Goal: Information Seeking & Learning: Learn about a topic

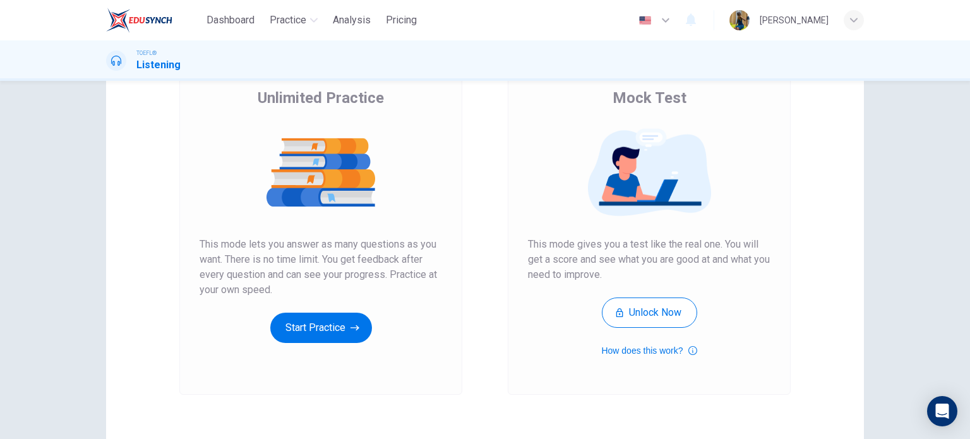
scroll to position [80, 0]
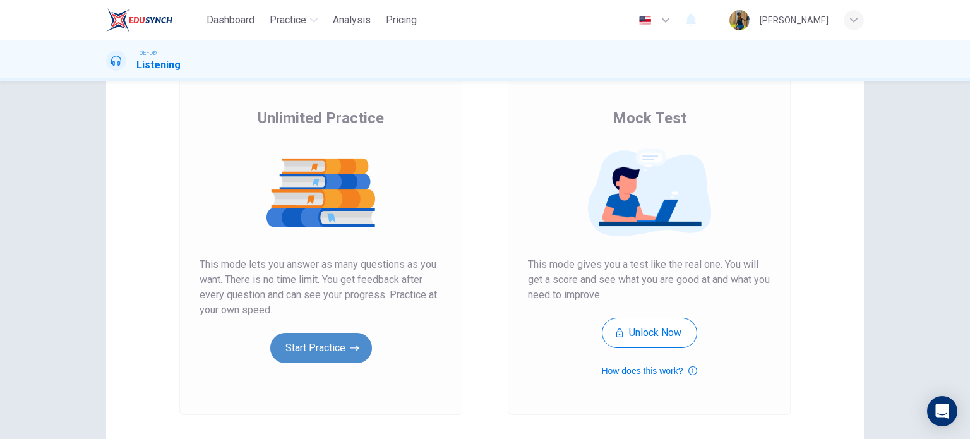
click at [323, 338] on button "Start Practice" at bounding box center [321, 348] width 102 height 30
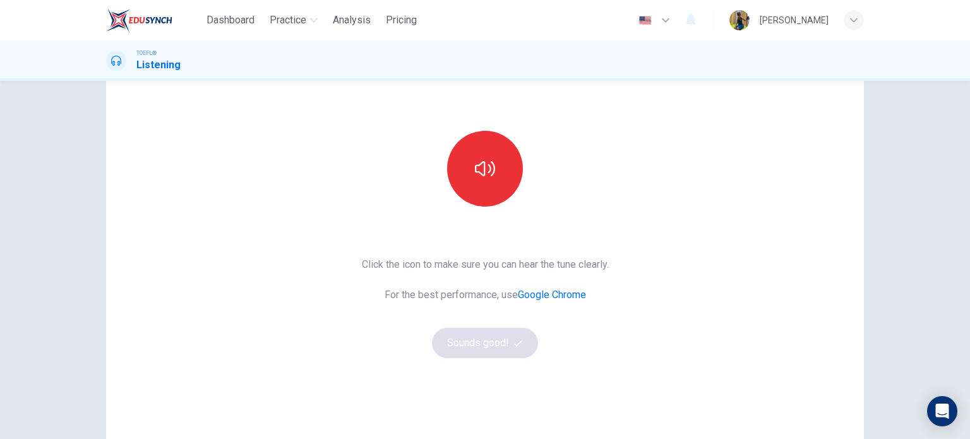
scroll to position [98, 0]
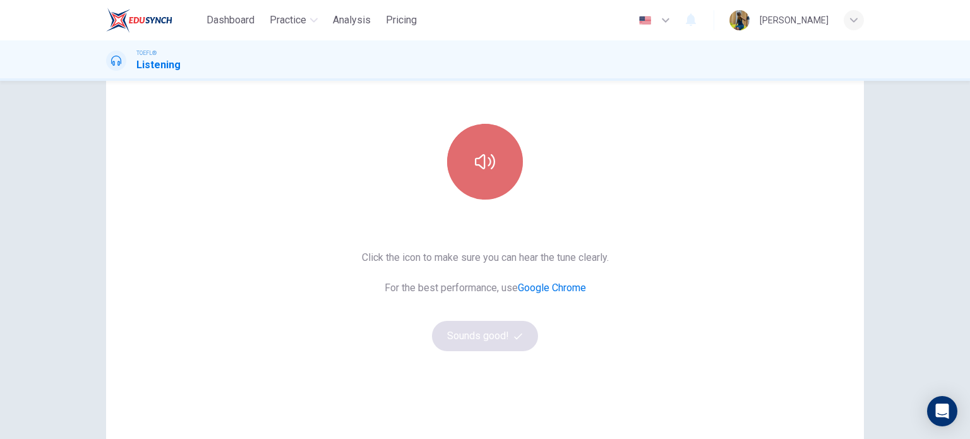
click at [493, 183] on button "button" at bounding box center [485, 162] width 76 height 76
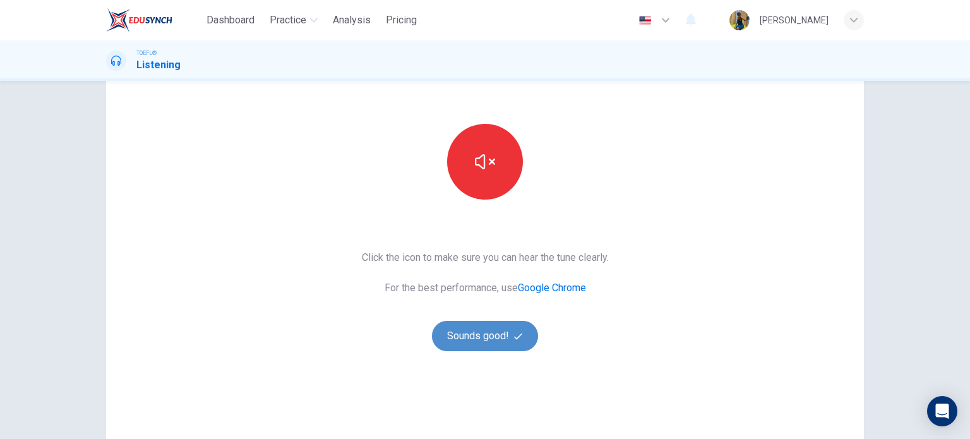
click at [468, 334] on button "Sounds good!" at bounding box center [485, 336] width 106 height 30
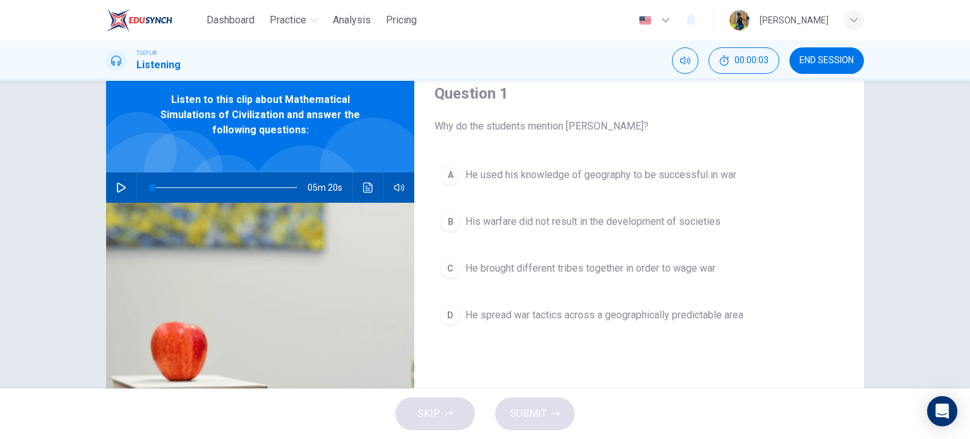
scroll to position [38, 0]
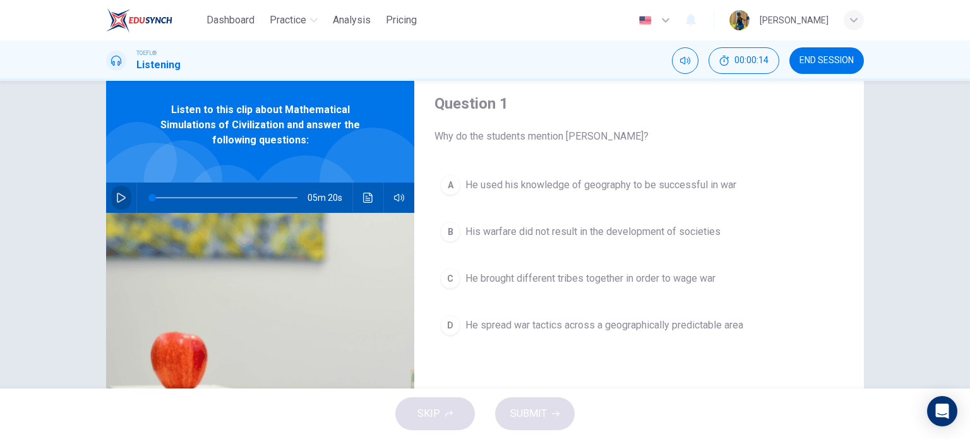
click at [116, 198] on icon "button" at bounding box center [121, 198] width 10 height 10
type input "0"
drag, startPoint x: 159, startPoint y: 196, endPoint x: 133, endPoint y: 201, distance: 27.1
click at [133, 201] on div "05m 20s" at bounding box center [260, 197] width 308 height 30
click at [394, 196] on icon "button" at bounding box center [399, 198] width 10 height 10
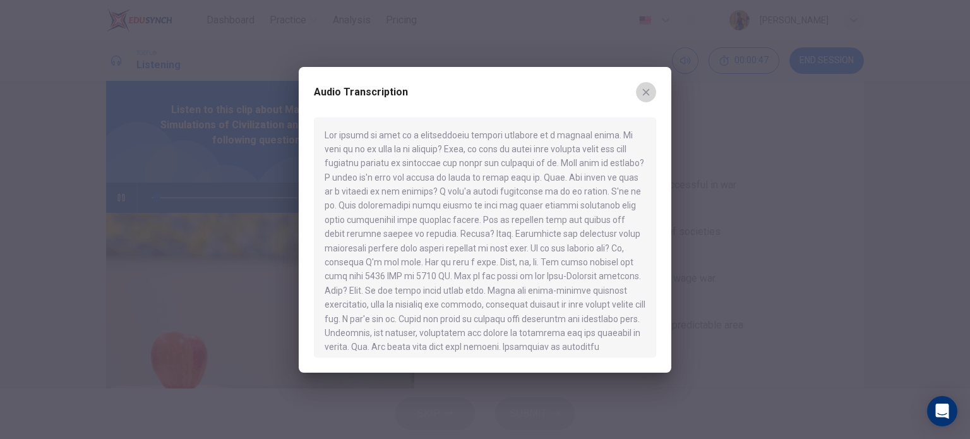
click at [639, 94] on button "button" at bounding box center [646, 92] width 20 height 20
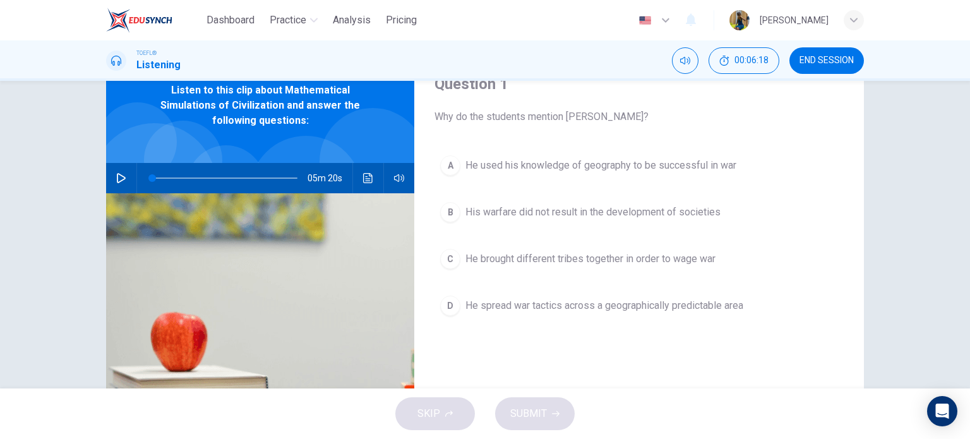
scroll to position [58, 0]
click at [401, 232] on img at bounding box center [260, 340] width 308 height 294
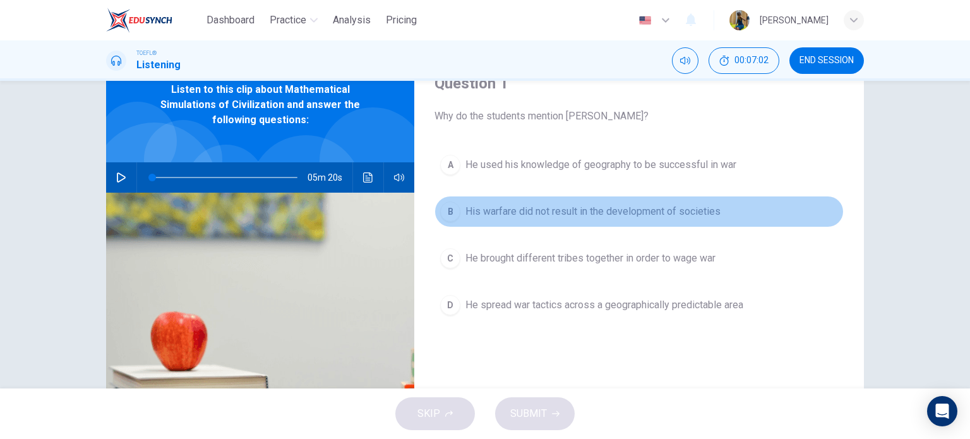
click at [449, 213] on div "B" at bounding box center [450, 211] width 20 height 20
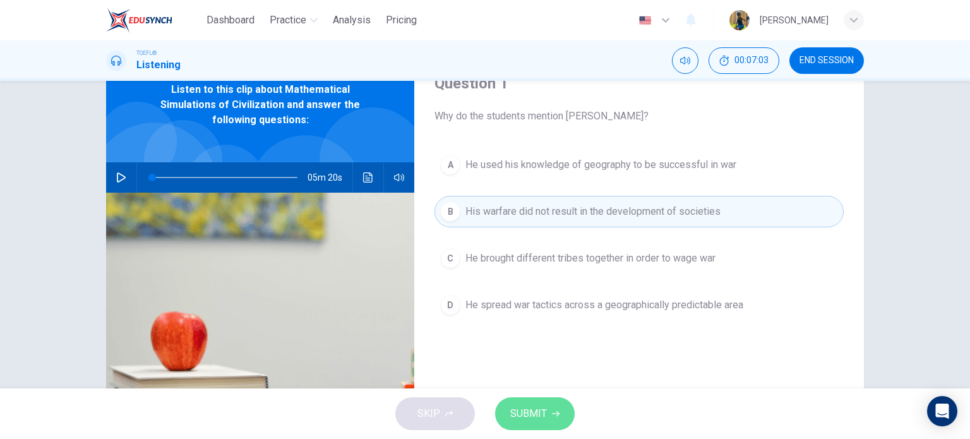
click at [548, 410] on button "SUBMIT" at bounding box center [535, 413] width 80 height 33
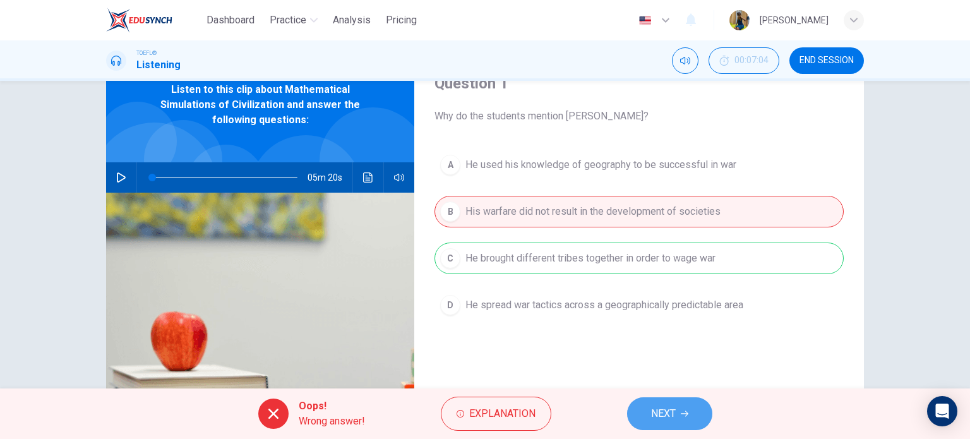
click at [646, 408] on button "NEXT" at bounding box center [669, 413] width 85 height 33
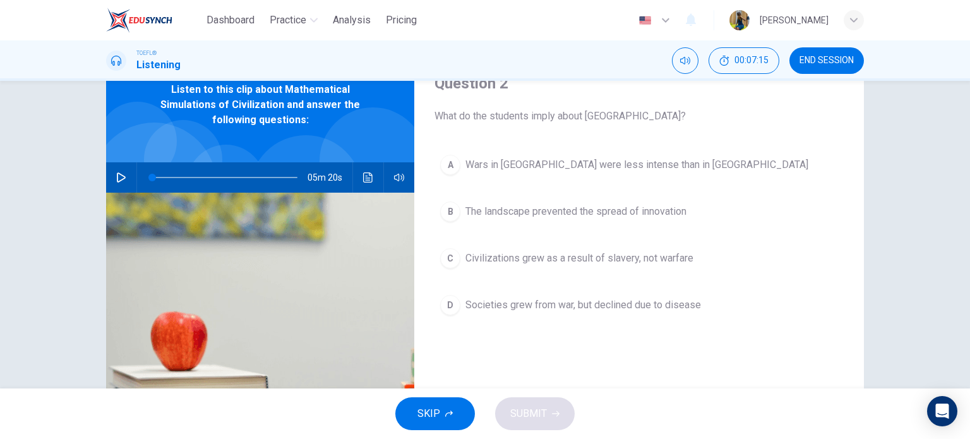
click at [440, 206] on div "B" at bounding box center [450, 211] width 20 height 20
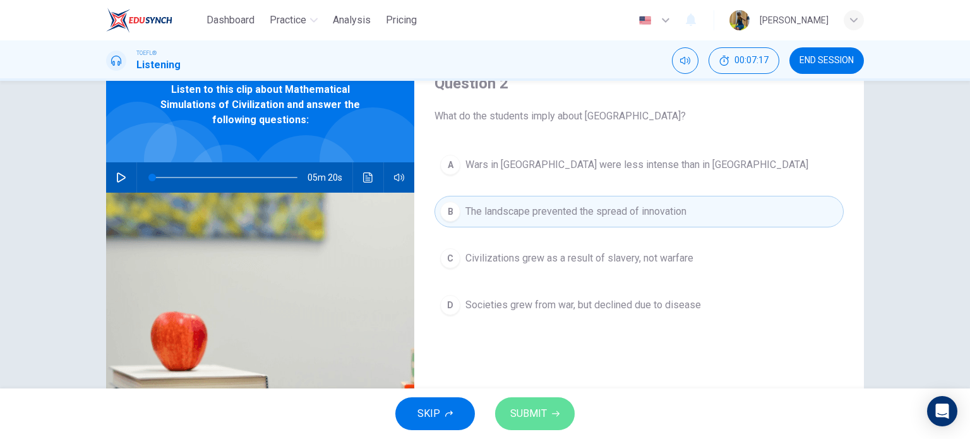
click at [542, 417] on span "SUBMIT" at bounding box center [528, 414] width 37 height 18
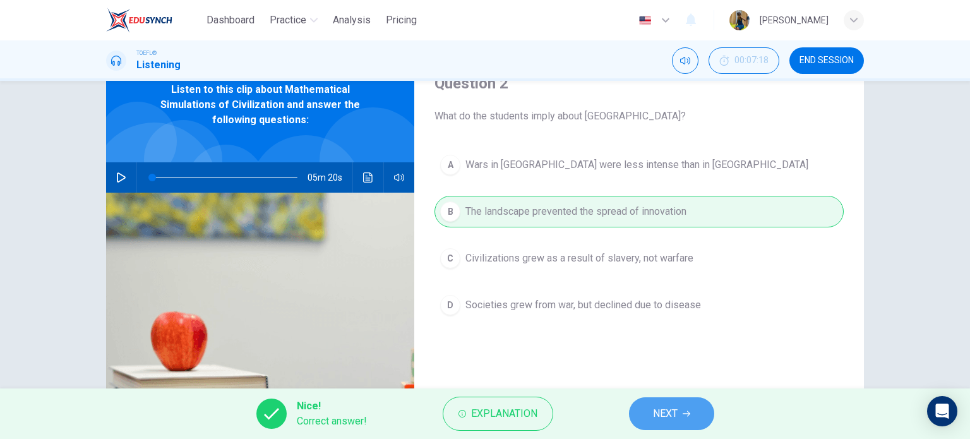
click at [657, 403] on button "NEXT" at bounding box center [671, 413] width 85 height 33
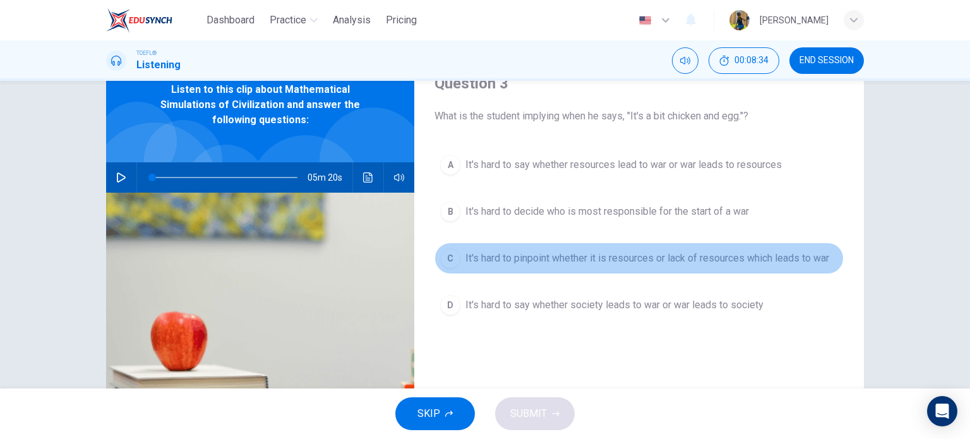
click at [448, 256] on div "C" at bounding box center [450, 258] width 20 height 20
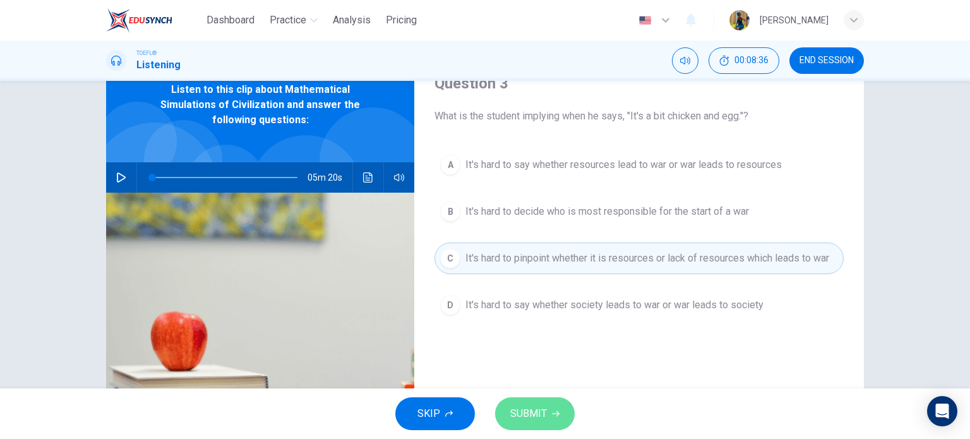
click at [528, 403] on button "SUBMIT" at bounding box center [535, 413] width 80 height 33
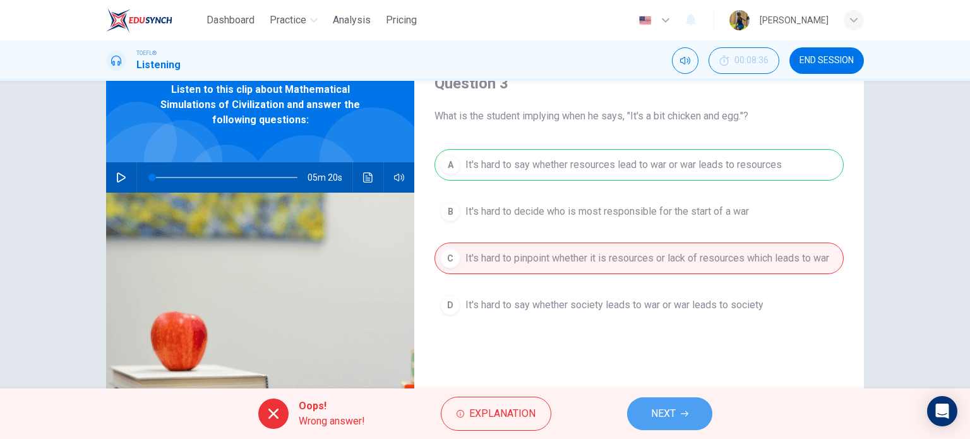
click at [653, 408] on span "NEXT" at bounding box center [663, 414] width 25 height 18
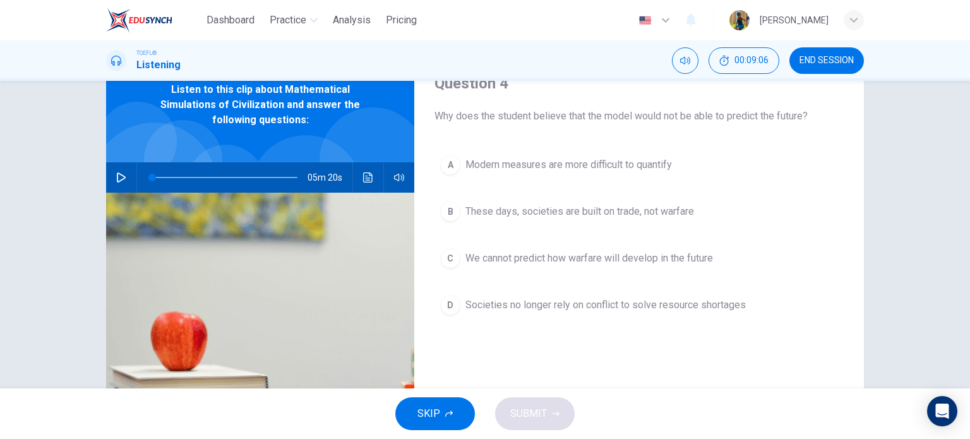
click at [117, 181] on icon "button" at bounding box center [121, 177] width 9 height 10
click at [116, 181] on icon "button" at bounding box center [121, 177] width 10 height 10
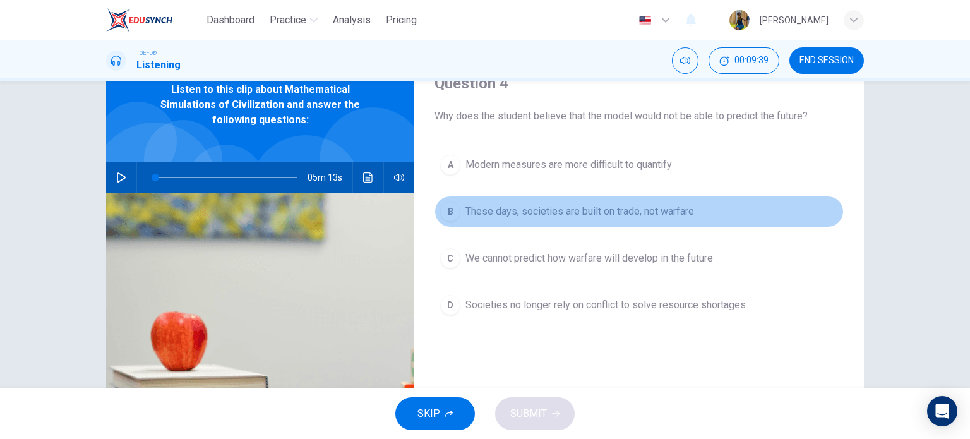
click at [449, 213] on div "B" at bounding box center [450, 211] width 20 height 20
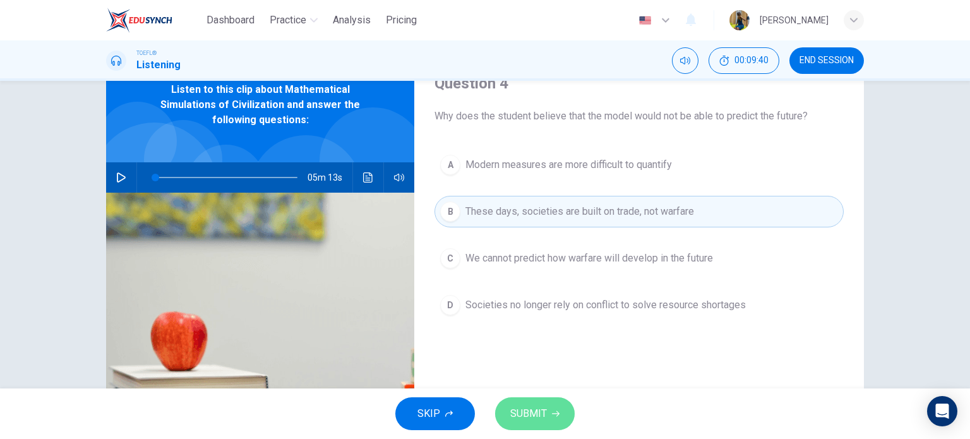
click at [530, 415] on span "SUBMIT" at bounding box center [528, 414] width 37 height 18
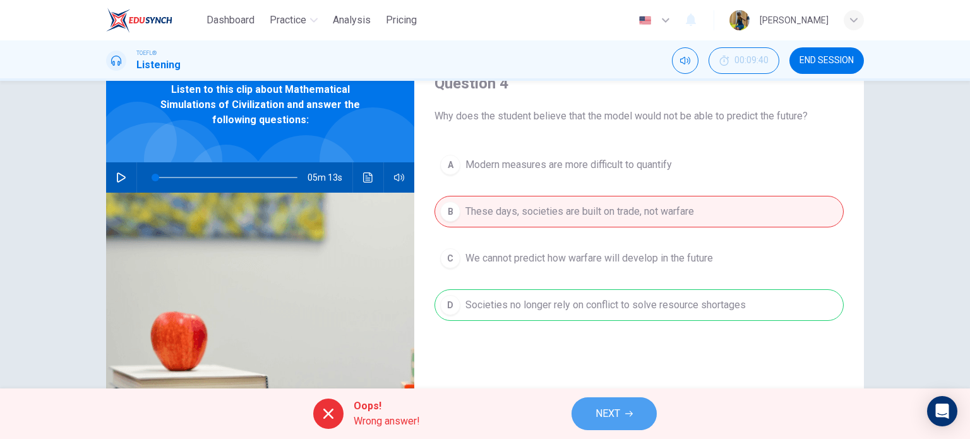
click at [598, 405] on span "NEXT" at bounding box center [607, 414] width 25 height 18
type input "2"
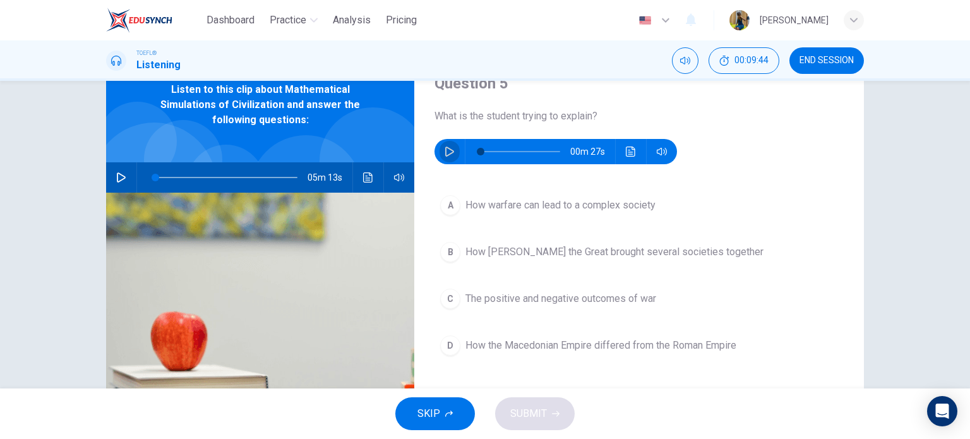
click at [441, 157] on button "button" at bounding box center [449, 151] width 20 height 25
type input "0"
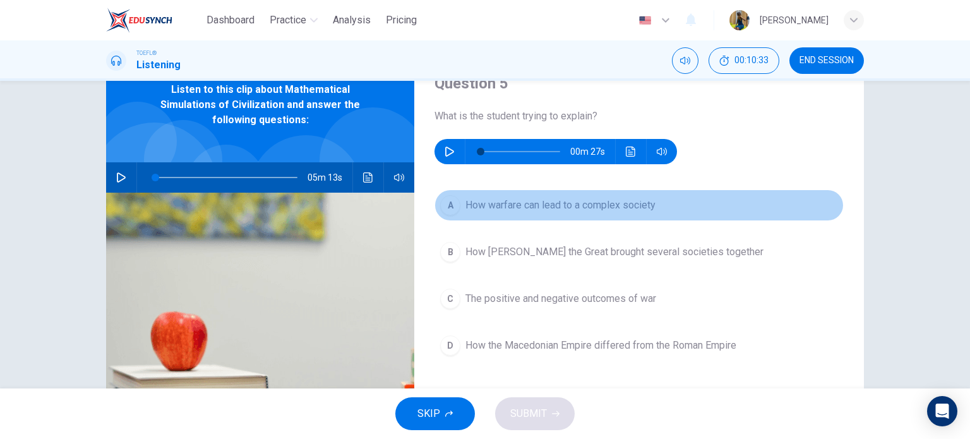
click at [449, 199] on div "A" at bounding box center [450, 205] width 20 height 20
type input "2"
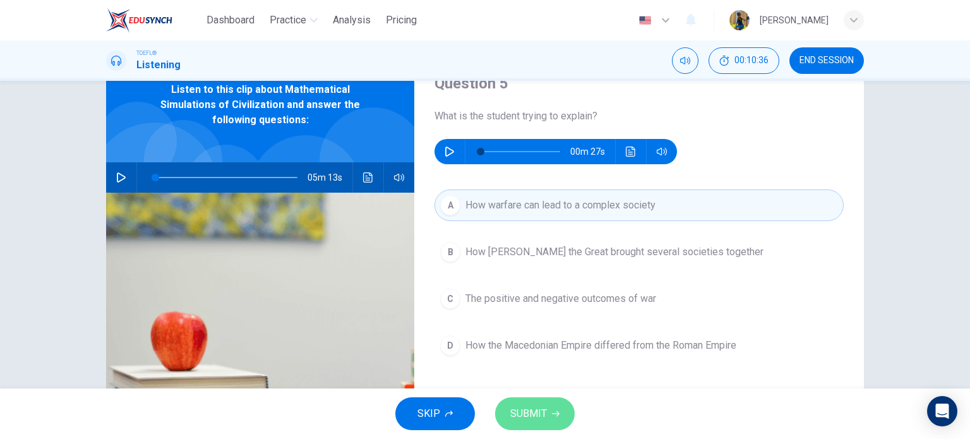
click at [560, 408] on button "SUBMIT" at bounding box center [535, 413] width 80 height 33
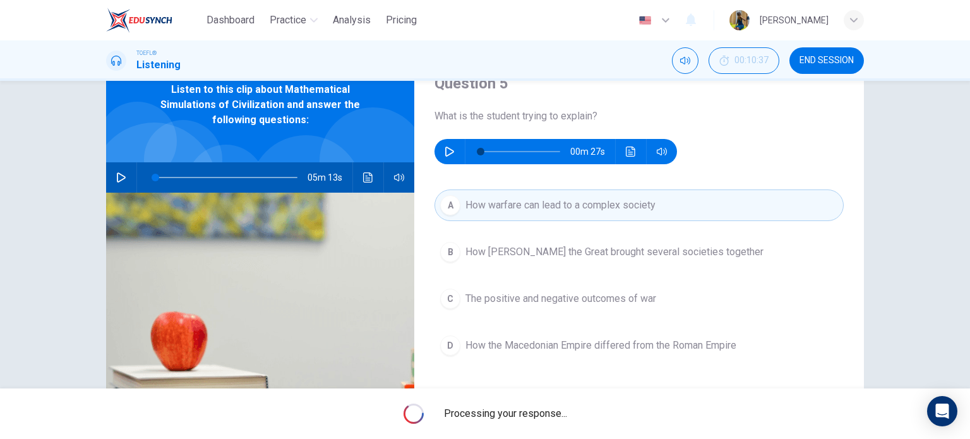
type input "2"
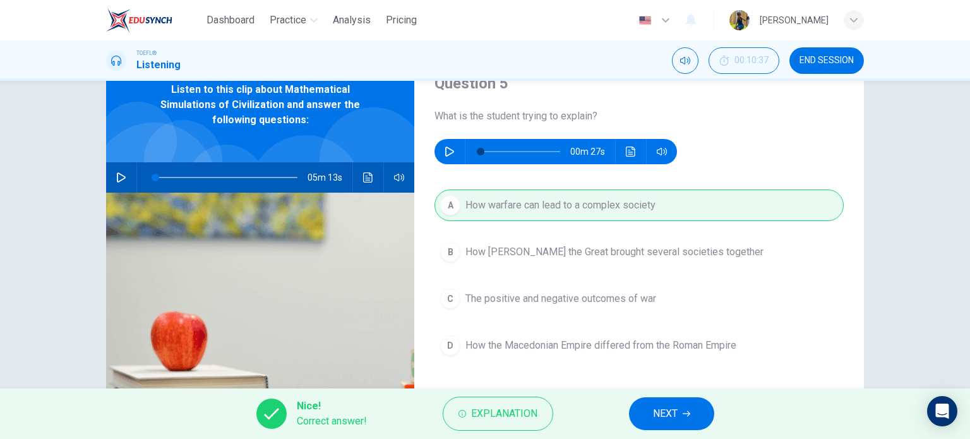
click at [673, 408] on span "NEXT" at bounding box center [665, 414] width 25 height 18
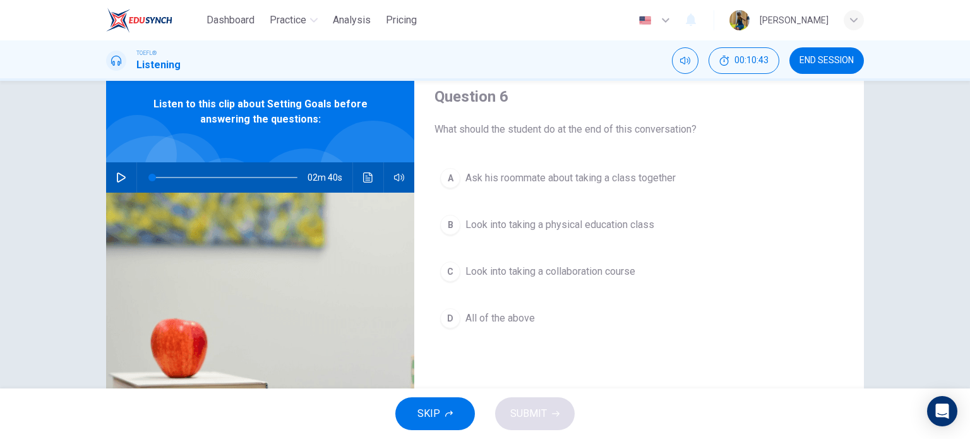
scroll to position [44, 0]
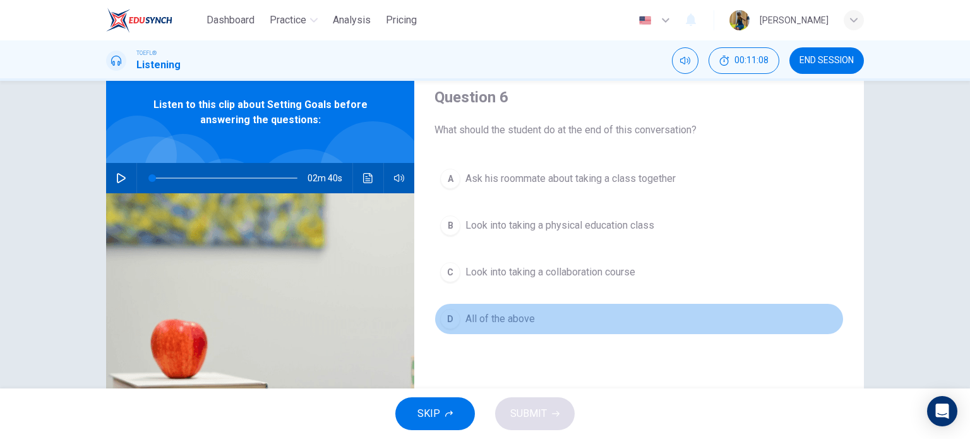
click at [444, 329] on button "D All of the above" at bounding box center [638, 319] width 409 height 32
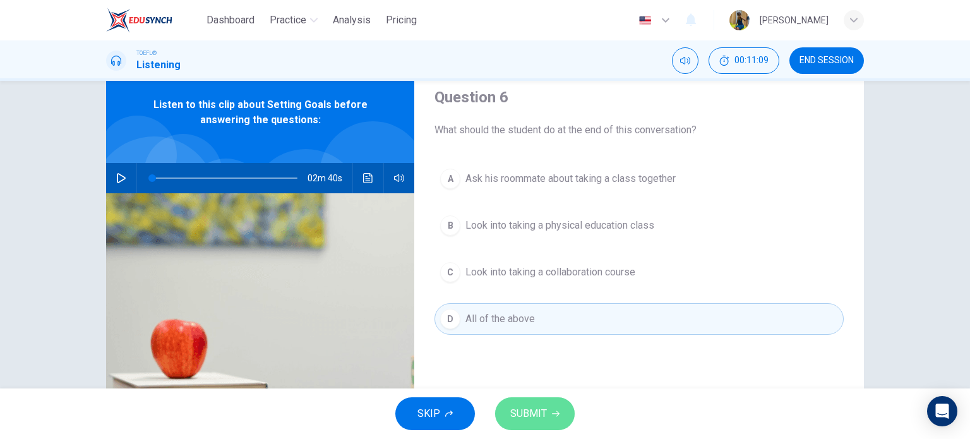
click at [528, 410] on span "SUBMIT" at bounding box center [528, 414] width 37 height 18
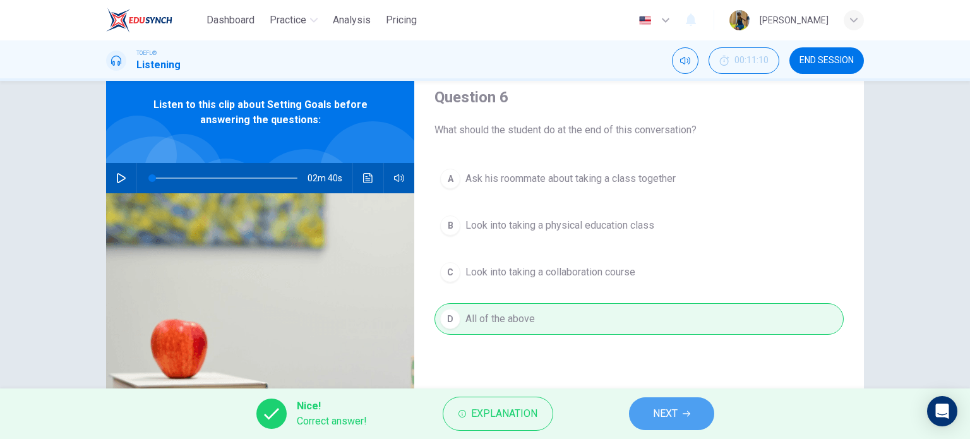
click at [643, 405] on button "NEXT" at bounding box center [671, 413] width 85 height 33
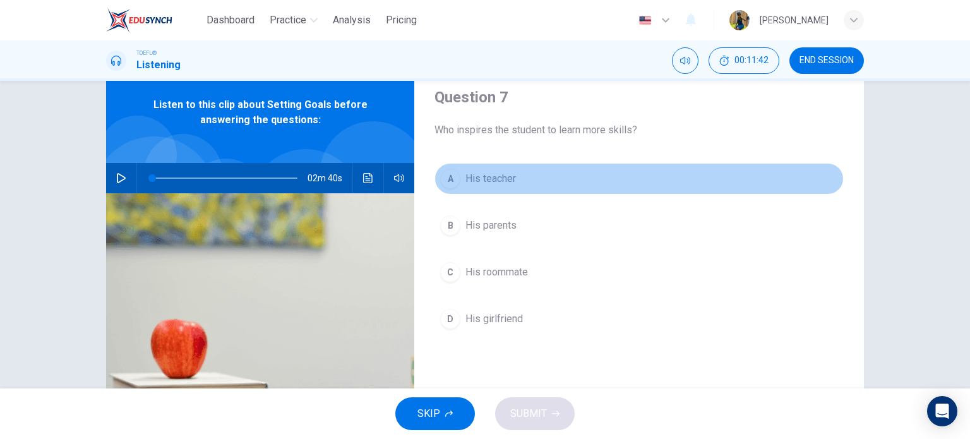
click at [449, 183] on div "A" at bounding box center [450, 179] width 20 height 20
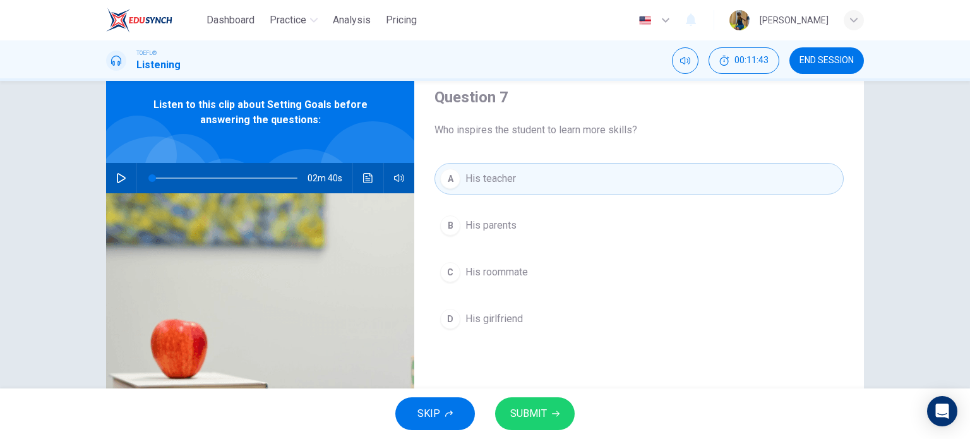
click at [518, 410] on span "SUBMIT" at bounding box center [528, 414] width 37 height 18
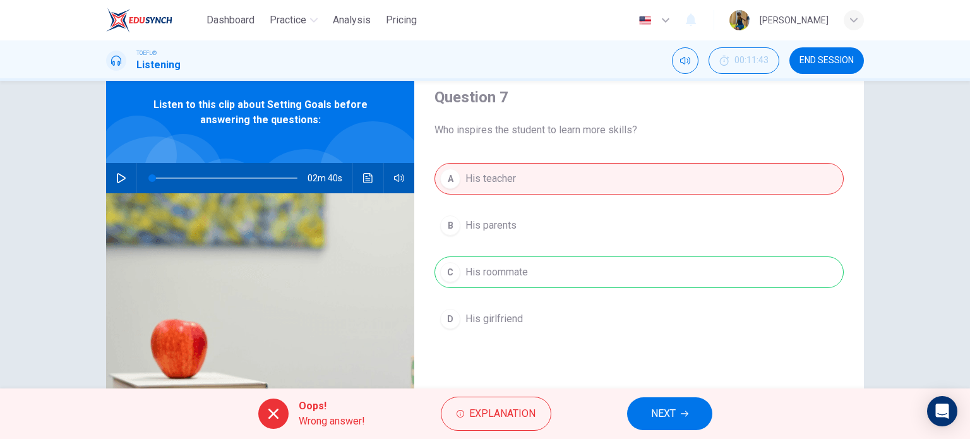
click at [665, 416] on span "NEXT" at bounding box center [663, 414] width 25 height 18
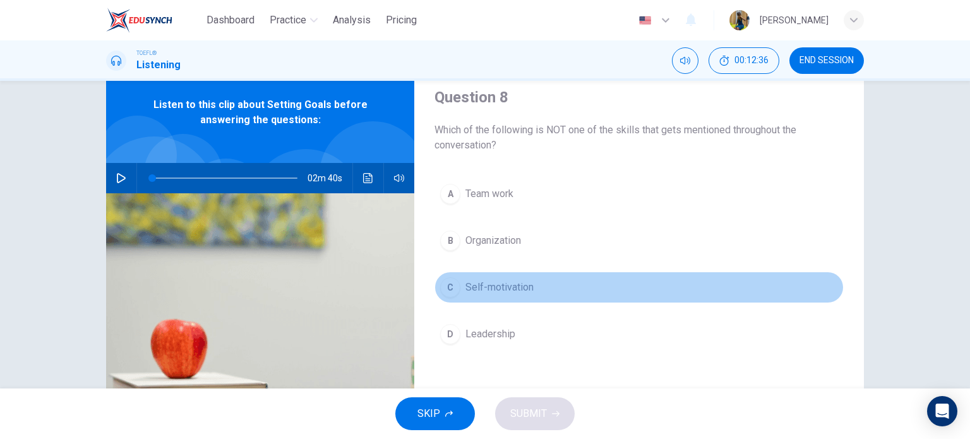
click at [449, 288] on div "C" at bounding box center [450, 287] width 20 height 20
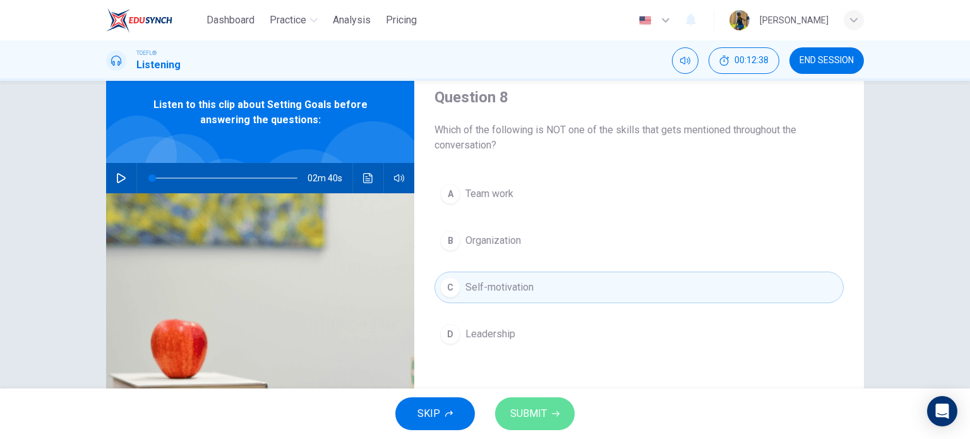
click at [521, 408] on span "SUBMIT" at bounding box center [528, 414] width 37 height 18
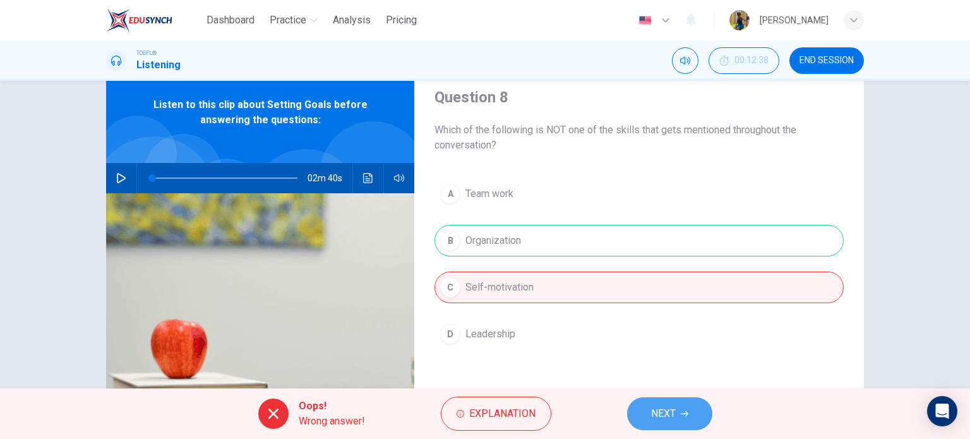
click at [668, 417] on span "NEXT" at bounding box center [663, 414] width 25 height 18
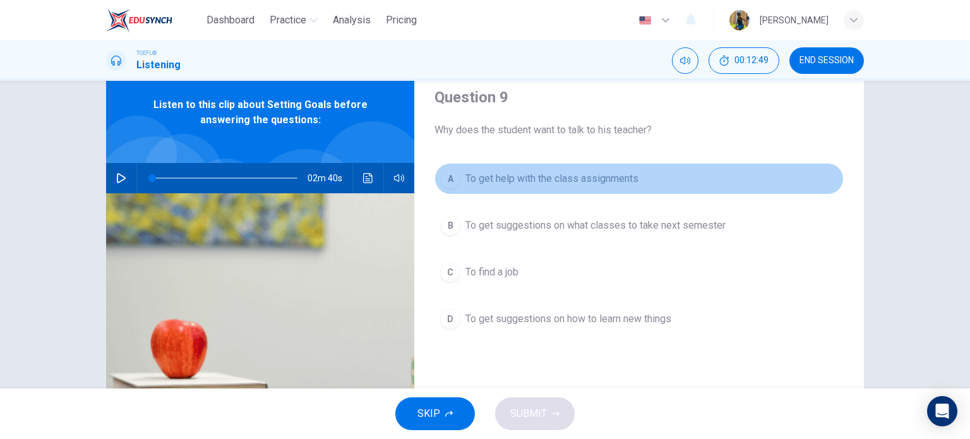
click at [442, 182] on div "A" at bounding box center [450, 179] width 20 height 20
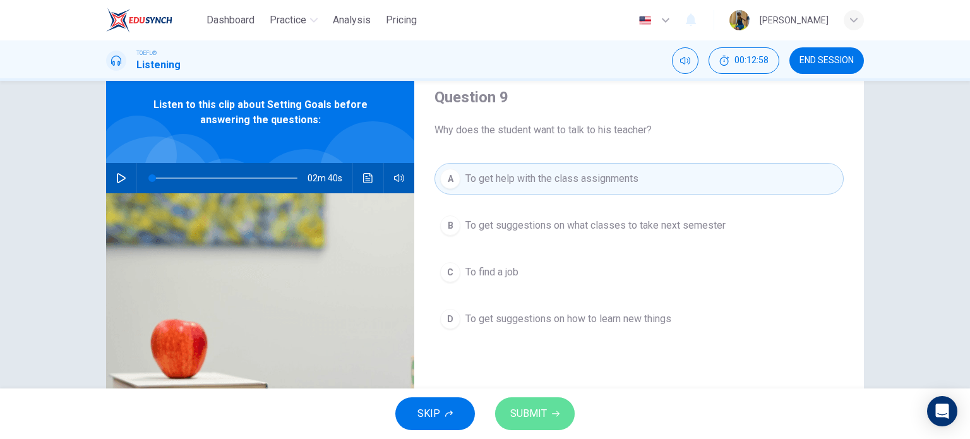
click at [559, 413] on button "SUBMIT" at bounding box center [535, 413] width 80 height 33
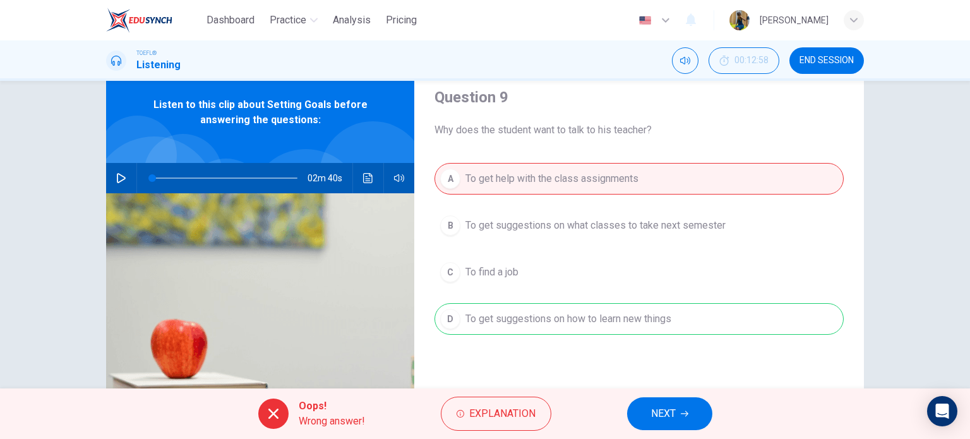
click at [667, 412] on span "NEXT" at bounding box center [663, 414] width 25 height 18
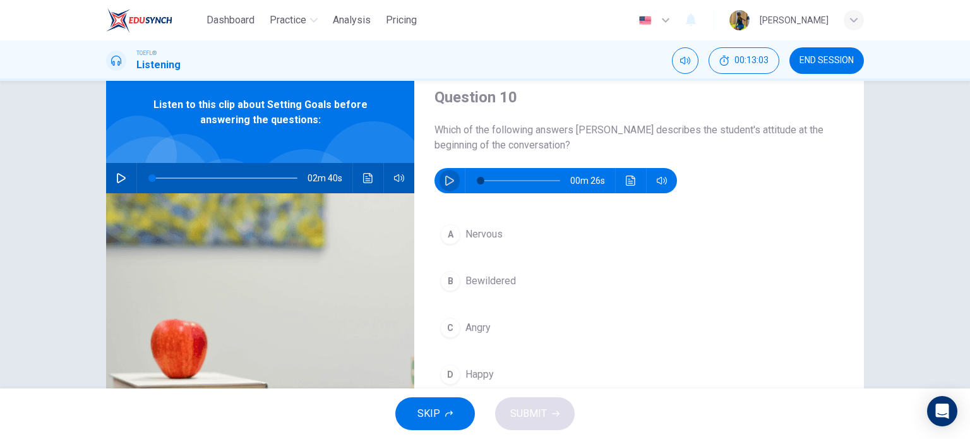
click at [446, 184] on icon "button" at bounding box center [449, 180] width 10 height 10
drag, startPoint x: 524, startPoint y: 174, endPoint x: 460, endPoint y: 184, distance: 64.6
click at [460, 184] on div "00m 25s" at bounding box center [555, 180] width 242 height 25
click at [562, 225] on button "A Nervous" at bounding box center [638, 234] width 409 height 32
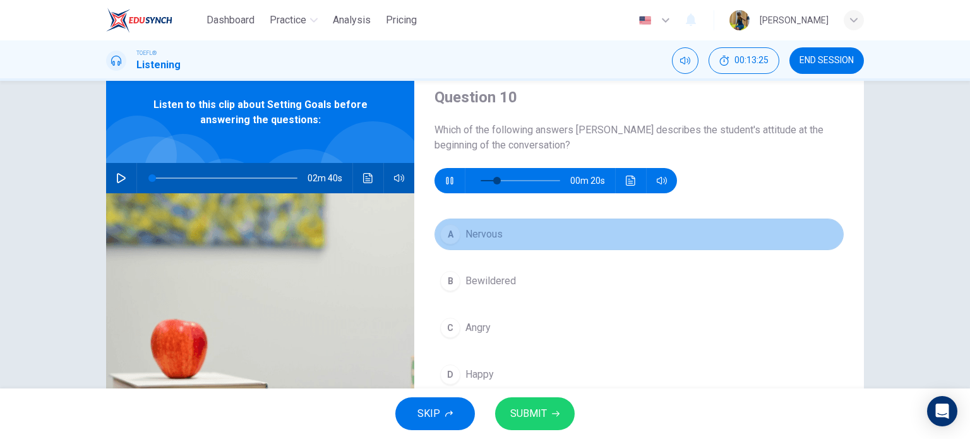
click at [562, 225] on button "A Nervous" at bounding box center [638, 234] width 409 height 32
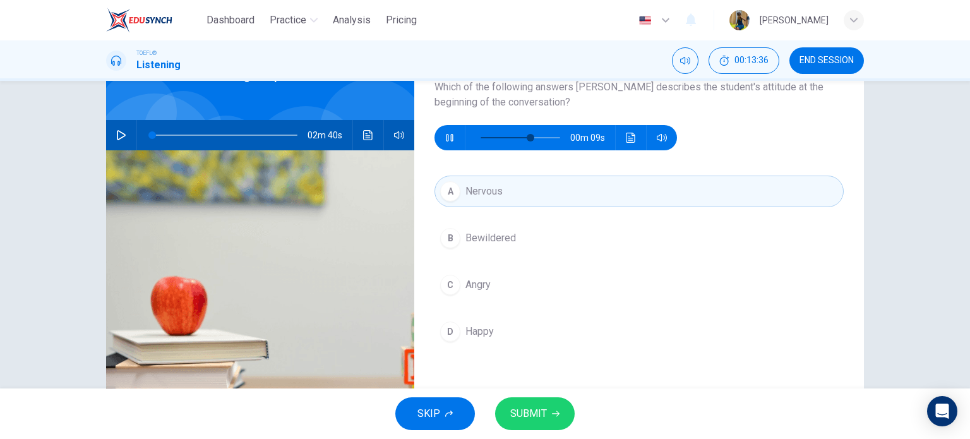
scroll to position [98, 0]
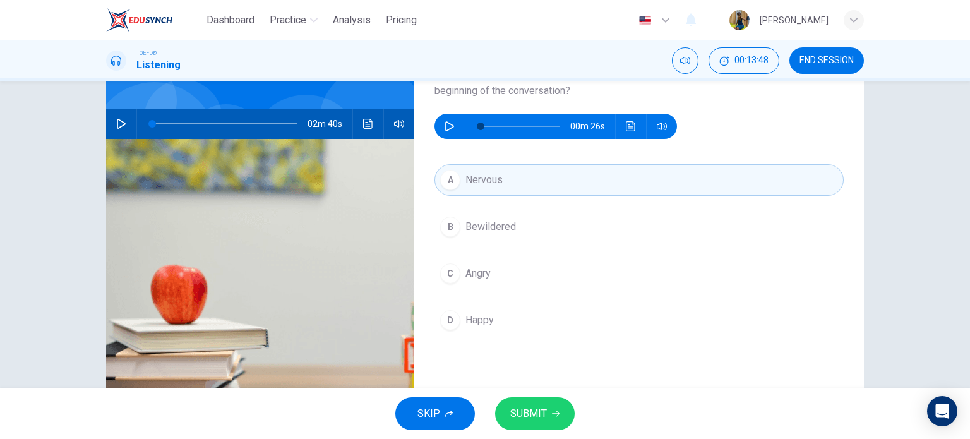
click at [455, 225] on div "B" at bounding box center [450, 227] width 20 height 20
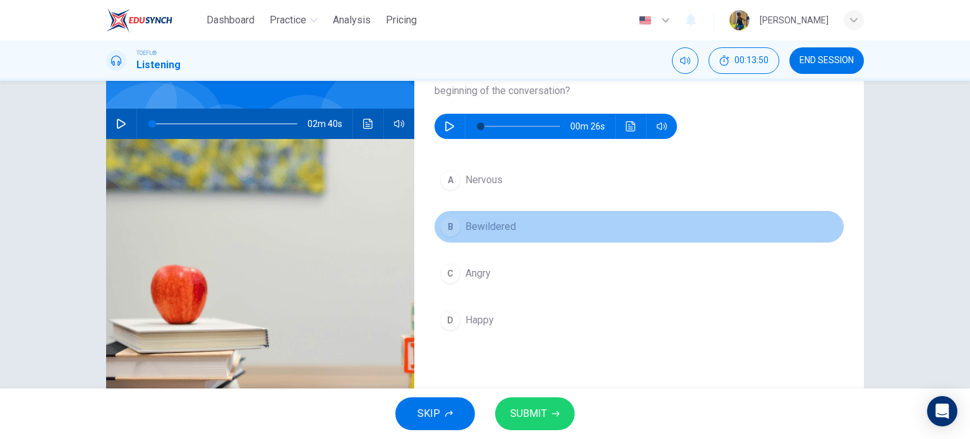
click at [446, 220] on div "B" at bounding box center [450, 227] width 20 height 20
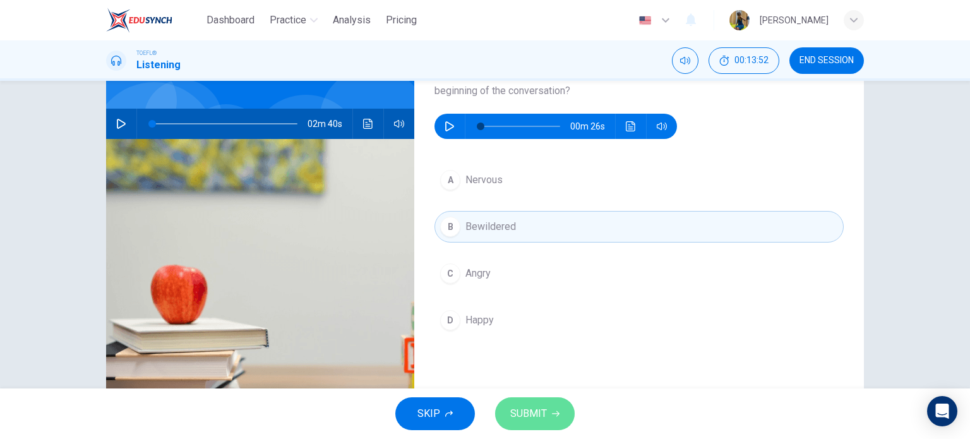
click at [533, 406] on span "SUBMIT" at bounding box center [528, 414] width 37 height 18
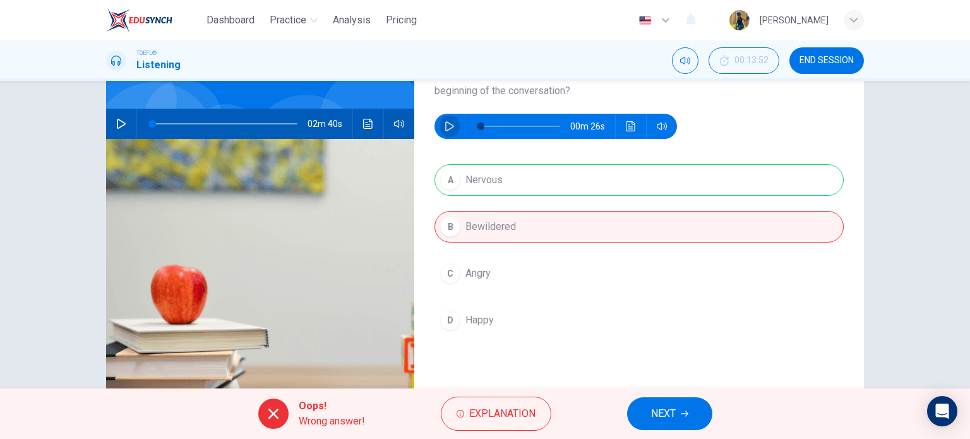
click at [444, 127] on icon "button" at bounding box center [449, 126] width 10 height 10
type input "0"
drag, startPoint x: 529, startPoint y: 121, endPoint x: 473, endPoint y: 134, distance: 57.6
click at [477, 130] on span at bounding box center [481, 126] width 8 height 8
drag, startPoint x: 475, startPoint y: 126, endPoint x: 447, endPoint y: 121, distance: 28.1
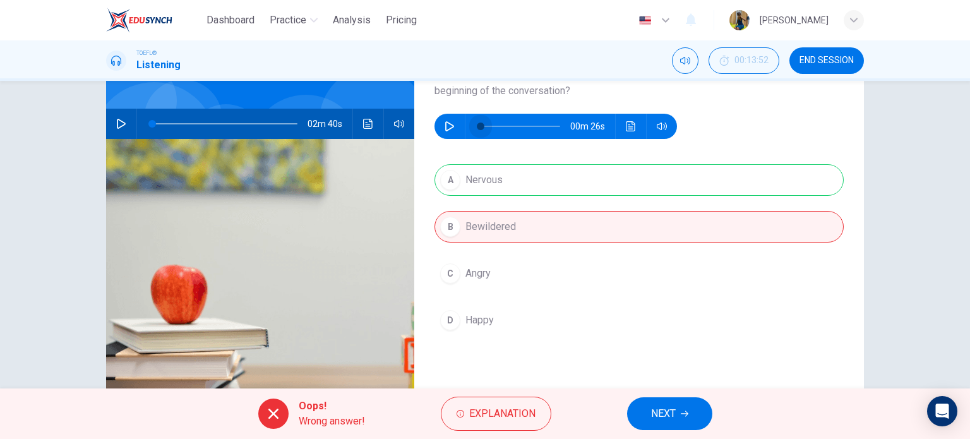
click at [447, 121] on div "00m 26s" at bounding box center [555, 126] width 242 height 25
click at [447, 121] on icon "button" at bounding box center [449, 126] width 10 height 10
type input "0"
click at [471, 406] on span "Explanation" at bounding box center [502, 414] width 66 height 18
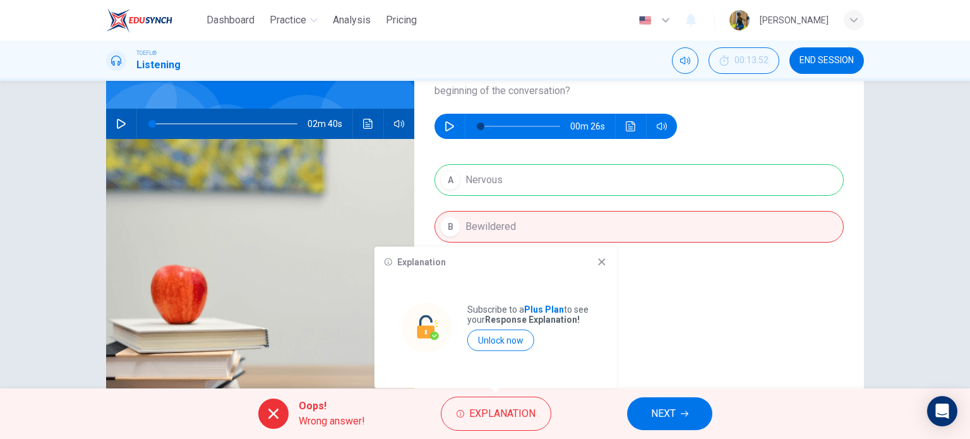
click at [605, 262] on icon at bounding box center [602, 262] width 10 height 10
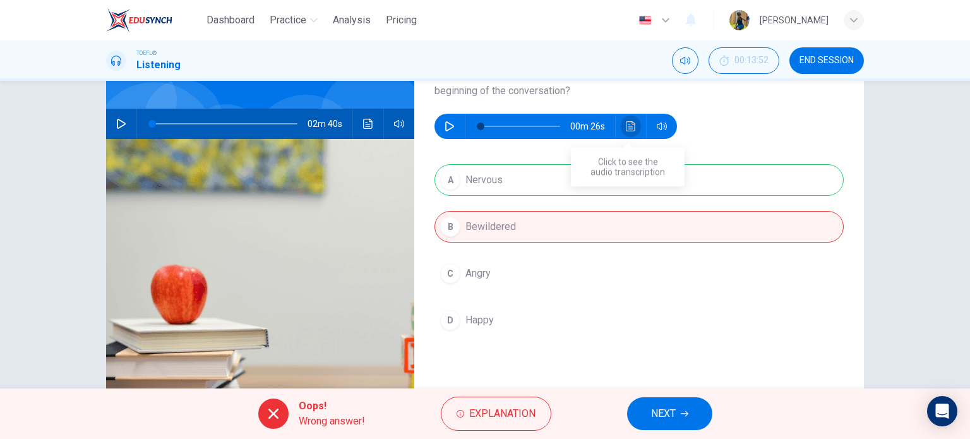
click at [628, 126] on icon "Click to see the audio transcription" at bounding box center [630, 126] width 9 height 10
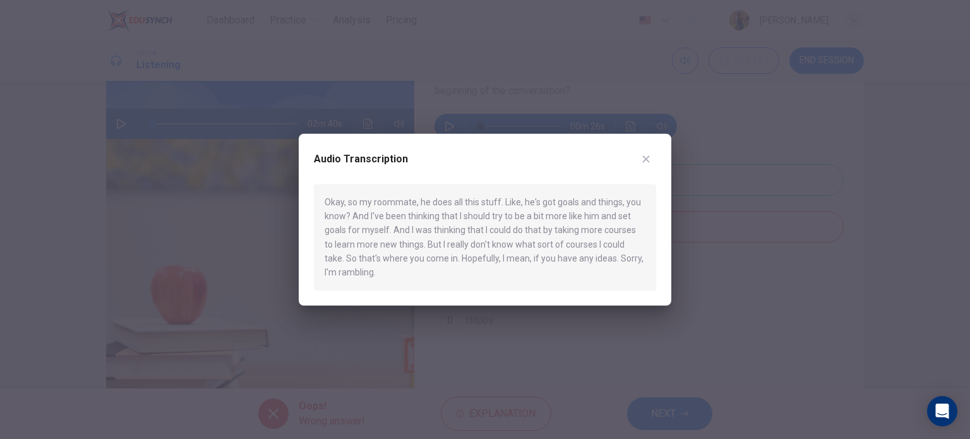
click at [636, 150] on div "Audio Transcription" at bounding box center [485, 165] width 342 height 35
click at [643, 156] on icon "button" at bounding box center [646, 158] width 7 height 7
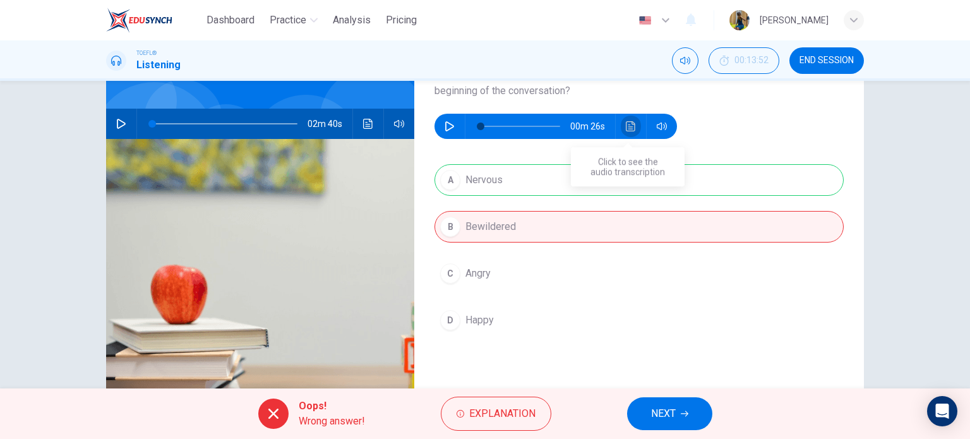
click at [627, 123] on icon "Click to see the audio transcription" at bounding box center [631, 126] width 10 height 10
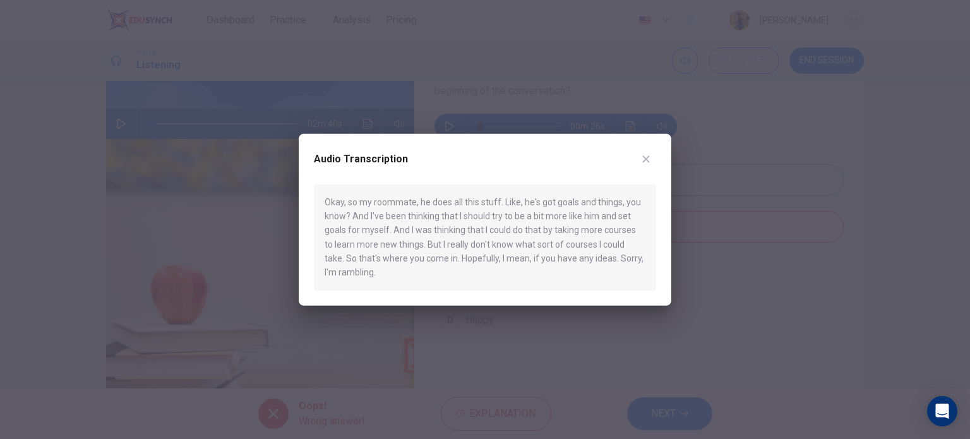
click at [721, 168] on div at bounding box center [485, 219] width 970 height 439
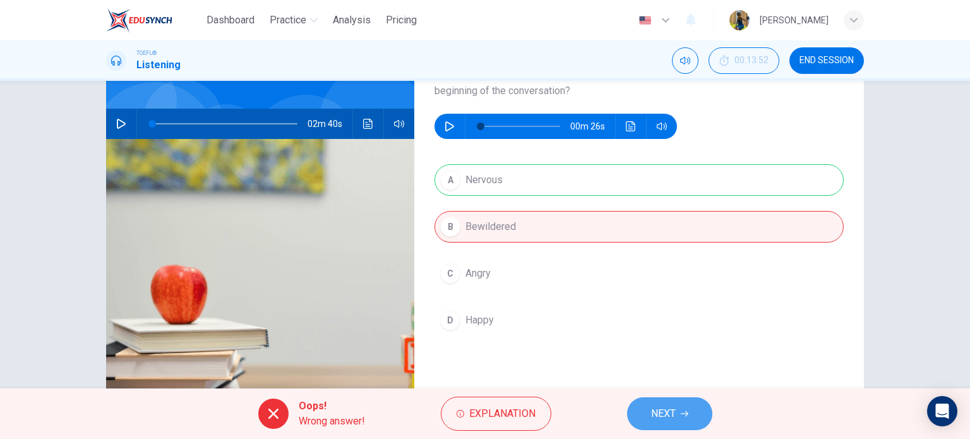
click at [666, 401] on button "NEXT" at bounding box center [669, 413] width 85 height 33
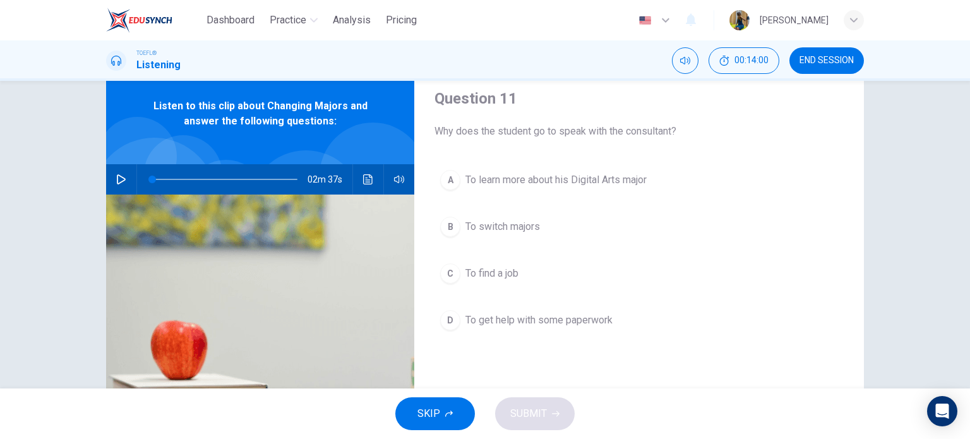
scroll to position [46, 0]
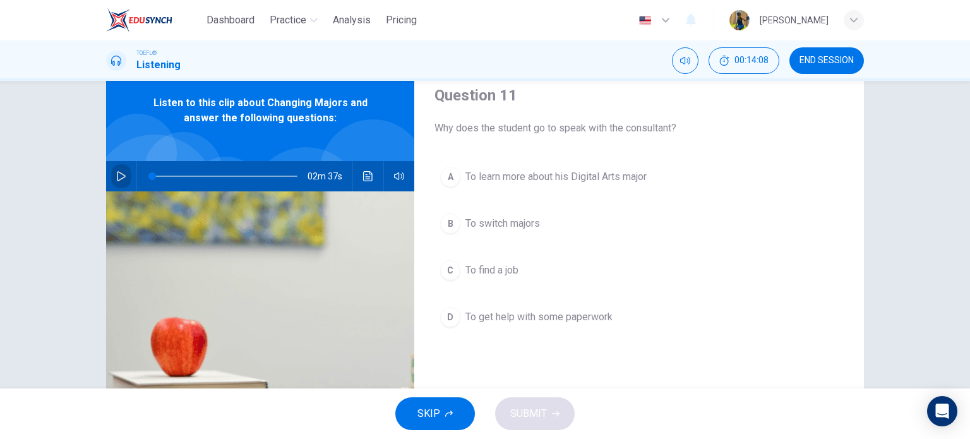
click at [120, 172] on icon "button" at bounding box center [121, 176] width 10 height 10
drag, startPoint x: 157, startPoint y: 170, endPoint x: 124, endPoint y: 177, distance: 33.6
click at [124, 177] on div "02m 37s" at bounding box center [260, 176] width 308 height 30
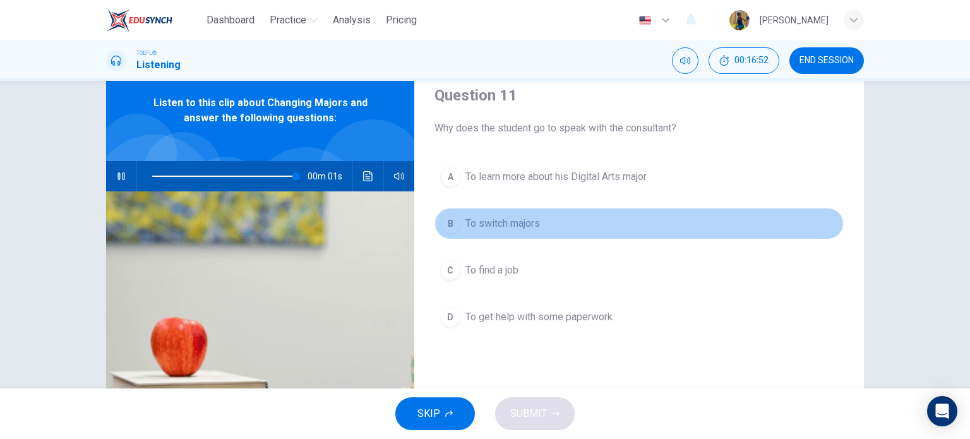
click at [446, 229] on div "B" at bounding box center [450, 223] width 20 height 20
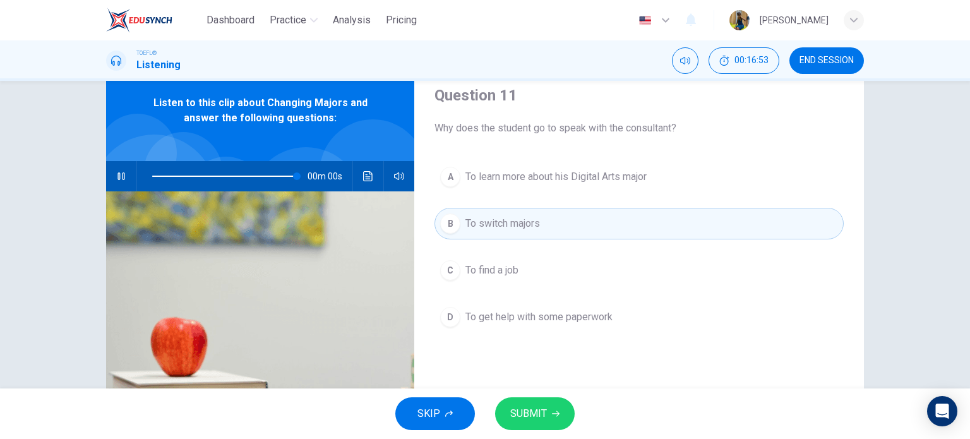
type input "0"
click at [514, 407] on span "SUBMIT" at bounding box center [528, 414] width 37 height 18
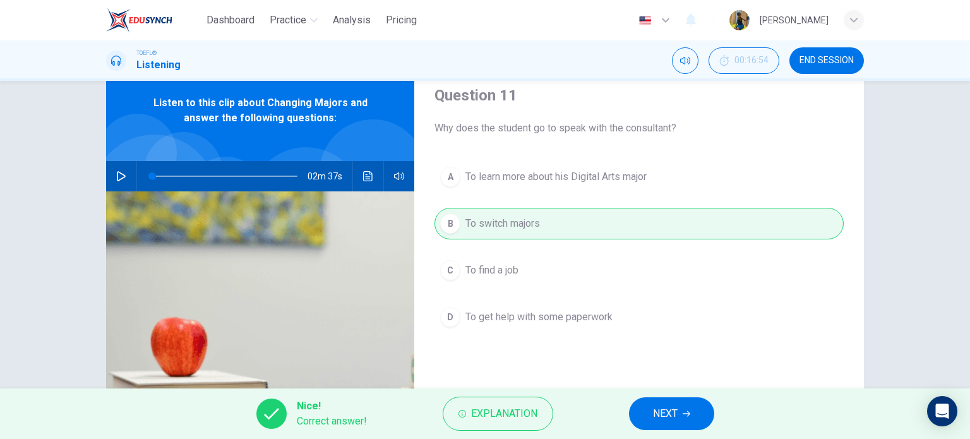
click at [675, 420] on span "NEXT" at bounding box center [665, 414] width 25 height 18
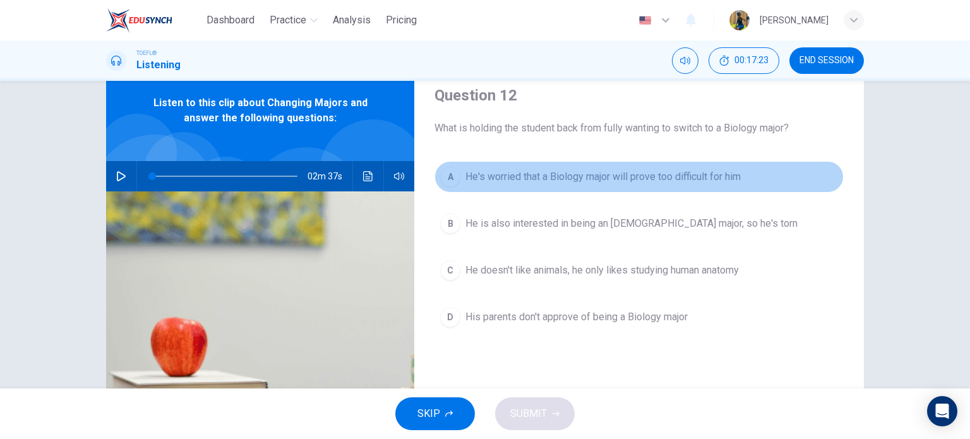
click at [443, 174] on div "A" at bounding box center [450, 177] width 20 height 20
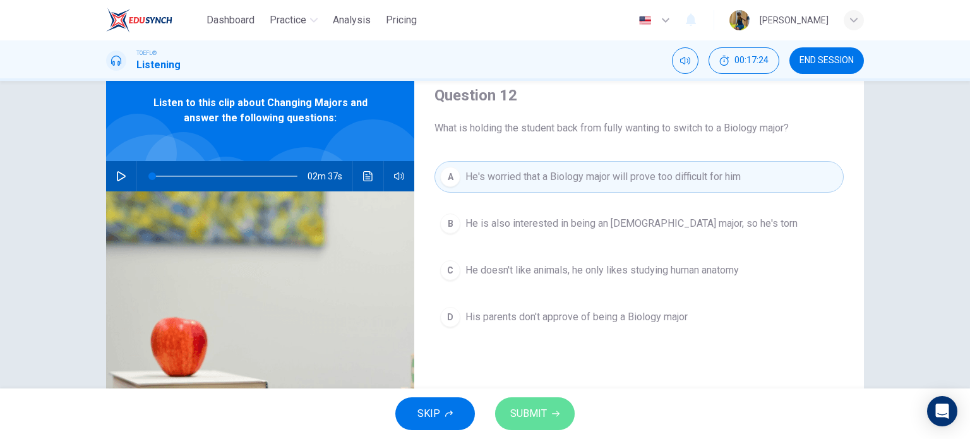
click at [536, 412] on span "SUBMIT" at bounding box center [528, 414] width 37 height 18
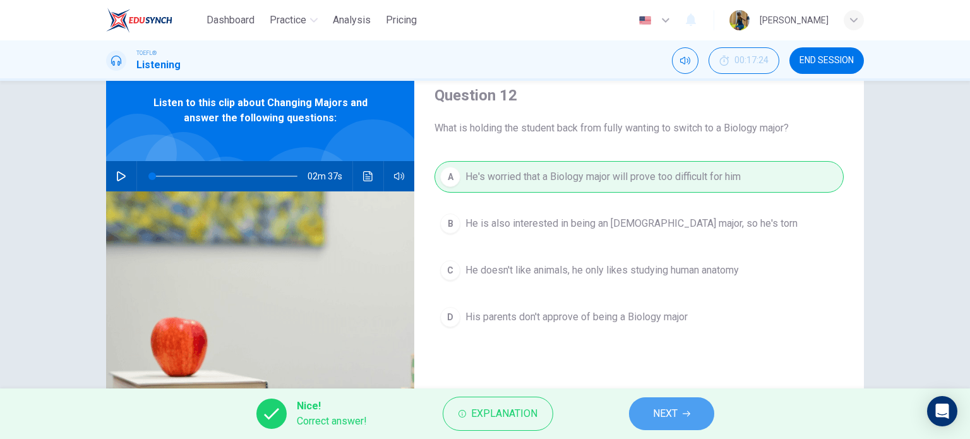
click at [696, 407] on button "NEXT" at bounding box center [671, 413] width 85 height 33
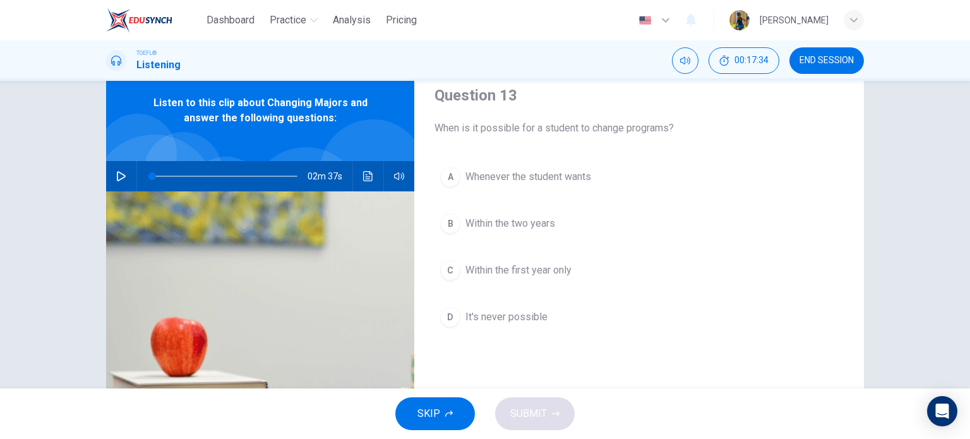
click at [451, 271] on div "C" at bounding box center [450, 270] width 20 height 20
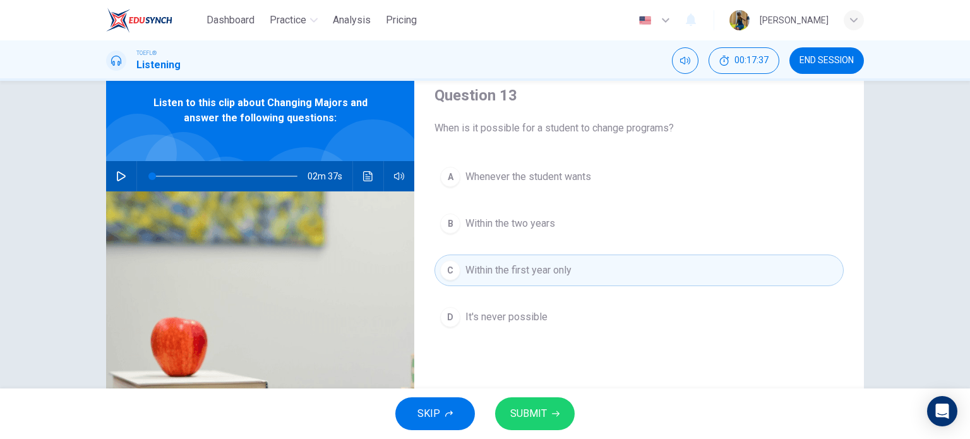
click at [542, 410] on span "SUBMIT" at bounding box center [528, 414] width 37 height 18
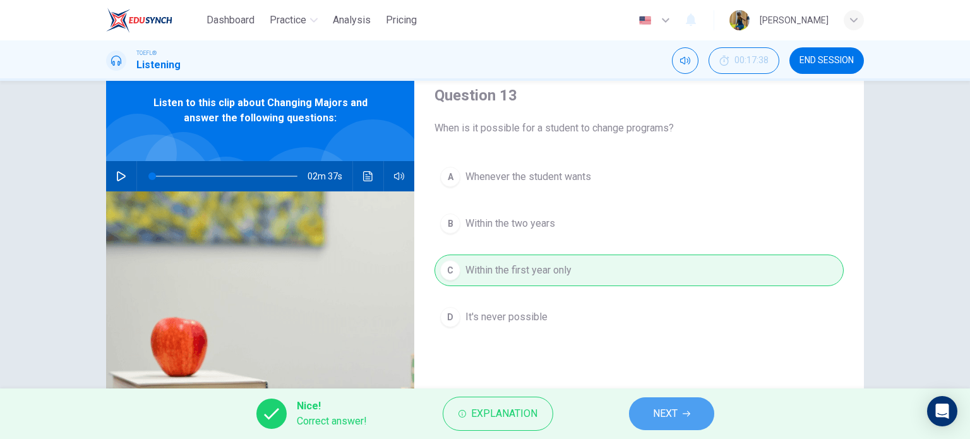
click at [668, 427] on button "NEXT" at bounding box center [671, 413] width 85 height 33
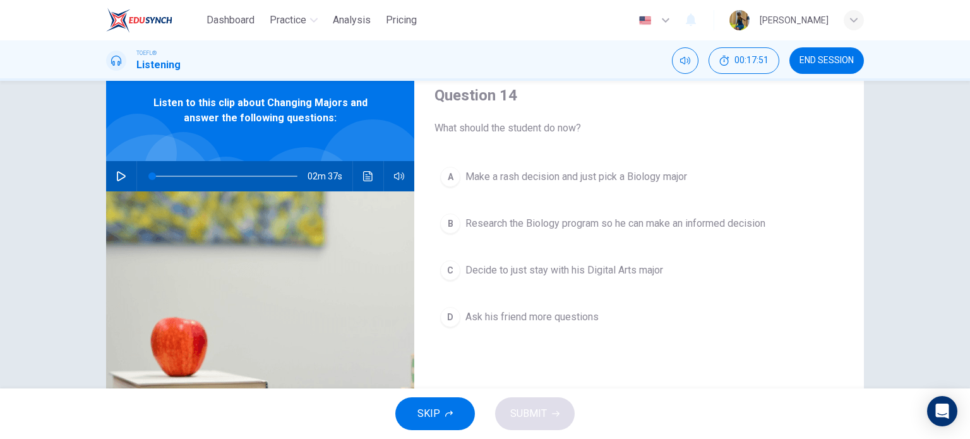
click at [446, 222] on div "B" at bounding box center [450, 223] width 20 height 20
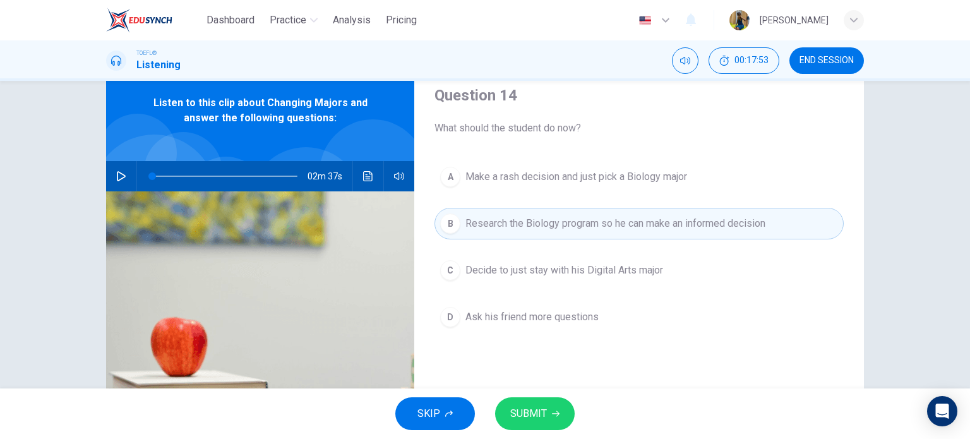
click at [541, 407] on span "SUBMIT" at bounding box center [528, 414] width 37 height 18
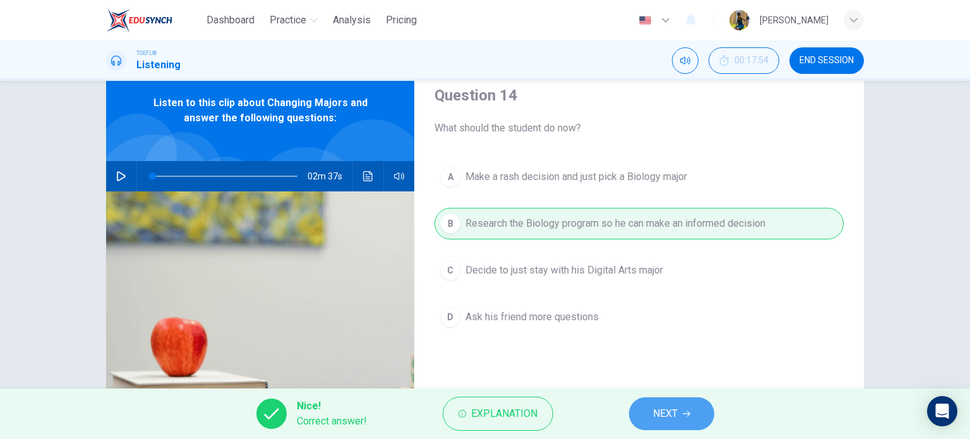
click at [665, 411] on span "NEXT" at bounding box center [665, 414] width 25 height 18
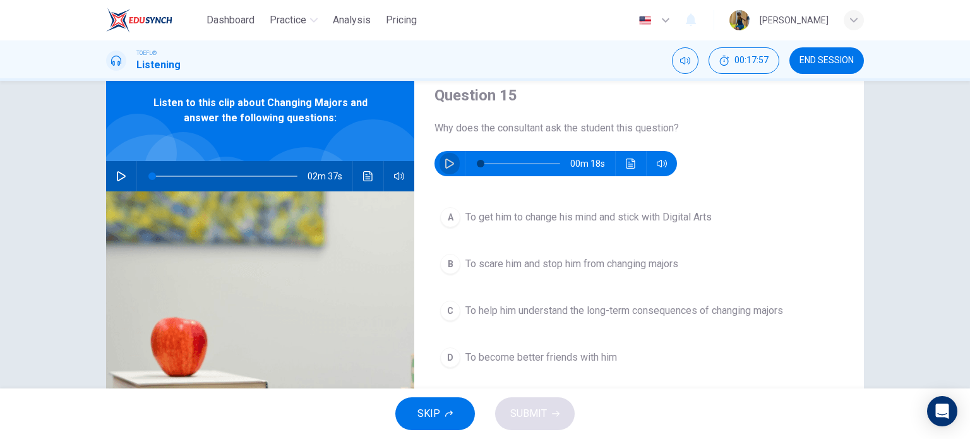
click at [439, 166] on button "button" at bounding box center [449, 163] width 20 height 25
type input "0"
click at [444, 309] on div "C" at bounding box center [450, 310] width 20 height 20
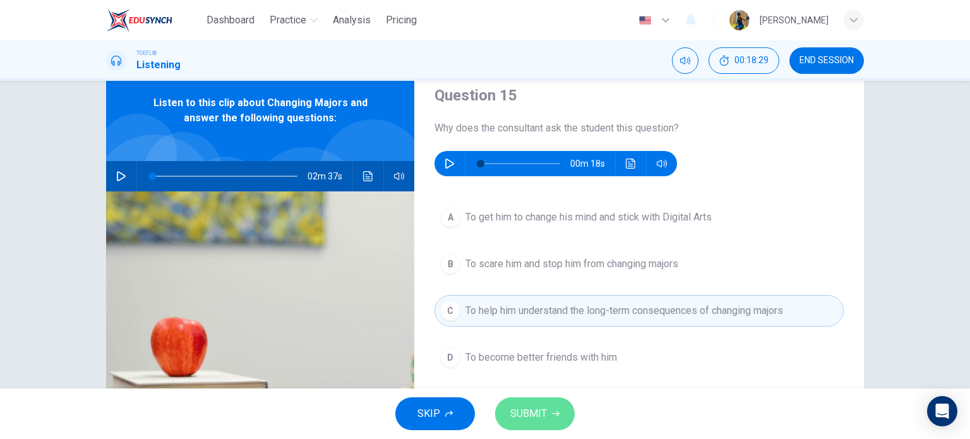
click at [518, 422] on span "SUBMIT" at bounding box center [528, 414] width 37 height 18
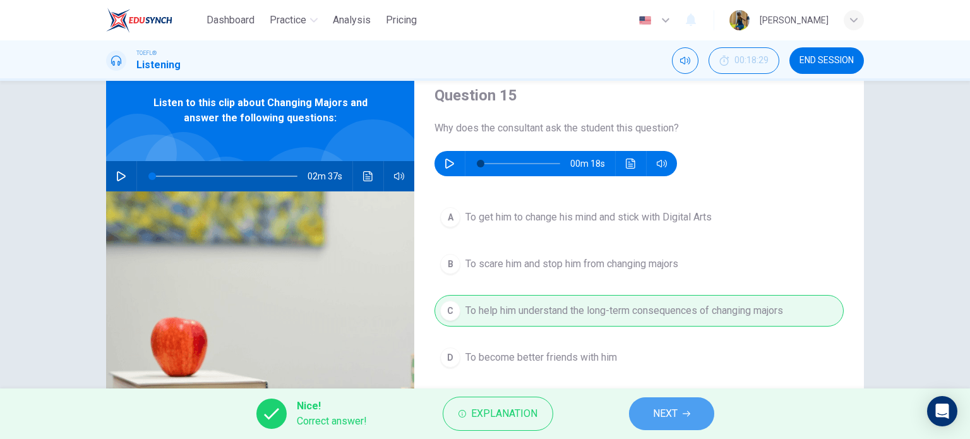
click at [696, 408] on button "NEXT" at bounding box center [671, 413] width 85 height 33
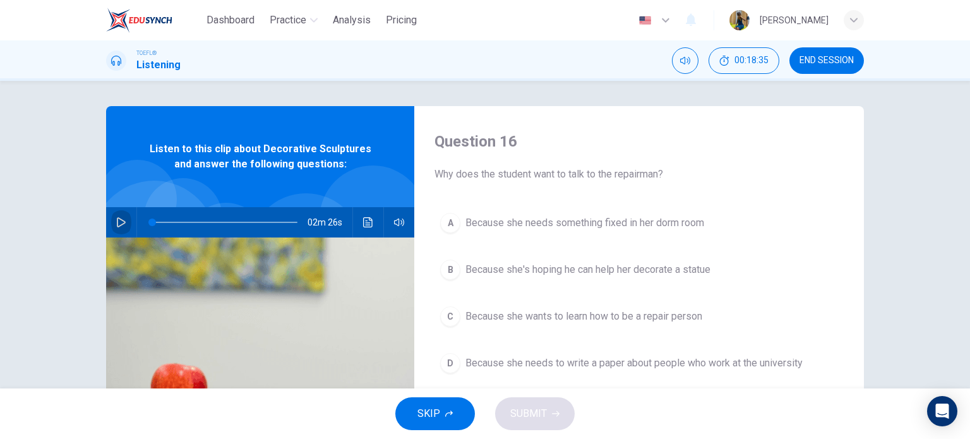
click at [116, 220] on icon "button" at bounding box center [121, 222] width 10 height 10
click at [124, 218] on button "button" at bounding box center [121, 222] width 20 height 30
type input "0"
drag, startPoint x: 157, startPoint y: 218, endPoint x: 126, endPoint y: 222, distance: 30.6
click at [126, 222] on div "02m 18s" at bounding box center [260, 222] width 308 height 30
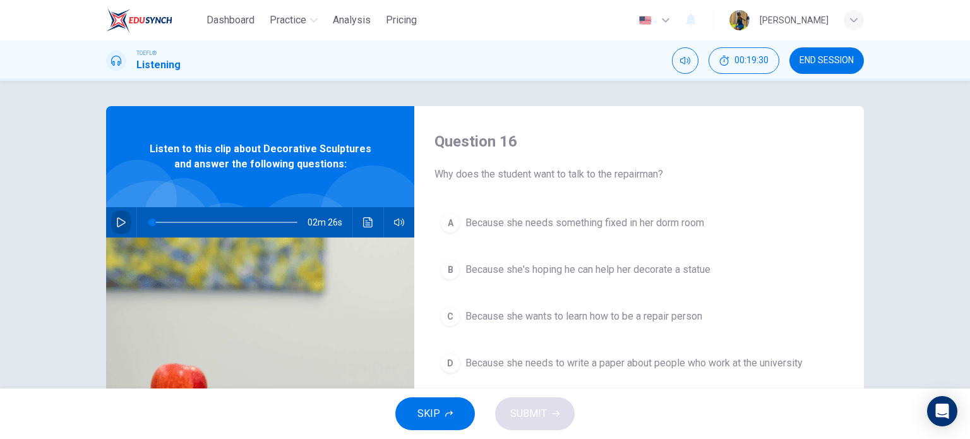
click at [126, 222] on button "button" at bounding box center [121, 222] width 20 height 30
drag, startPoint x: 157, startPoint y: 220, endPoint x: 146, endPoint y: 221, distance: 10.7
click at [148, 221] on span at bounding box center [152, 222] width 8 height 8
click at [116, 222] on icon "button" at bounding box center [121, 222] width 10 height 10
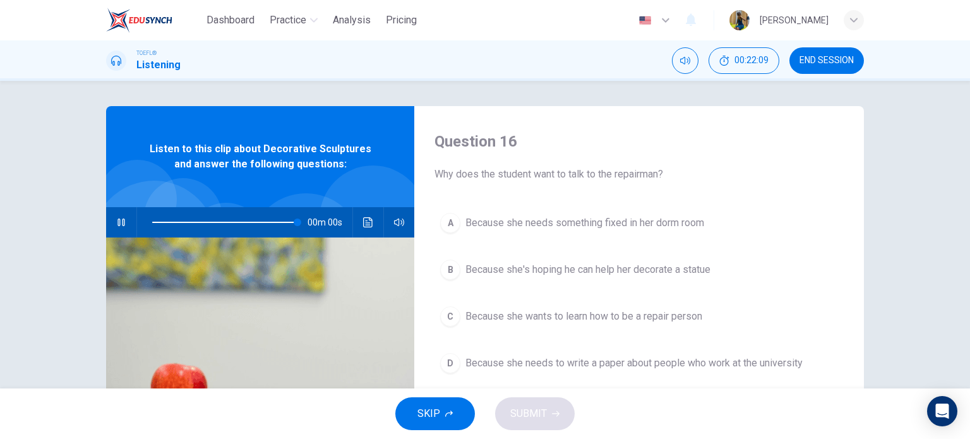
type input "0"
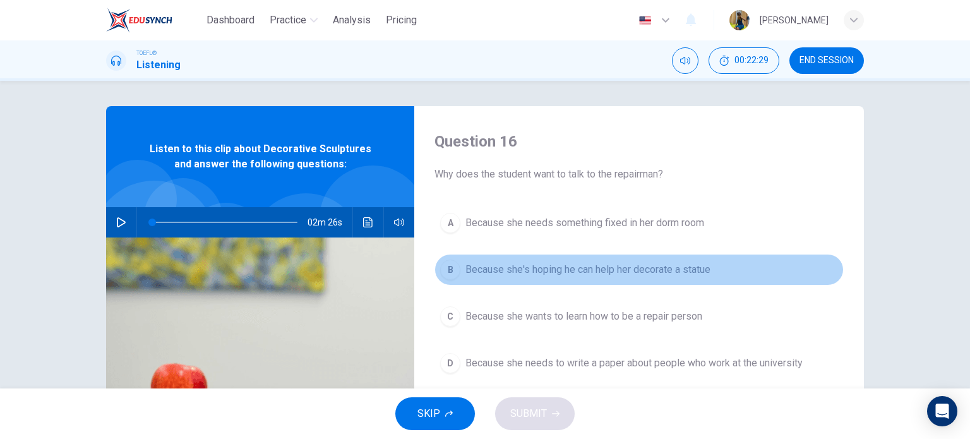
click at [443, 271] on div "B" at bounding box center [450, 269] width 20 height 20
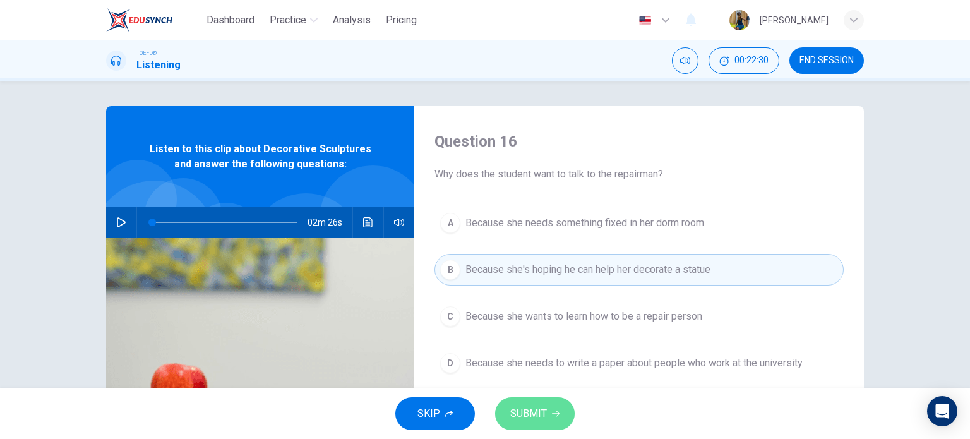
click at [540, 408] on span "SUBMIT" at bounding box center [528, 414] width 37 height 18
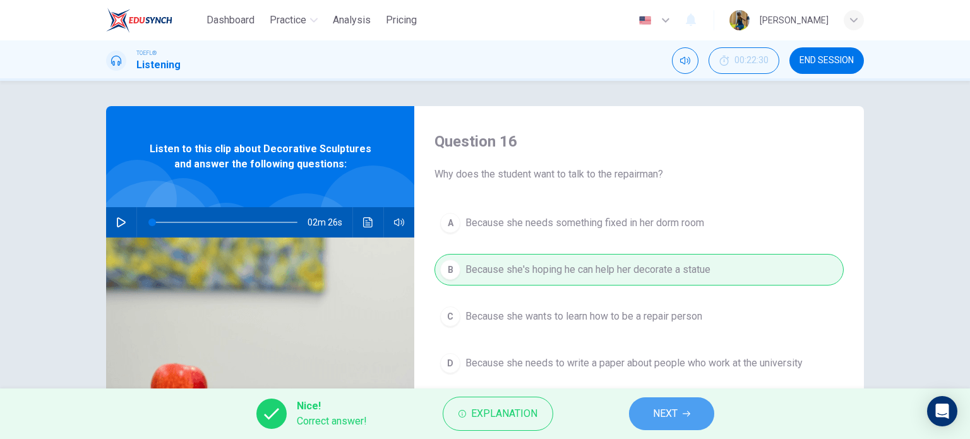
click at [675, 407] on span "NEXT" at bounding box center [665, 414] width 25 height 18
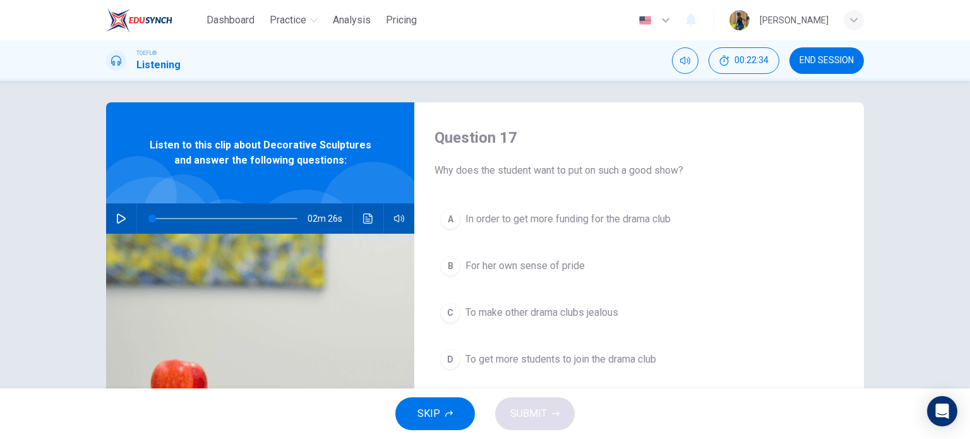
scroll to position [5, 0]
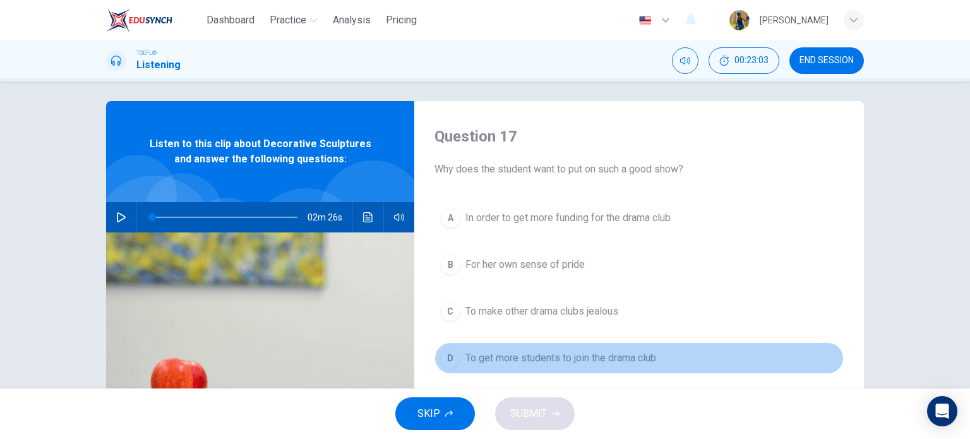
click at [448, 360] on div "D" at bounding box center [450, 358] width 20 height 20
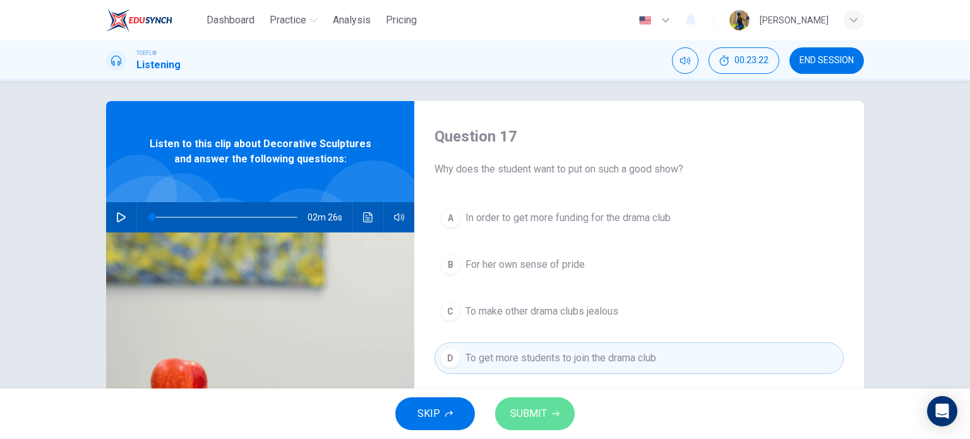
click at [513, 401] on button "SUBMIT" at bounding box center [535, 413] width 80 height 33
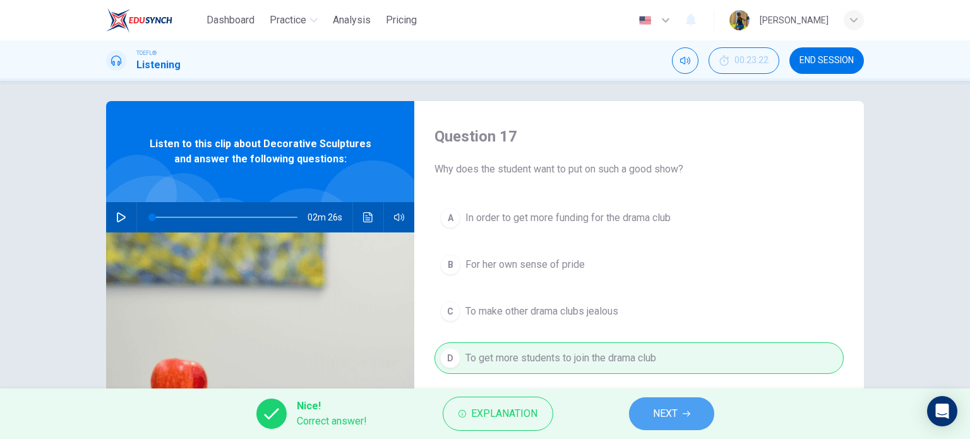
click at [660, 410] on span "NEXT" at bounding box center [665, 414] width 25 height 18
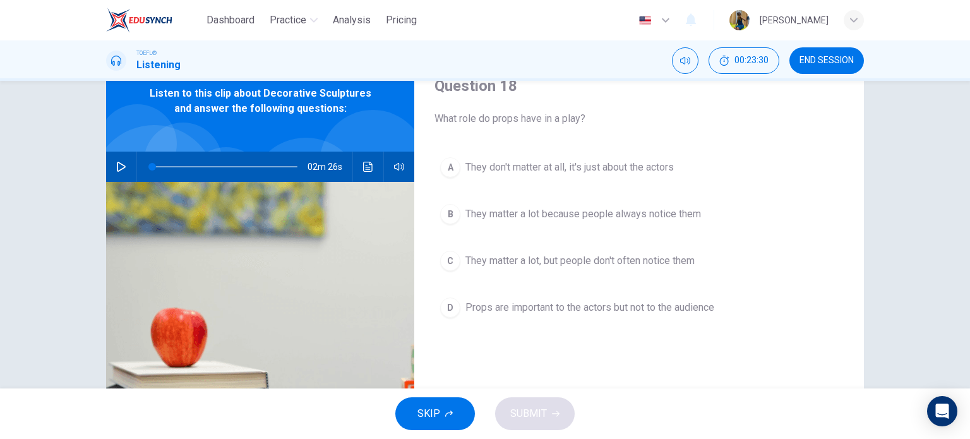
scroll to position [61, 0]
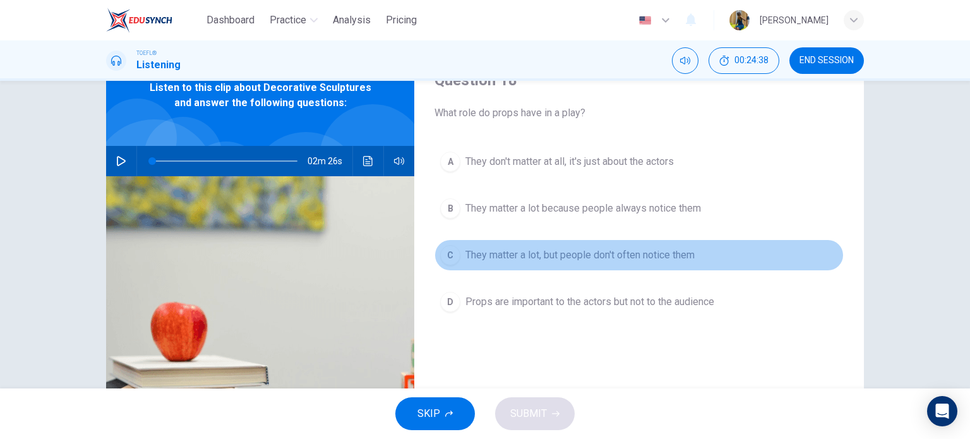
click at [451, 252] on div "C" at bounding box center [450, 255] width 20 height 20
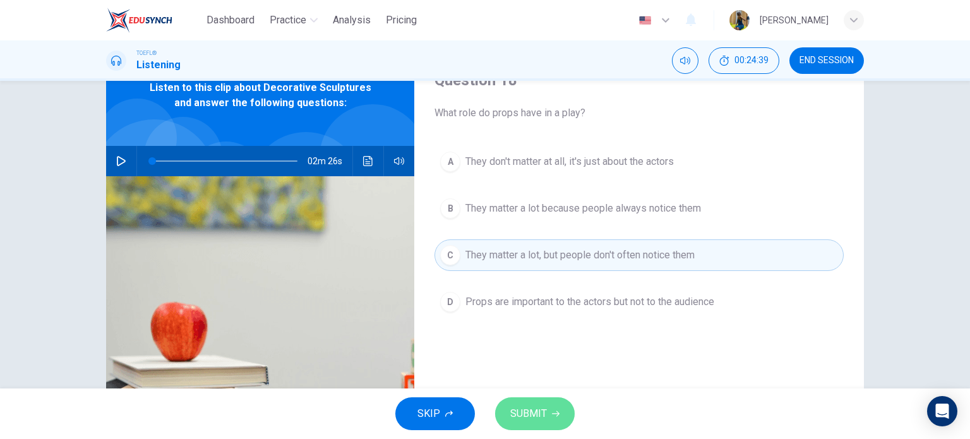
click at [523, 426] on button "SUBMIT" at bounding box center [535, 413] width 80 height 33
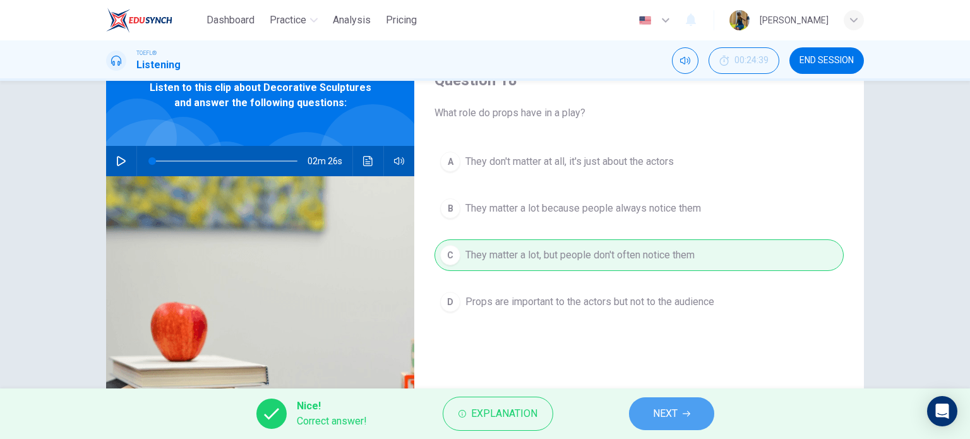
click at [670, 416] on span "NEXT" at bounding box center [665, 414] width 25 height 18
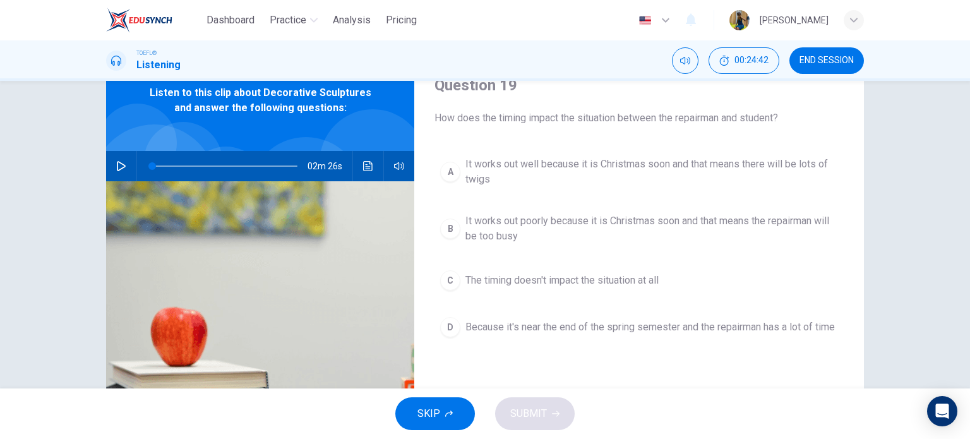
scroll to position [59, 0]
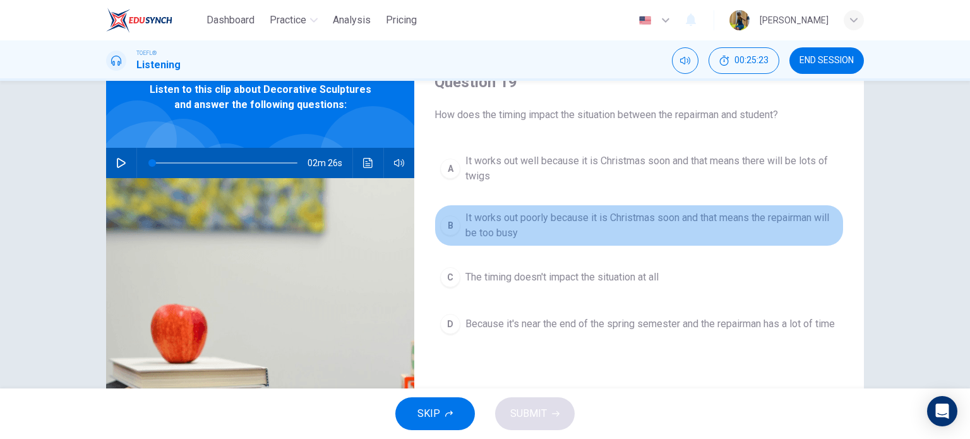
click at [454, 230] on div "B" at bounding box center [450, 225] width 20 height 20
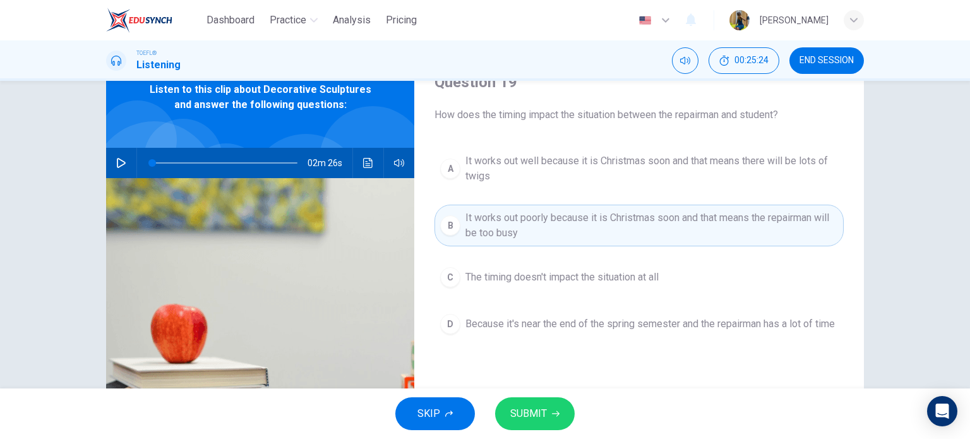
click at [526, 403] on button "SUBMIT" at bounding box center [535, 413] width 80 height 33
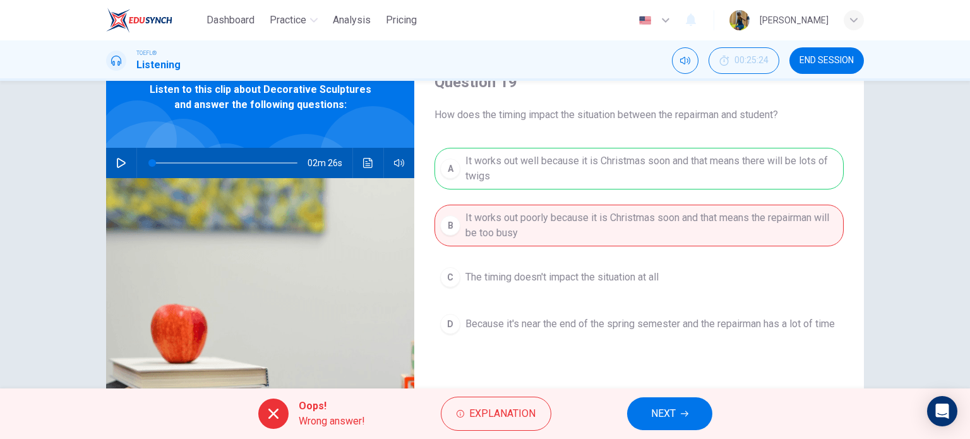
click at [526, 403] on button "Explanation" at bounding box center [496, 413] width 110 height 34
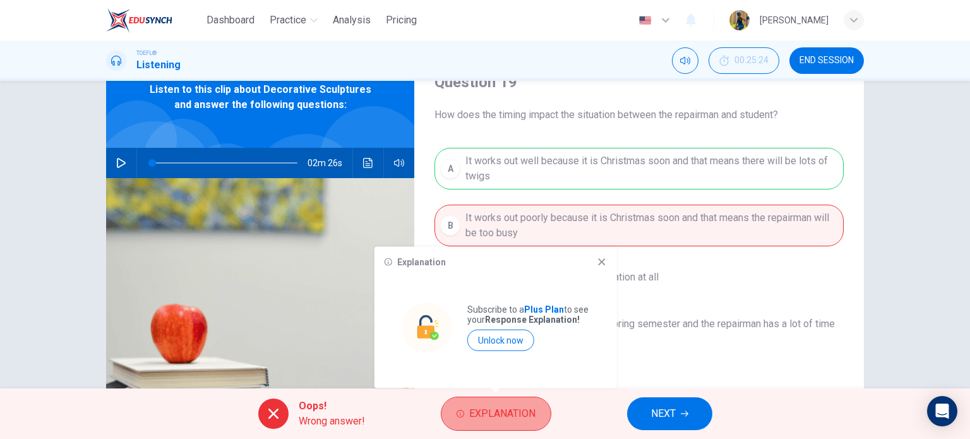
click at [507, 424] on button "Explanation" at bounding box center [496, 413] width 110 height 34
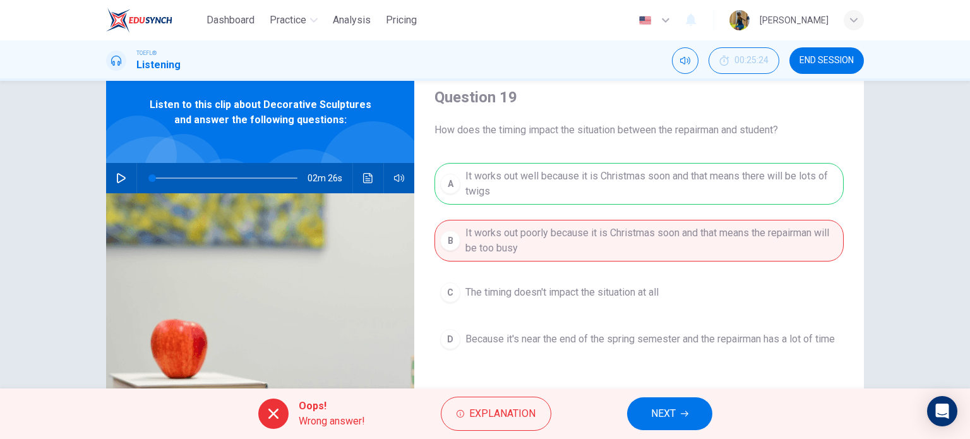
scroll to position [44, 0]
click at [682, 414] on icon "button" at bounding box center [684, 414] width 8 height 8
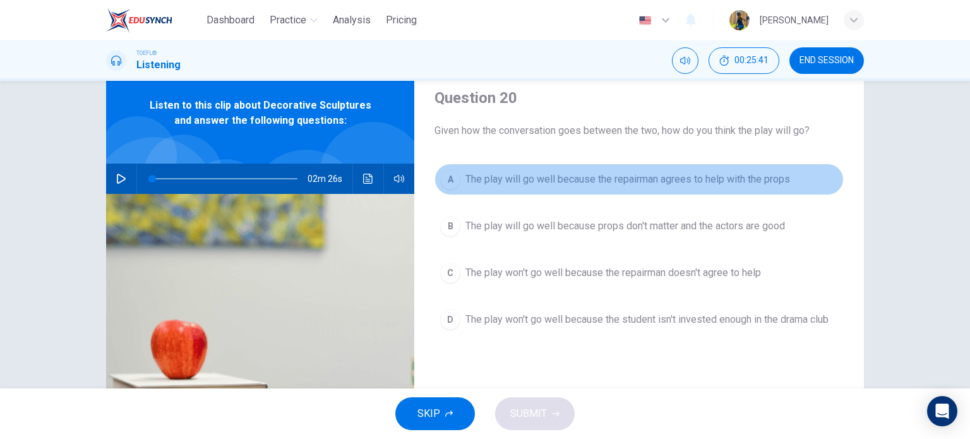
click at [448, 179] on div "A" at bounding box center [450, 179] width 20 height 20
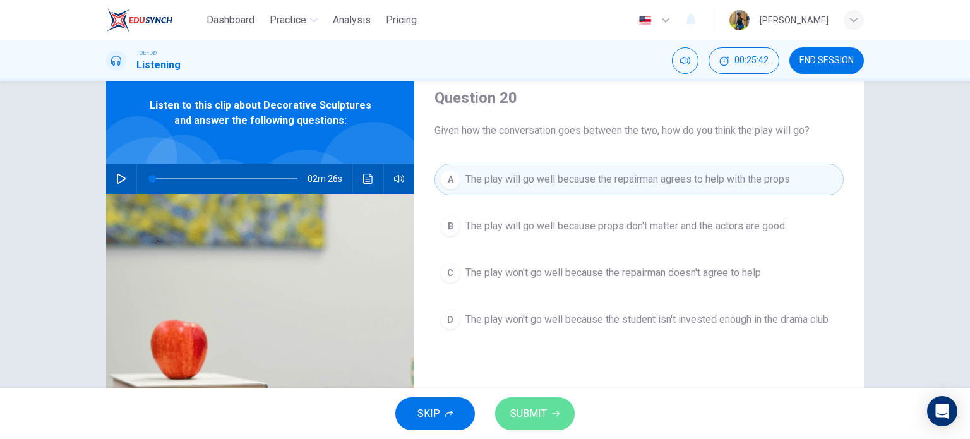
click at [537, 408] on span "SUBMIT" at bounding box center [528, 414] width 37 height 18
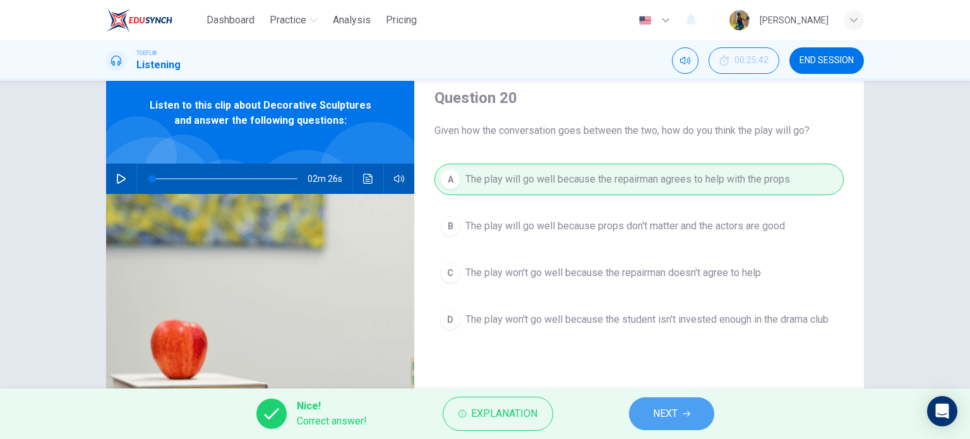
click at [644, 413] on button "NEXT" at bounding box center [671, 413] width 85 height 33
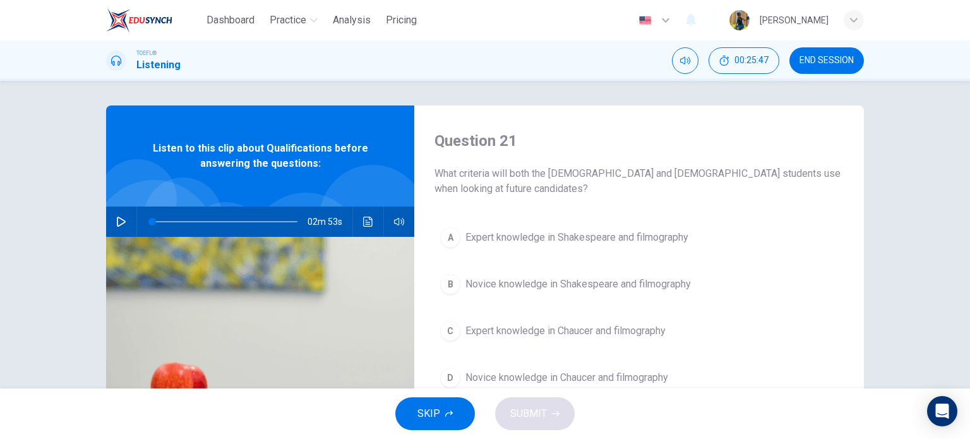
scroll to position [0, 0]
click at [111, 218] on button "button" at bounding box center [121, 222] width 20 height 30
drag, startPoint x: 148, startPoint y: 219, endPoint x: 131, endPoint y: 222, distance: 17.2
click at [131, 222] on div "02m 53s" at bounding box center [260, 222] width 308 height 30
type input "0"
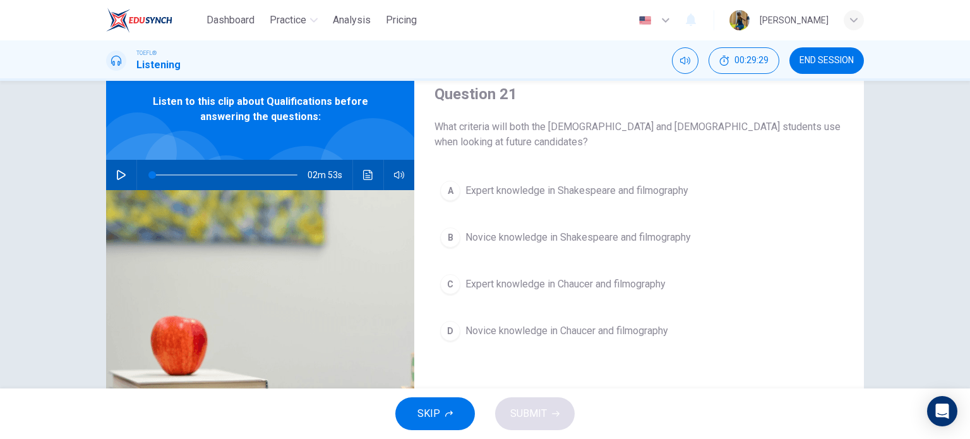
scroll to position [37, 0]
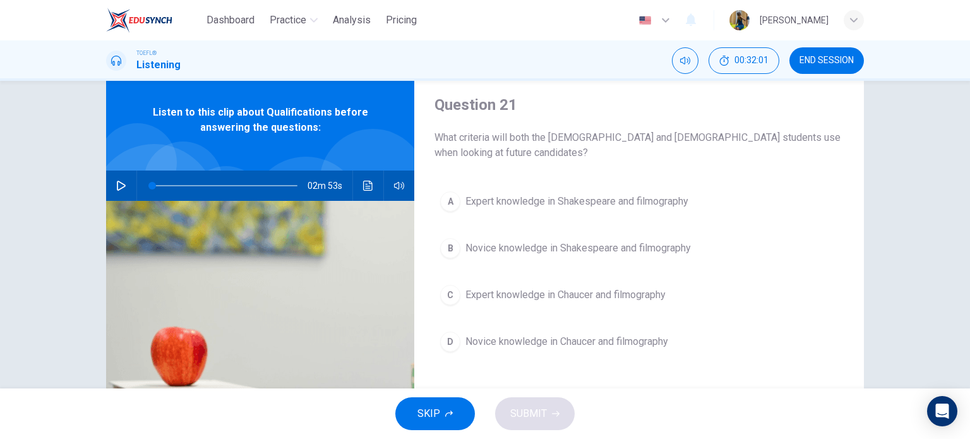
click at [447, 201] on div "A" at bounding box center [450, 201] width 20 height 20
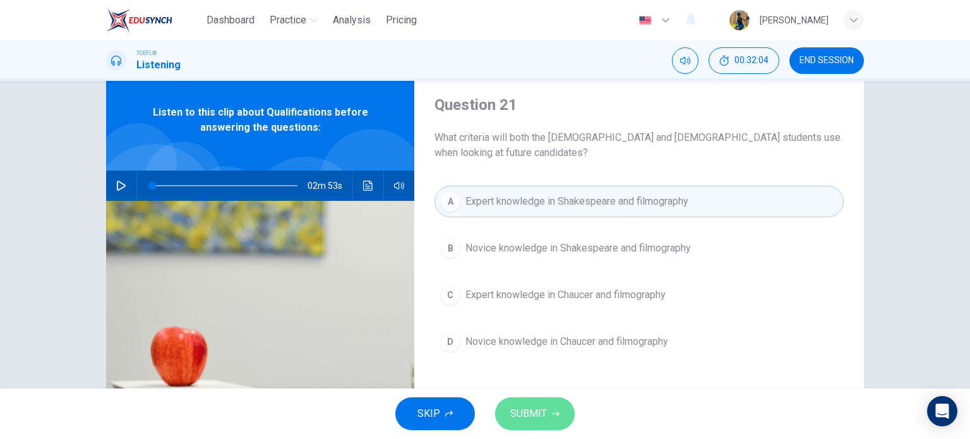
click at [518, 418] on span "SUBMIT" at bounding box center [528, 414] width 37 height 18
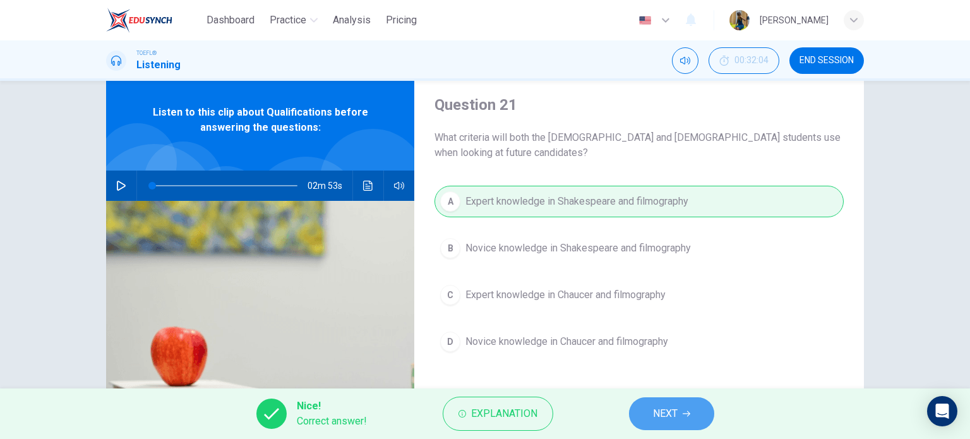
click at [674, 423] on button "NEXT" at bounding box center [671, 413] width 85 height 33
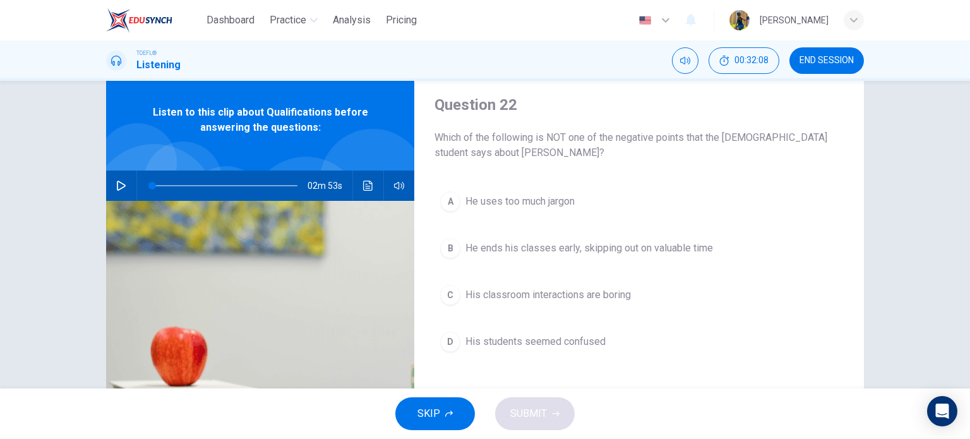
click at [648, 174] on div "Question 22 Which of the following is NOT one of the negative points that the […" at bounding box center [638, 288] width 449 height 439
click at [456, 247] on div "B" at bounding box center [450, 248] width 20 height 20
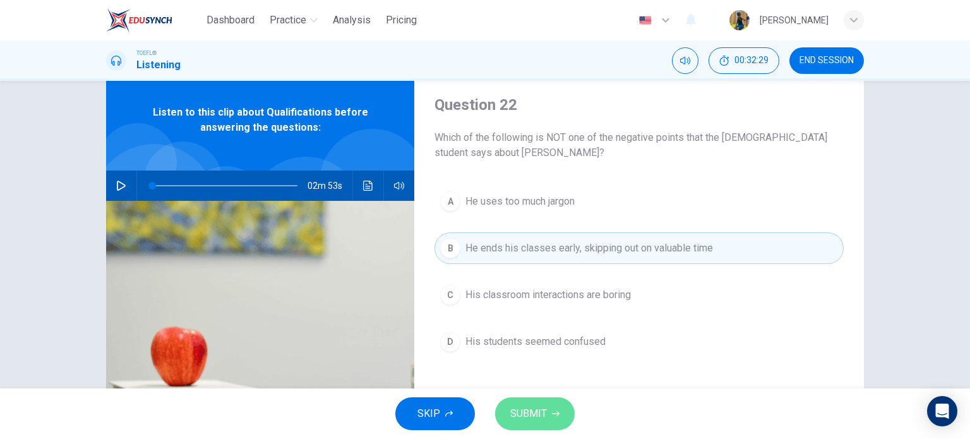
click at [527, 416] on span "SUBMIT" at bounding box center [528, 414] width 37 height 18
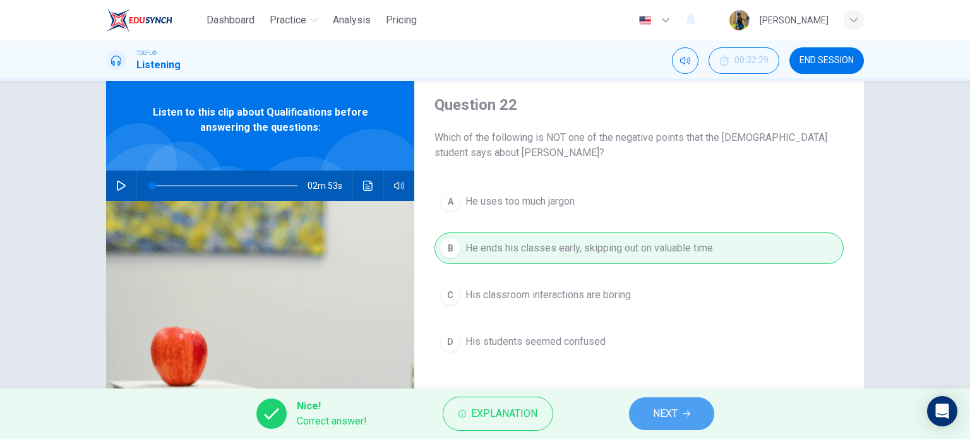
click at [677, 410] on span "NEXT" at bounding box center [665, 414] width 25 height 18
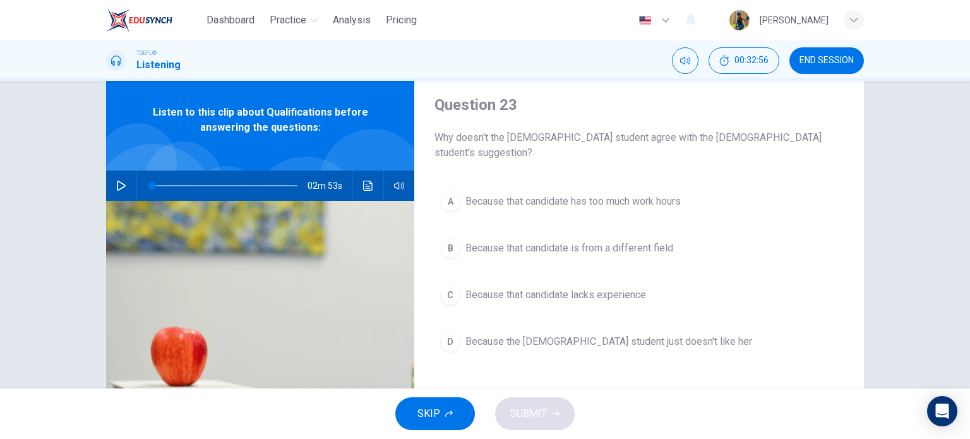
click at [445, 285] on div "C" at bounding box center [450, 295] width 20 height 20
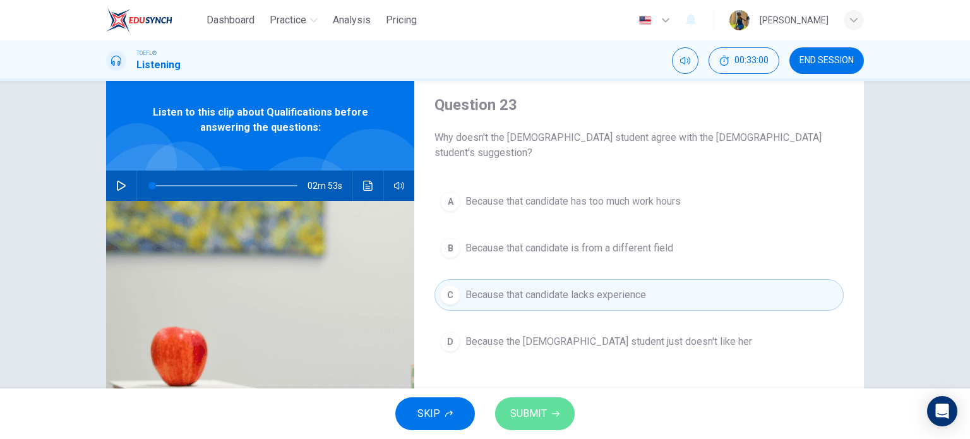
click at [521, 405] on span "SUBMIT" at bounding box center [528, 414] width 37 height 18
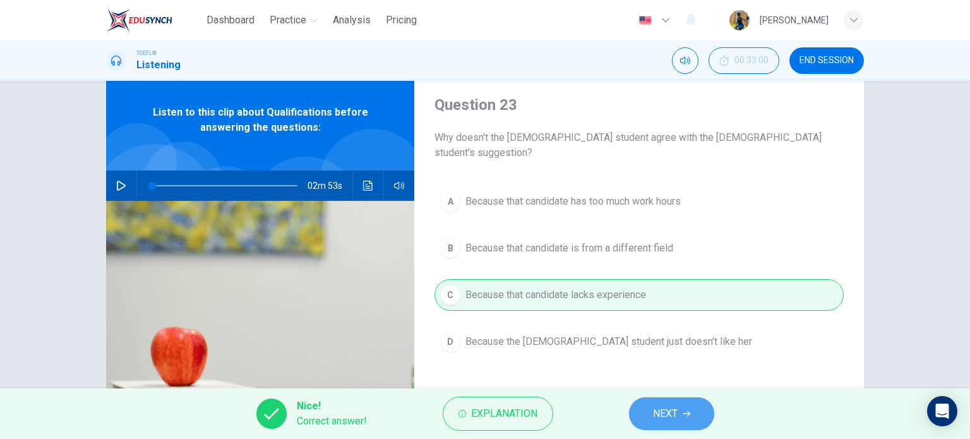
click at [669, 411] on span "NEXT" at bounding box center [665, 414] width 25 height 18
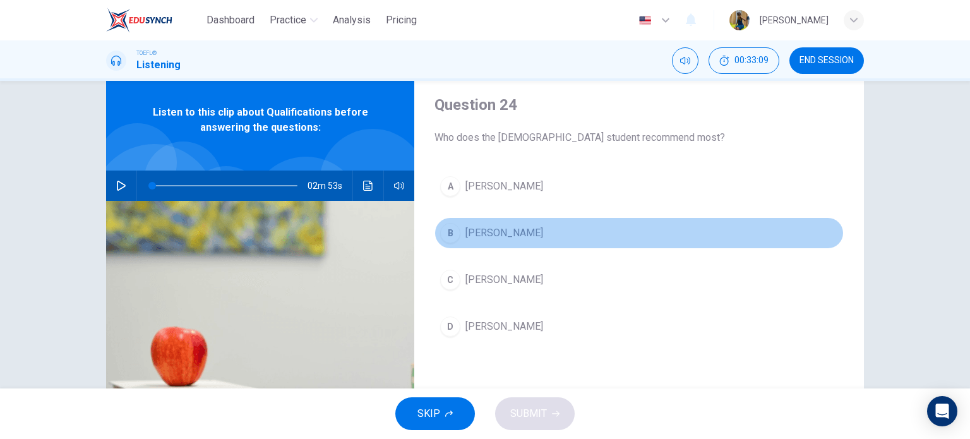
click at [447, 232] on div "B" at bounding box center [450, 233] width 20 height 20
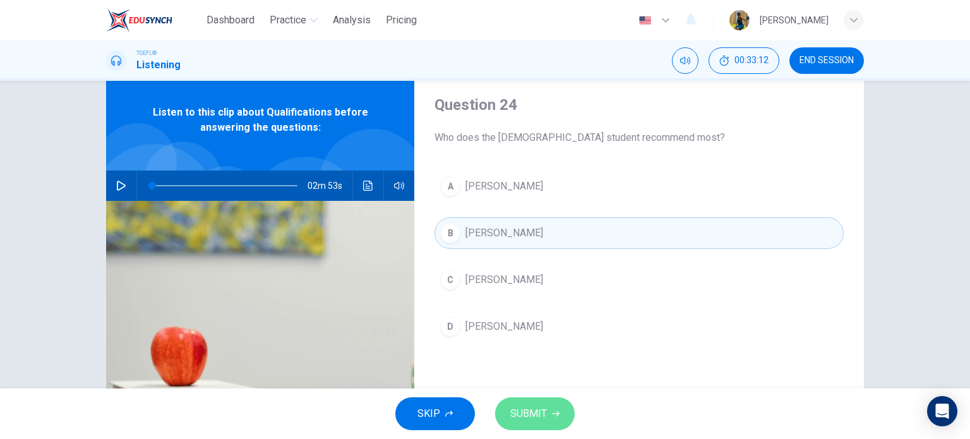
click at [546, 427] on button "SUBMIT" at bounding box center [535, 413] width 80 height 33
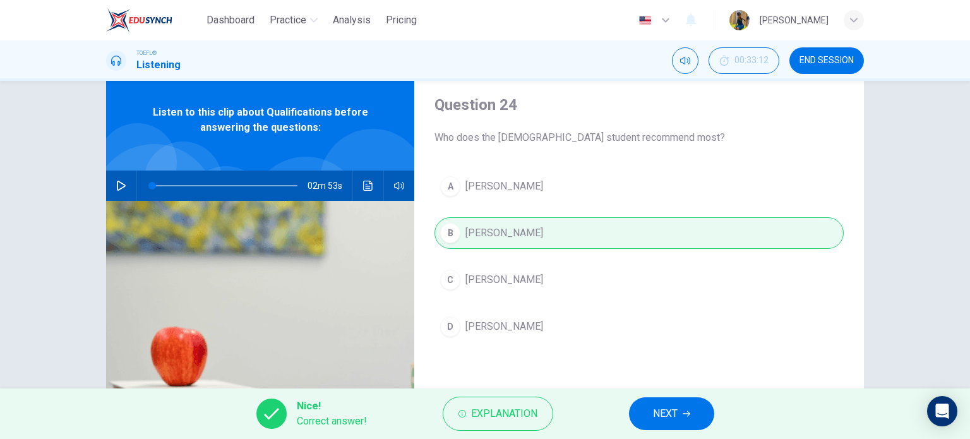
click at [666, 412] on span "NEXT" at bounding box center [665, 414] width 25 height 18
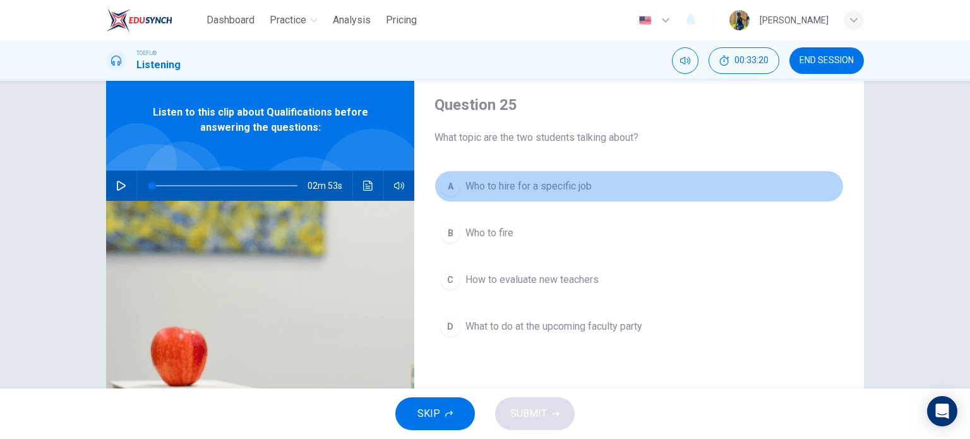
click at [441, 184] on div "A" at bounding box center [450, 186] width 20 height 20
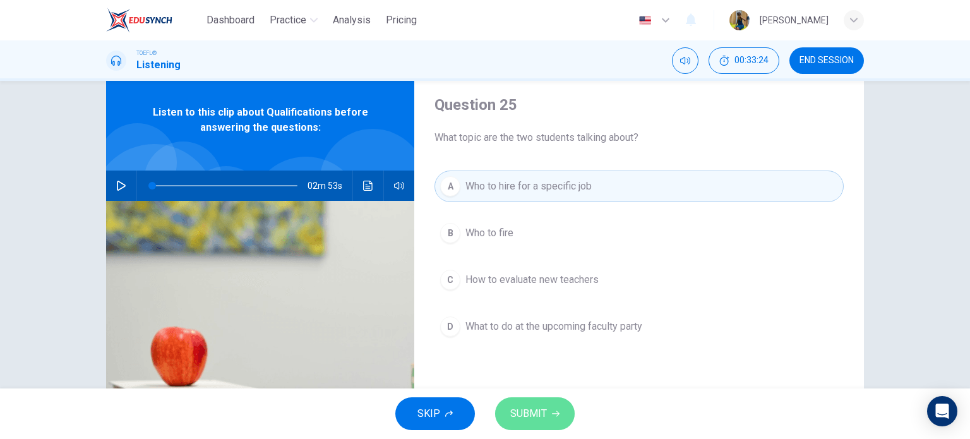
click at [513, 409] on span "SUBMIT" at bounding box center [528, 414] width 37 height 18
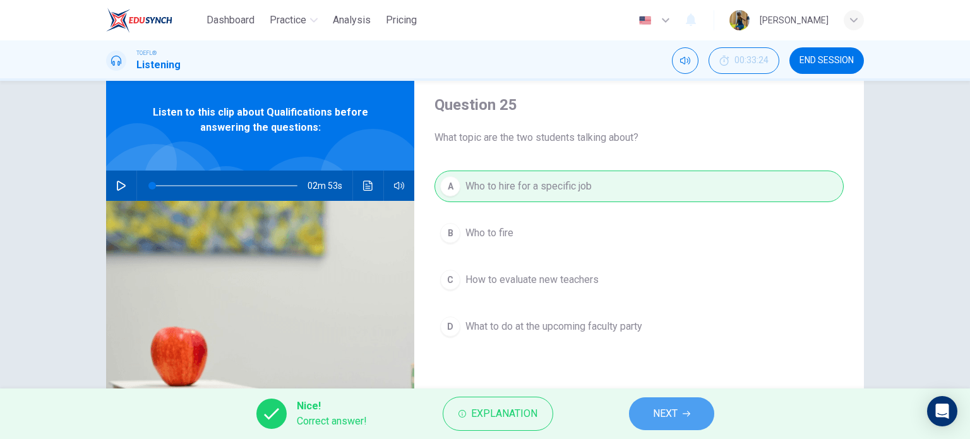
click at [672, 412] on span "NEXT" at bounding box center [665, 414] width 25 height 18
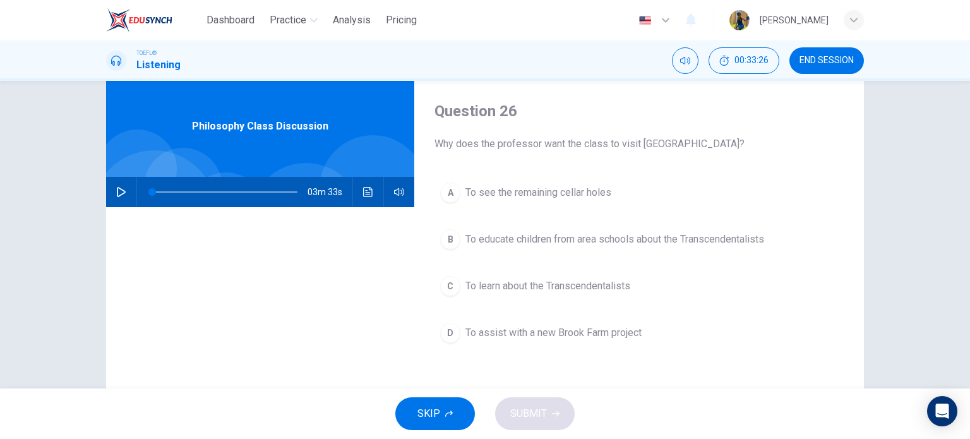
scroll to position [0, 0]
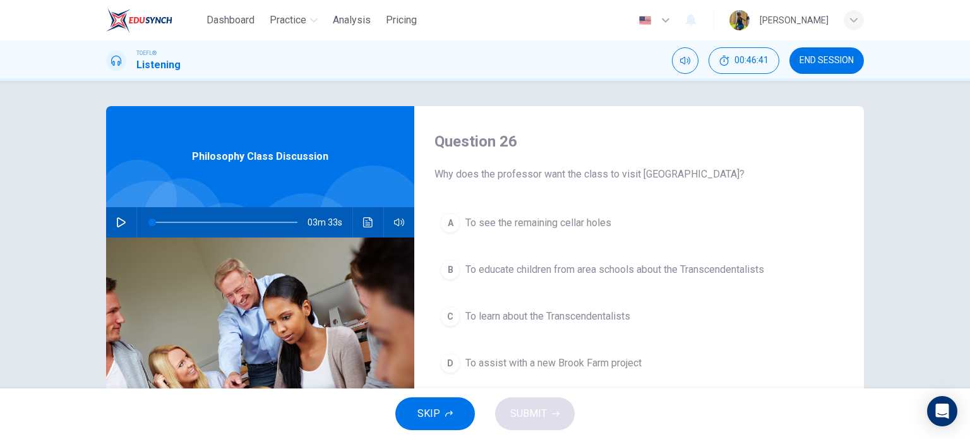
click at [118, 214] on button "button" at bounding box center [121, 222] width 20 height 30
type input "0"
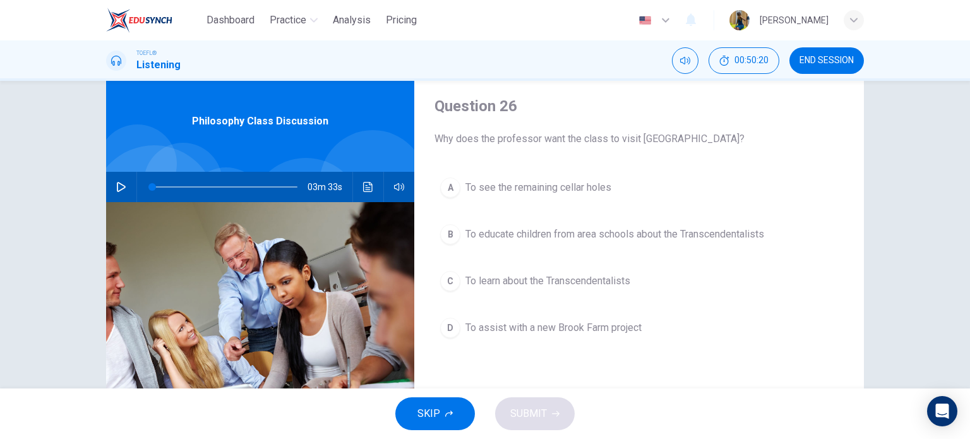
scroll to position [35, 0]
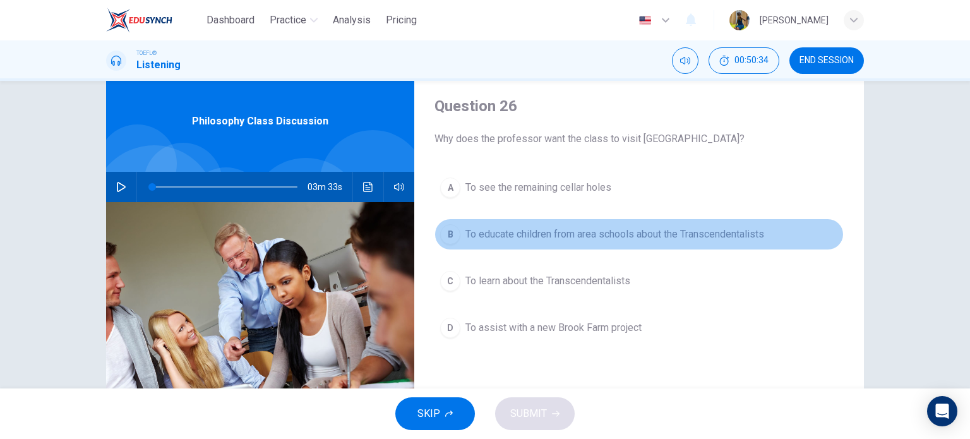
click at [435, 232] on button "B To educate children from area schools about the Transcendentalists" at bounding box center [638, 234] width 409 height 32
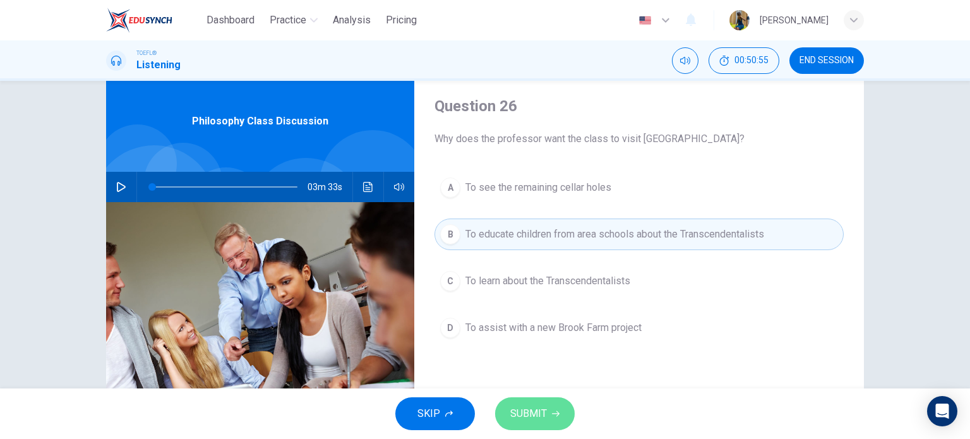
click at [523, 403] on button "SUBMIT" at bounding box center [535, 413] width 80 height 33
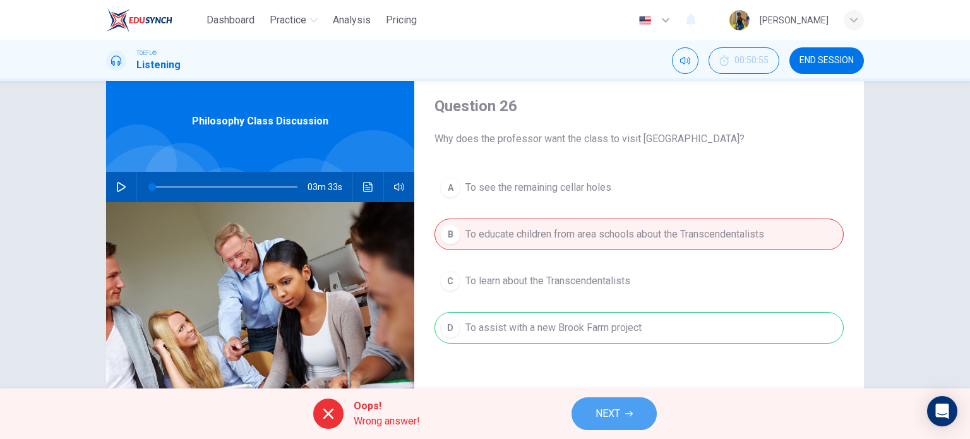
click at [628, 411] on icon "button" at bounding box center [629, 414] width 8 height 8
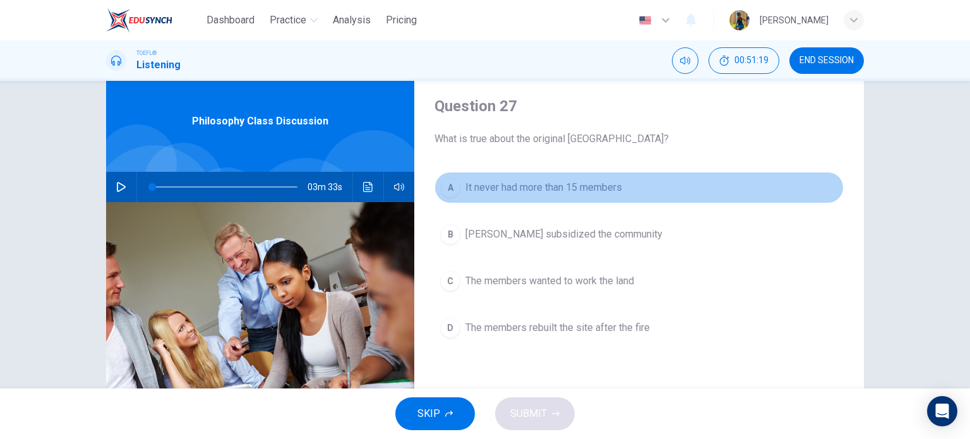
click at [449, 187] on div "A" at bounding box center [450, 187] width 20 height 20
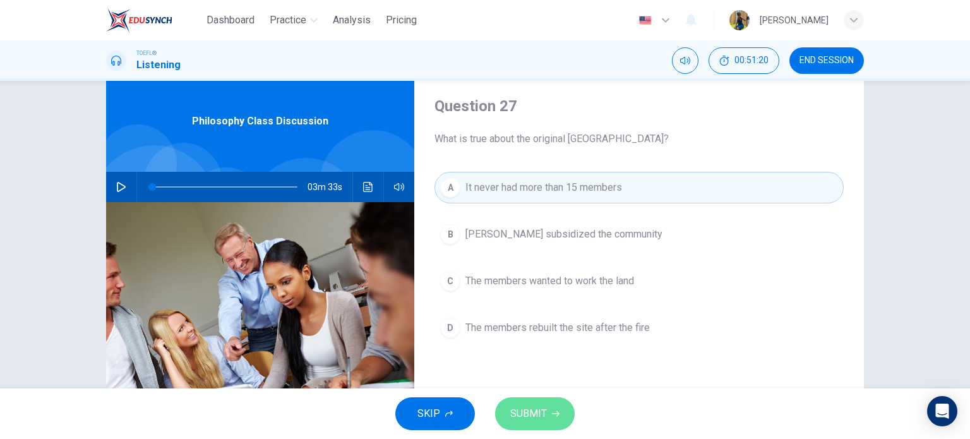
click at [526, 418] on span "SUBMIT" at bounding box center [528, 414] width 37 height 18
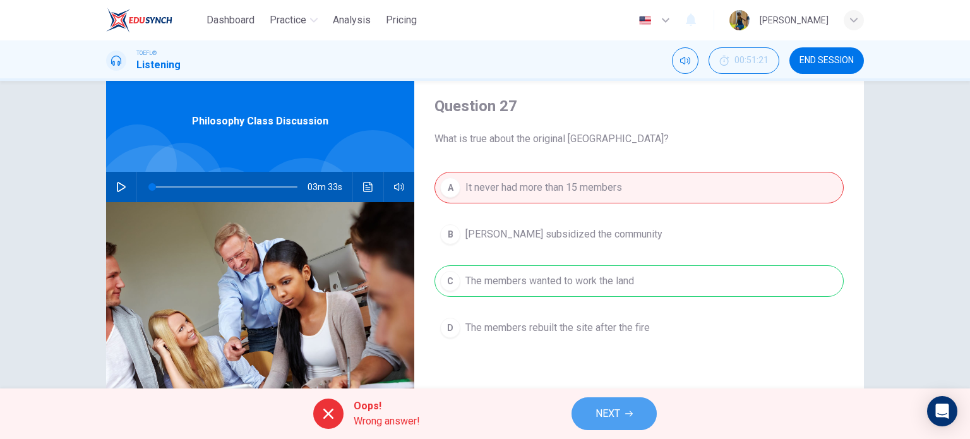
click at [636, 413] on button "NEXT" at bounding box center [613, 413] width 85 height 33
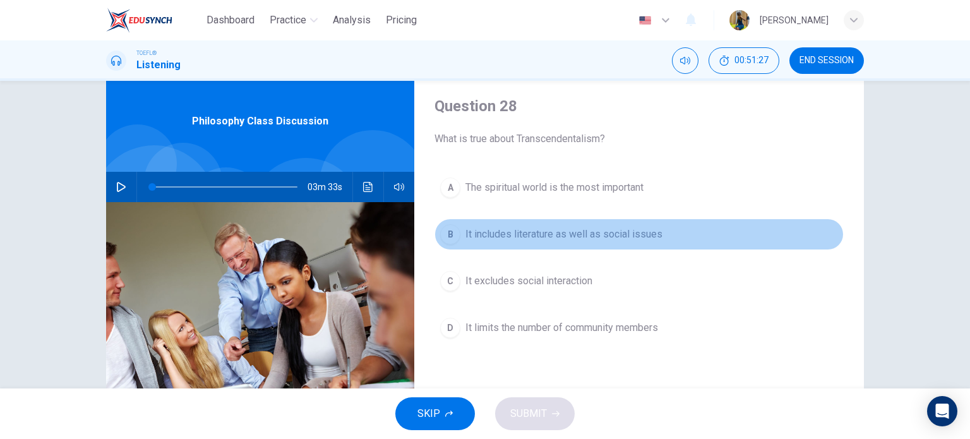
click at [444, 231] on div "B" at bounding box center [450, 234] width 20 height 20
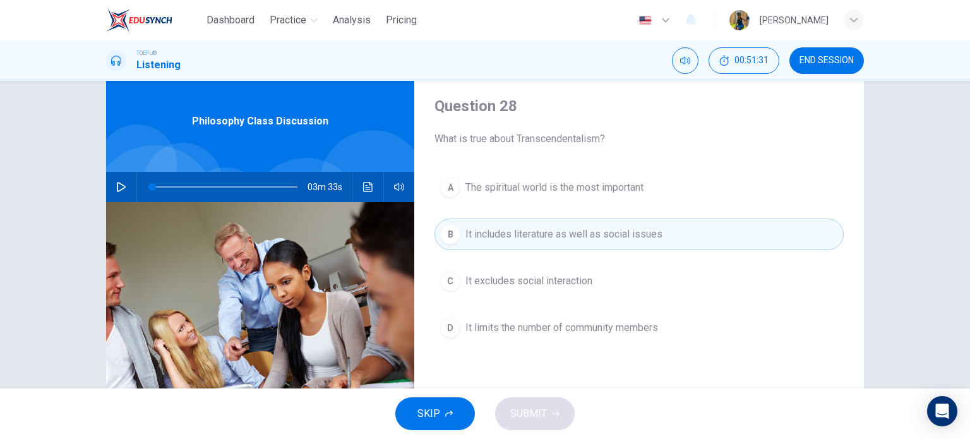
click at [463, 244] on button "B It includes literature as well as social issues" at bounding box center [638, 234] width 409 height 32
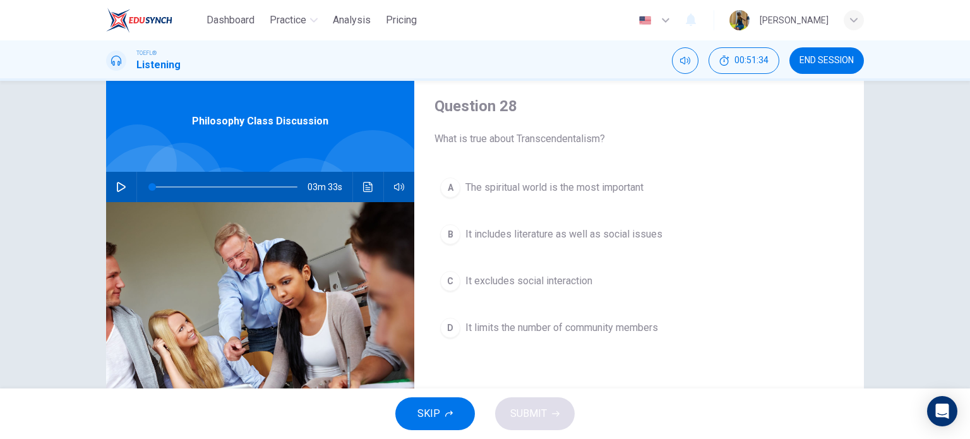
click at [531, 414] on div "SKIP SUBMIT" at bounding box center [485, 413] width 970 height 51
click at [483, 246] on button "B It includes literature as well as social issues" at bounding box center [638, 234] width 409 height 32
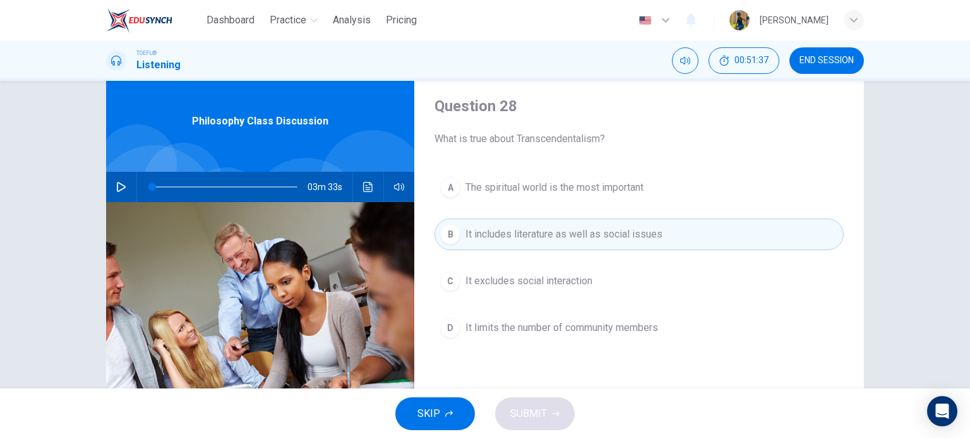
click at [518, 415] on div "SKIP SUBMIT" at bounding box center [485, 413] width 970 height 51
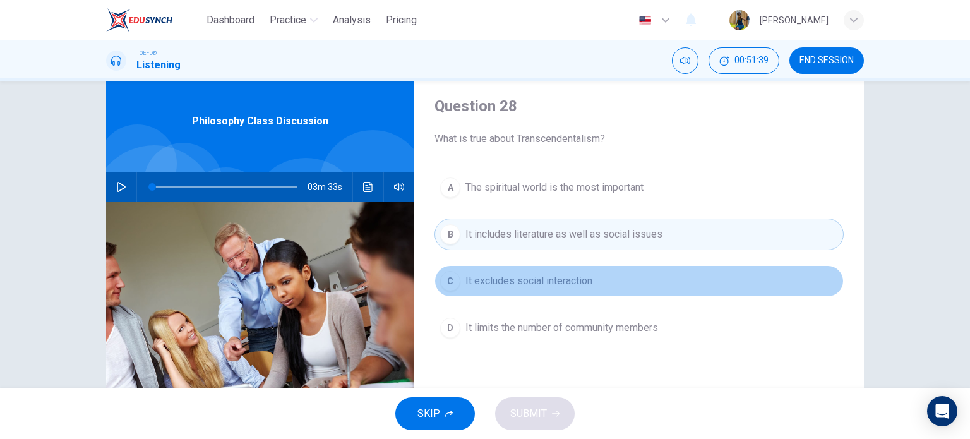
click at [520, 267] on button "C It excludes social interaction" at bounding box center [638, 281] width 409 height 32
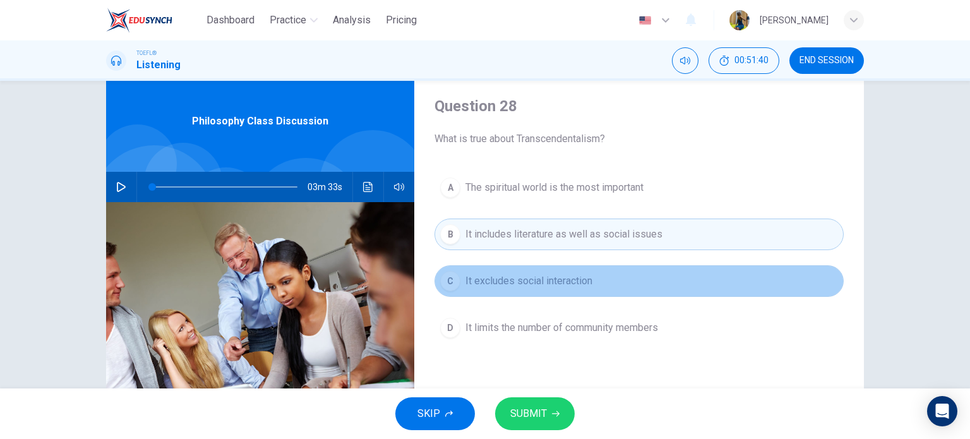
click at [460, 277] on button "C It excludes social interaction" at bounding box center [638, 281] width 409 height 32
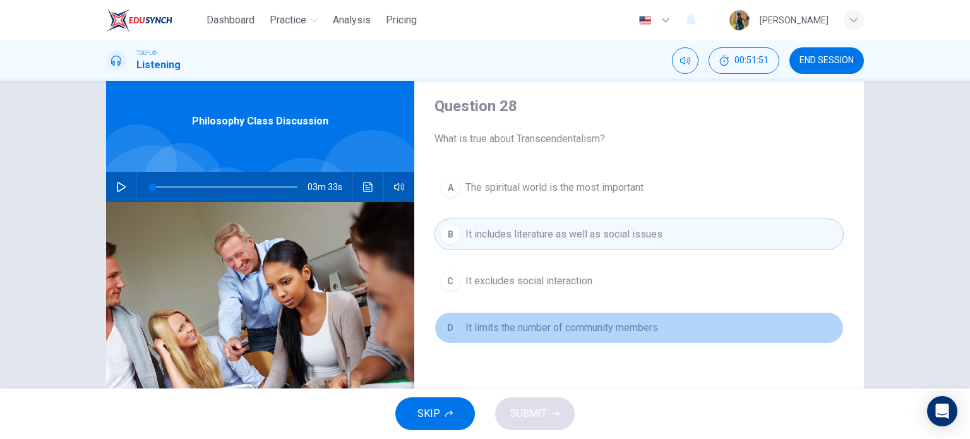
click at [497, 329] on span "It limits the number of community members" at bounding box center [561, 327] width 193 height 15
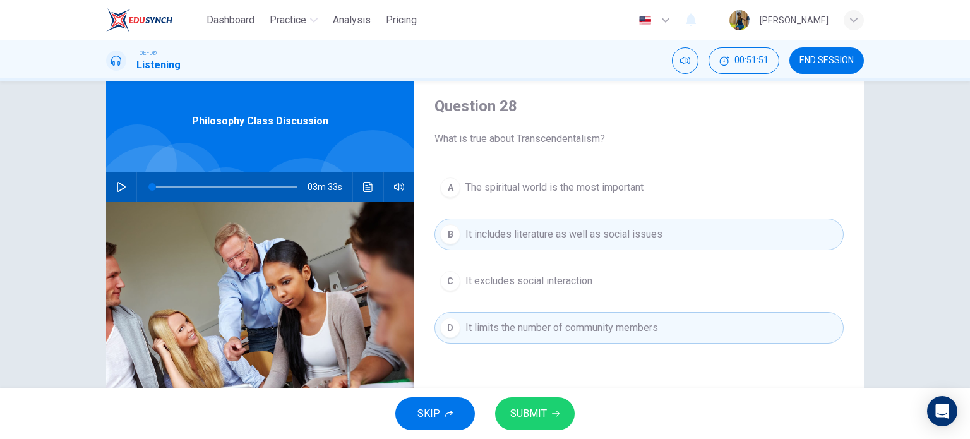
click at [526, 401] on button "SUBMIT" at bounding box center [535, 413] width 80 height 33
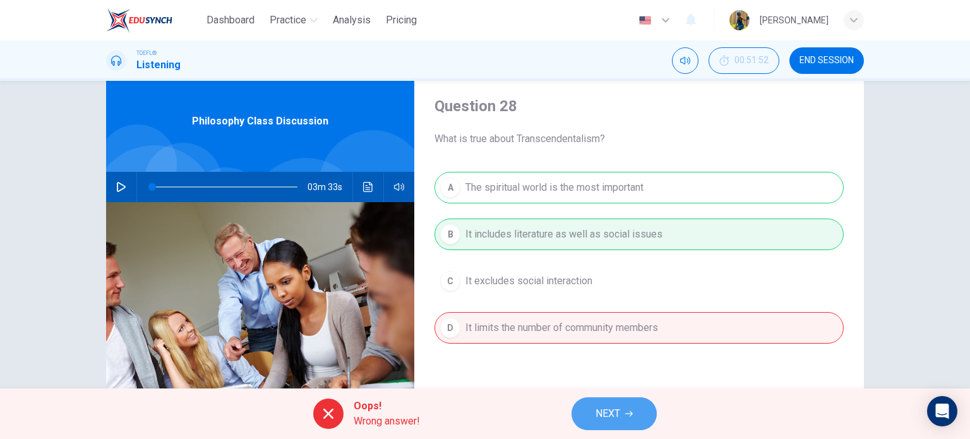
click at [603, 413] on span "NEXT" at bounding box center [607, 414] width 25 height 18
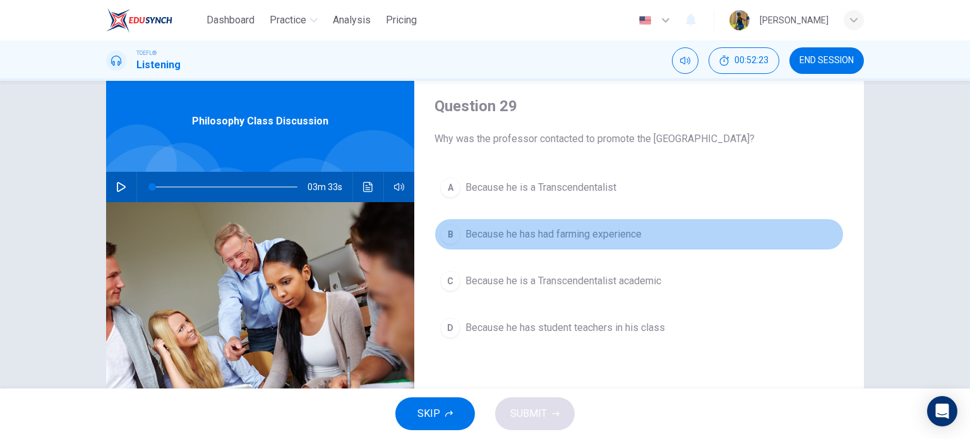
click at [443, 237] on div "B" at bounding box center [450, 234] width 20 height 20
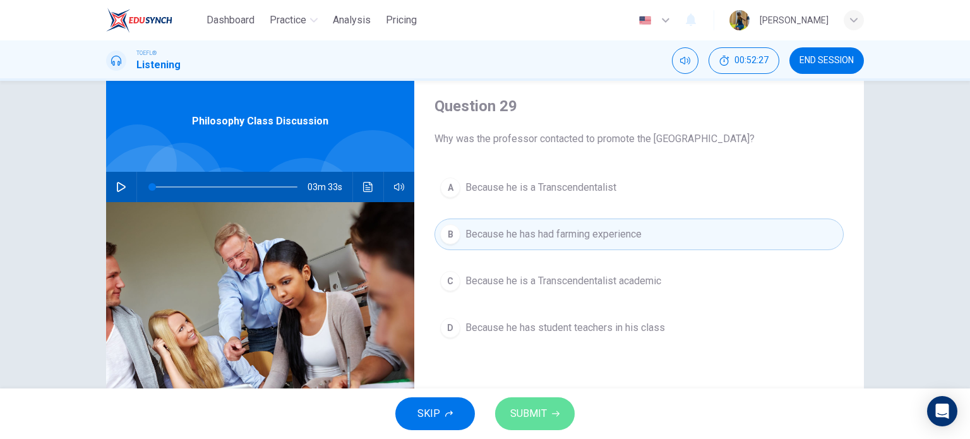
click at [559, 413] on button "SUBMIT" at bounding box center [535, 413] width 80 height 33
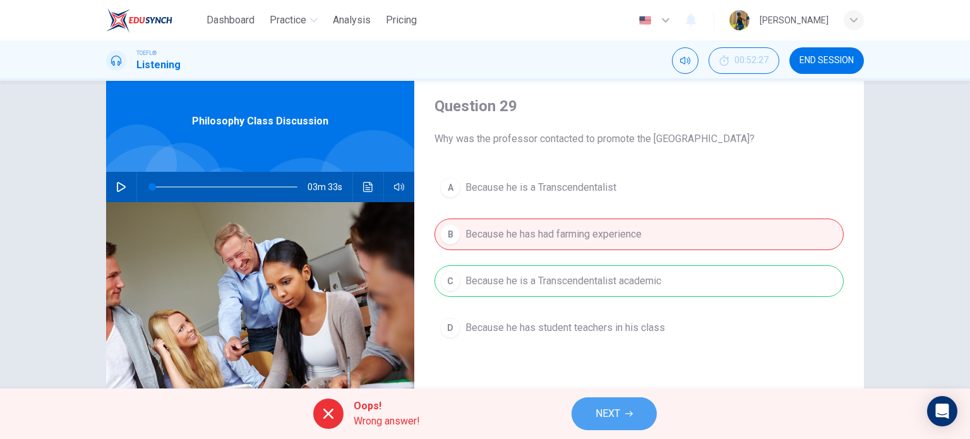
click at [612, 416] on span "NEXT" at bounding box center [607, 414] width 25 height 18
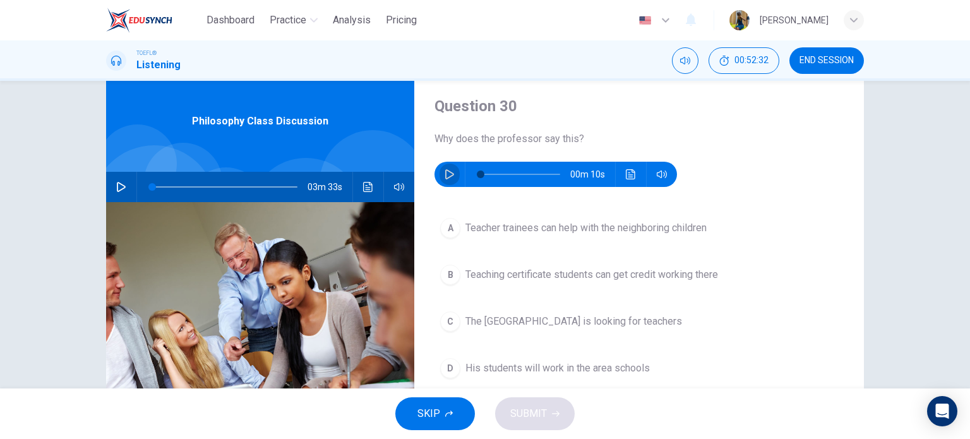
click at [447, 172] on icon "button" at bounding box center [449, 174] width 10 height 10
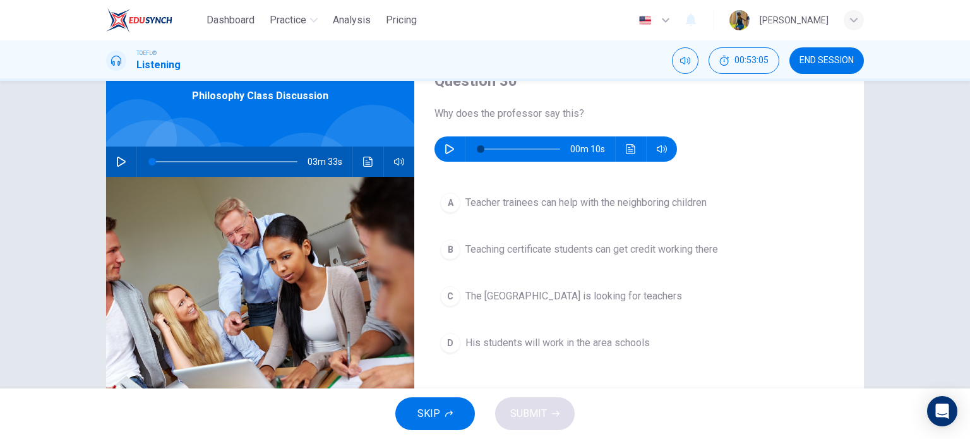
scroll to position [59, 0]
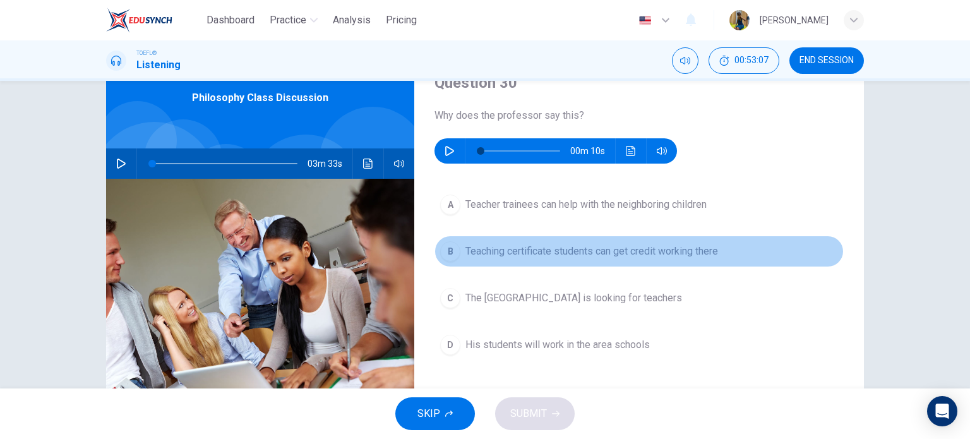
click at [440, 251] on div "B" at bounding box center [450, 251] width 20 height 20
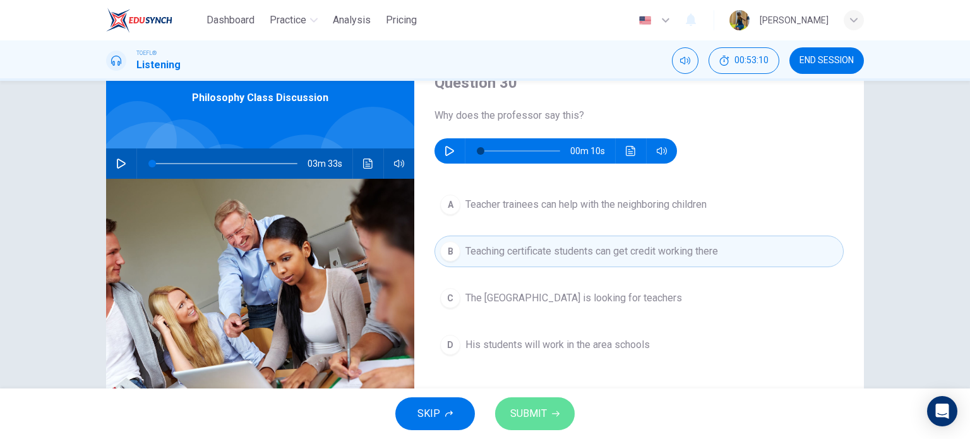
click at [538, 408] on span "SUBMIT" at bounding box center [528, 414] width 37 height 18
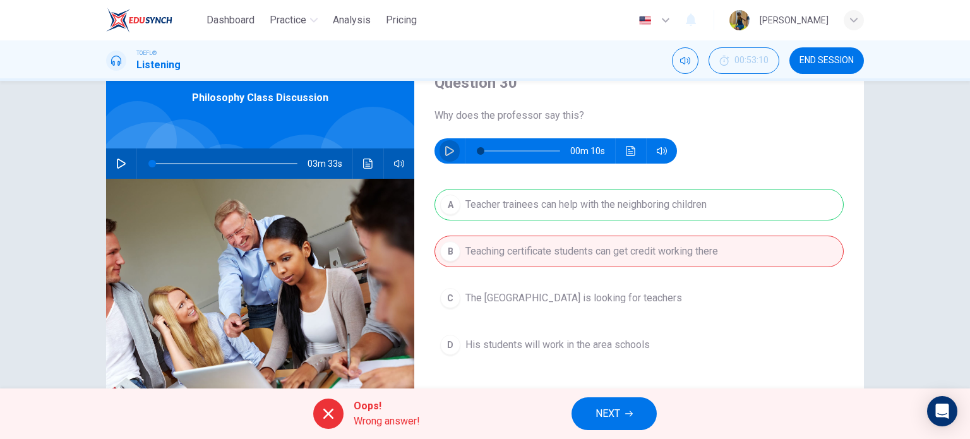
click at [444, 160] on button "button" at bounding box center [449, 150] width 20 height 25
click at [445, 155] on icon "button" at bounding box center [449, 151] width 10 height 10
type input "0"
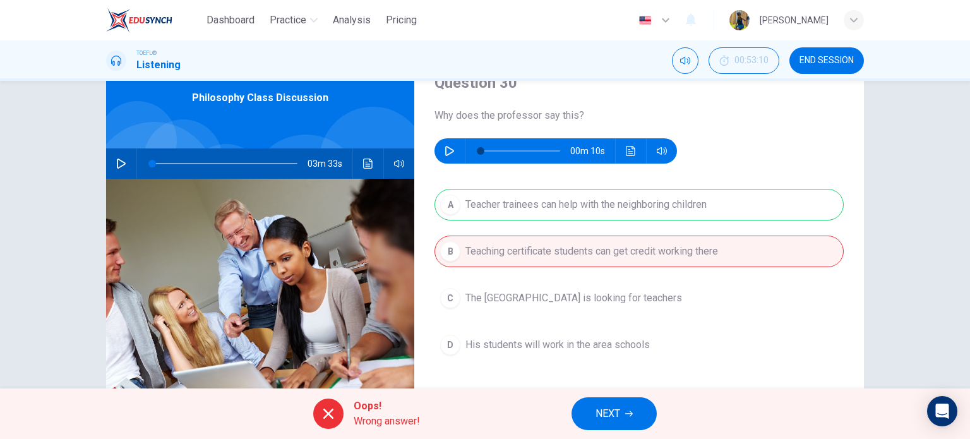
click at [603, 410] on span "NEXT" at bounding box center [607, 414] width 25 height 18
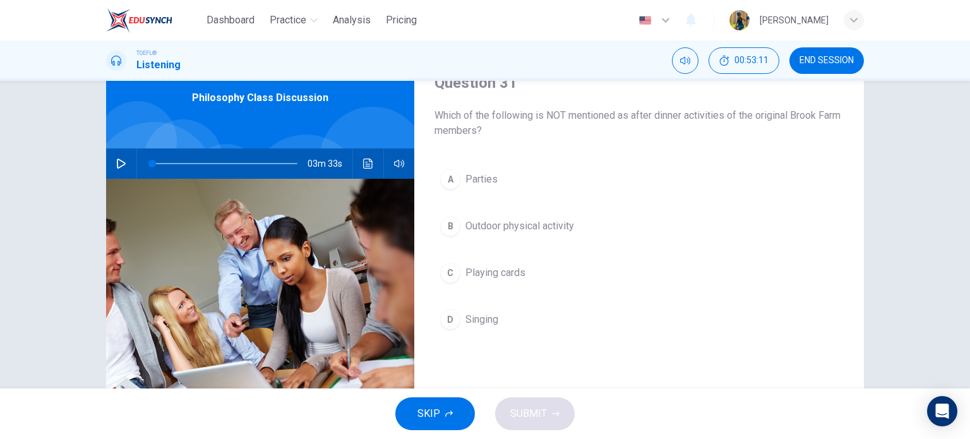
scroll to position [58, 0]
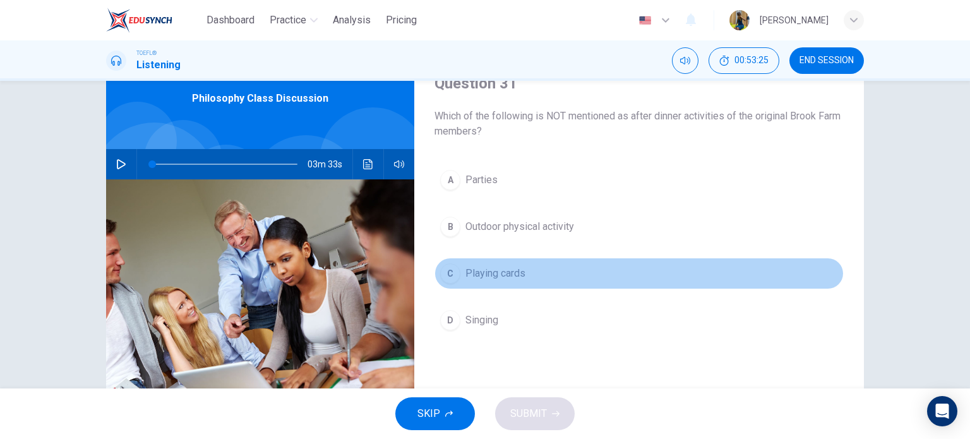
click at [441, 283] on button "C Playing cards" at bounding box center [638, 274] width 409 height 32
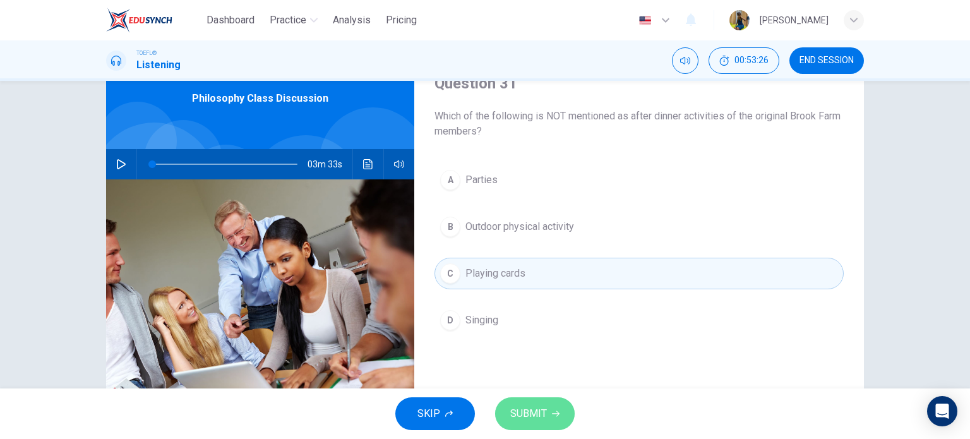
click at [553, 414] on icon "button" at bounding box center [556, 414] width 8 height 8
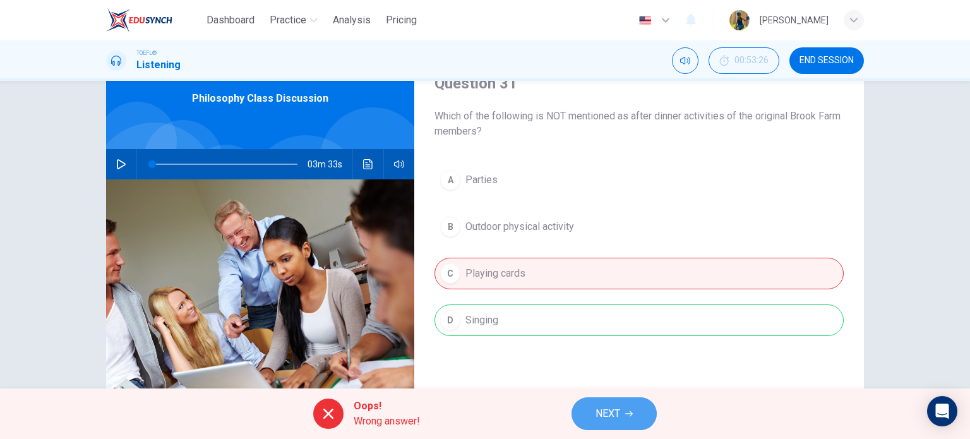
click at [614, 407] on span "NEXT" at bounding box center [607, 414] width 25 height 18
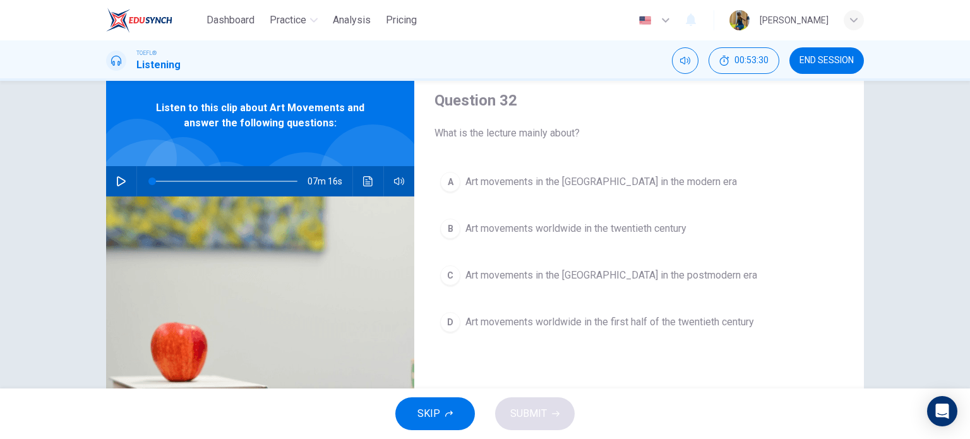
scroll to position [43, 0]
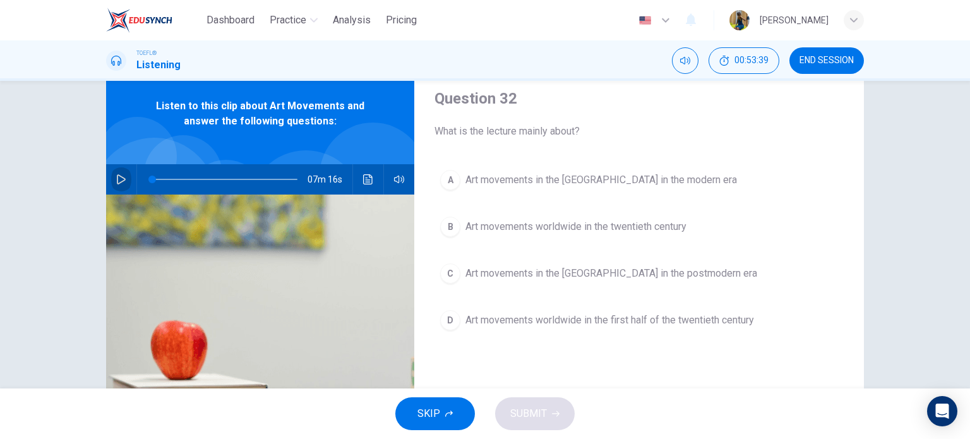
click at [121, 172] on button "button" at bounding box center [121, 179] width 20 height 30
type input "0"
drag, startPoint x: 228, startPoint y: 181, endPoint x: 220, endPoint y: 182, distance: 8.3
click at [220, 182] on span at bounding box center [224, 179] width 8 height 8
click at [116, 174] on icon "button" at bounding box center [121, 179] width 10 height 10
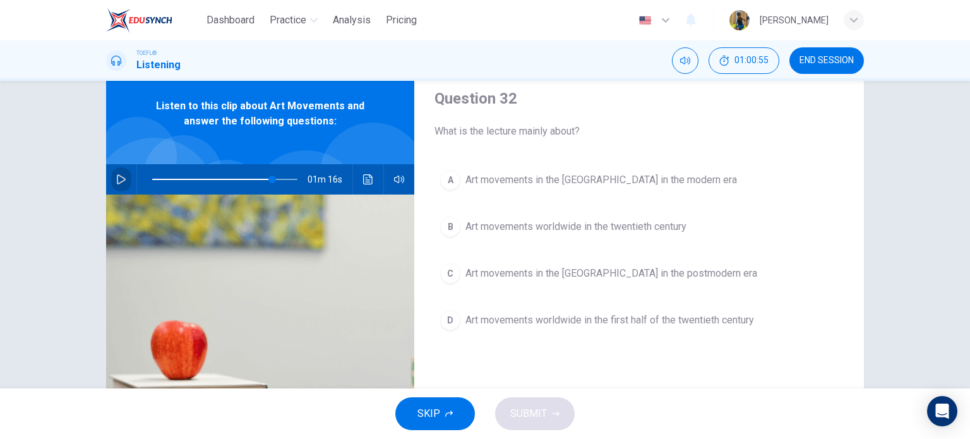
click at [122, 181] on icon "button" at bounding box center [121, 179] width 10 height 10
type input "0"
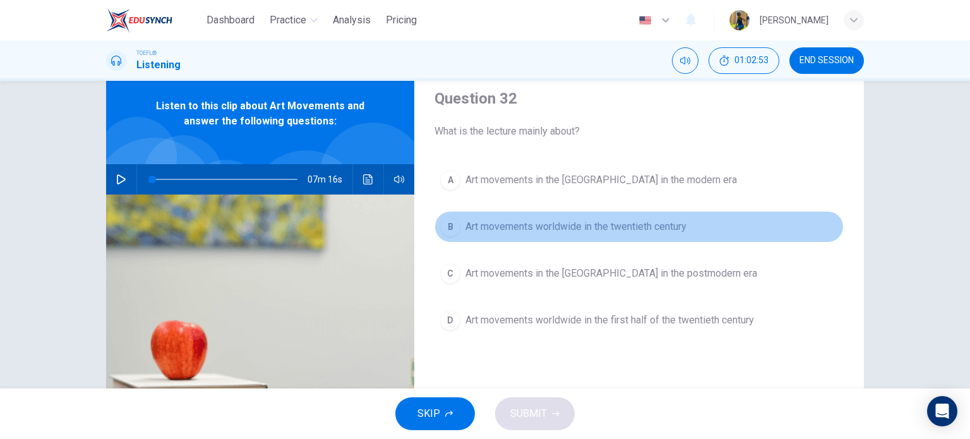
click at [444, 223] on div "B" at bounding box center [450, 227] width 20 height 20
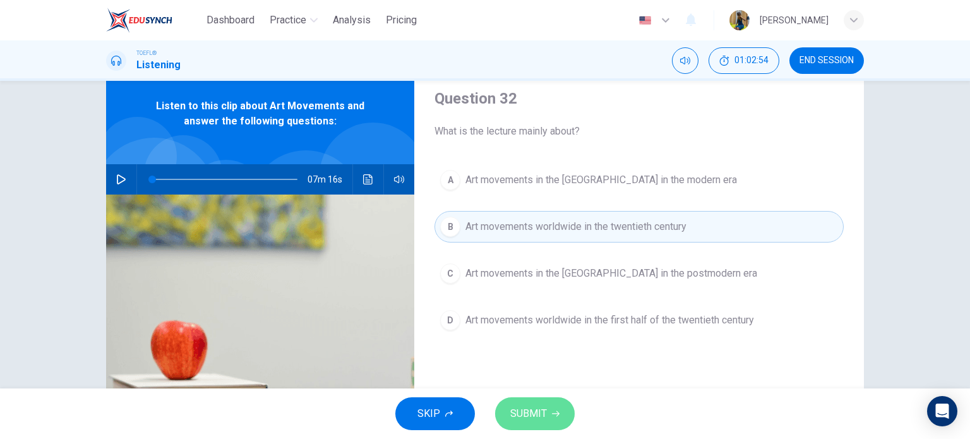
click at [540, 408] on span "SUBMIT" at bounding box center [528, 414] width 37 height 18
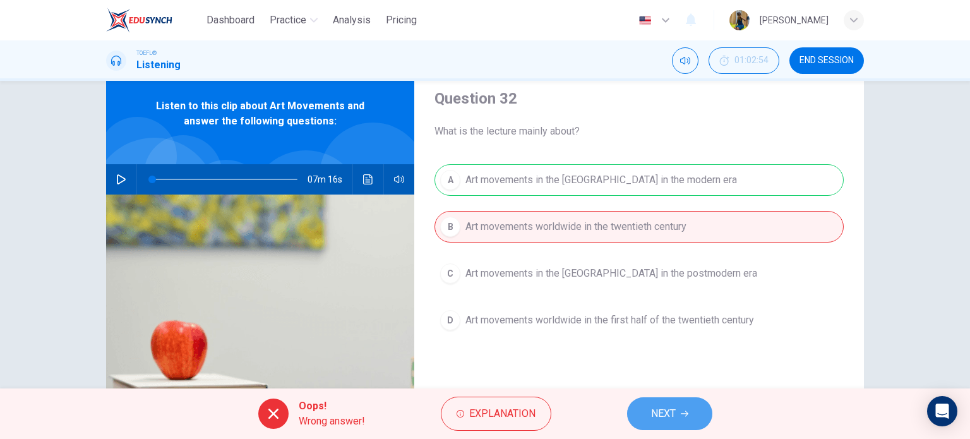
click at [663, 405] on span "NEXT" at bounding box center [663, 414] width 25 height 18
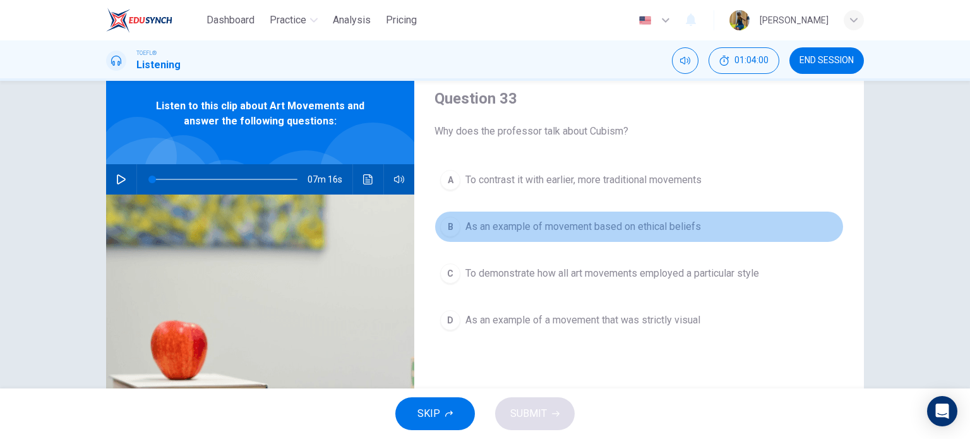
click at [446, 225] on div "B" at bounding box center [450, 227] width 20 height 20
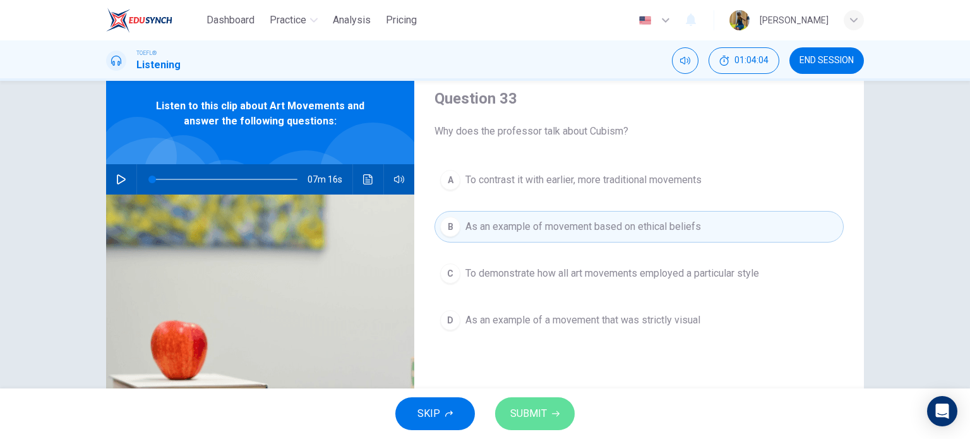
click at [525, 410] on span "SUBMIT" at bounding box center [528, 414] width 37 height 18
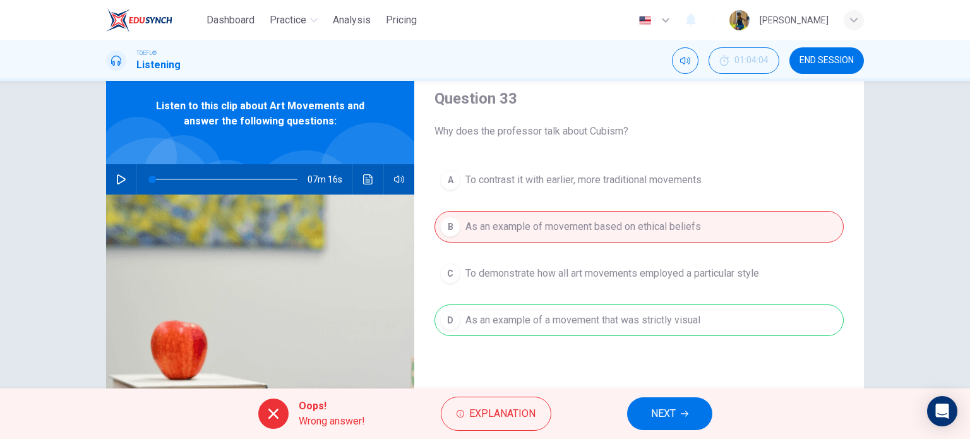
click at [677, 414] on button "NEXT" at bounding box center [669, 413] width 85 height 33
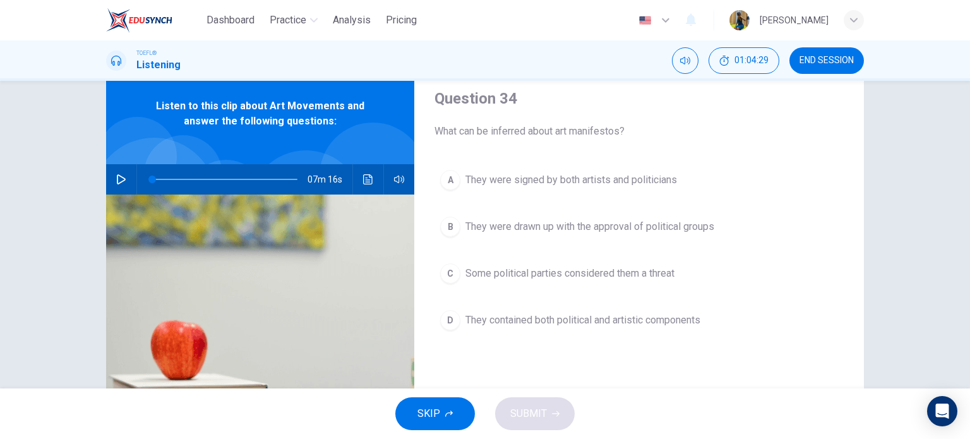
click at [463, 412] on button "SKIP" at bounding box center [435, 413] width 80 height 33
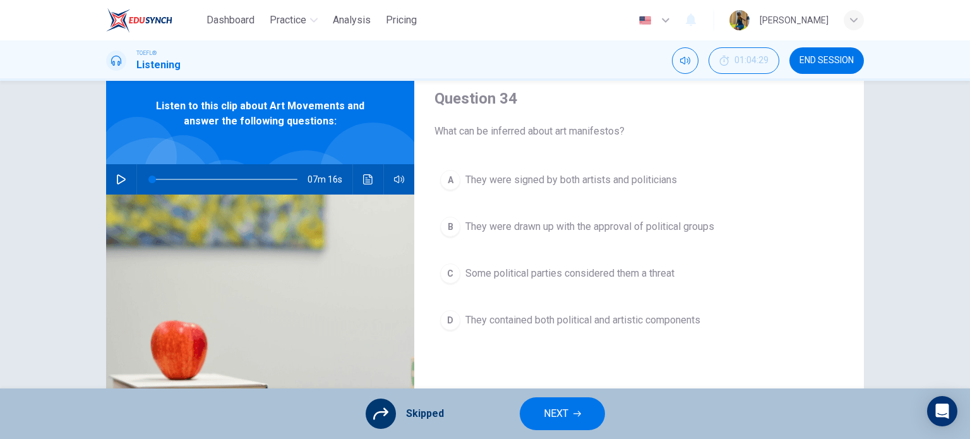
click at [442, 321] on div "A They were signed by both artists and politicians B They were drawn up with th…" at bounding box center [638, 262] width 409 height 197
click at [386, 413] on icon at bounding box center [380, 414] width 15 height 12
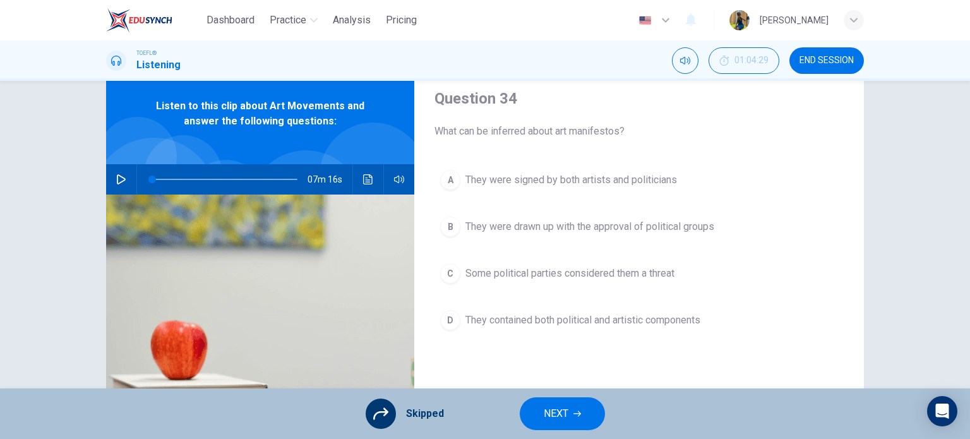
click at [386, 413] on icon at bounding box center [380, 414] width 15 height 12
click at [453, 319] on div "A They were signed by both artists and politicians B They were drawn up with th…" at bounding box center [638, 262] width 409 height 197
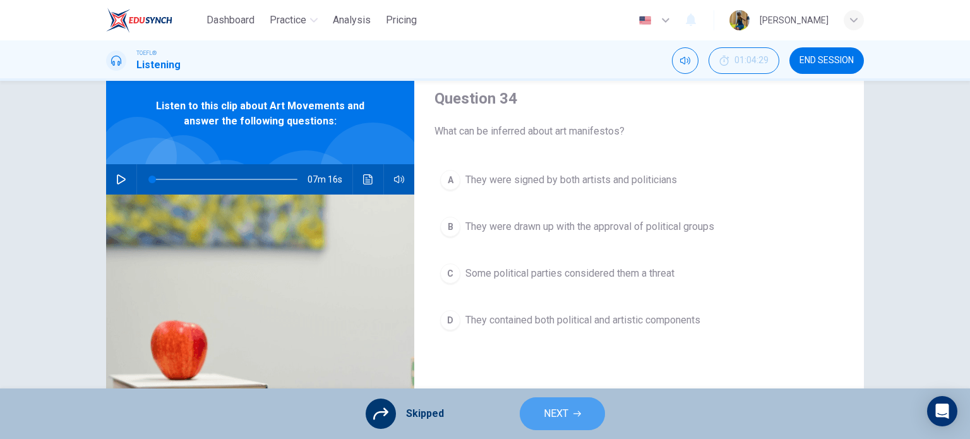
click at [528, 408] on button "NEXT" at bounding box center [562, 413] width 85 height 33
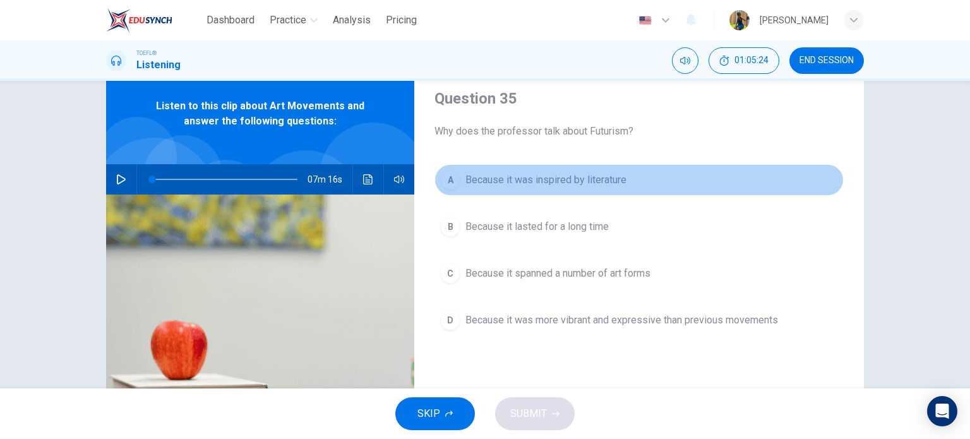
click at [449, 179] on div "A" at bounding box center [450, 180] width 20 height 20
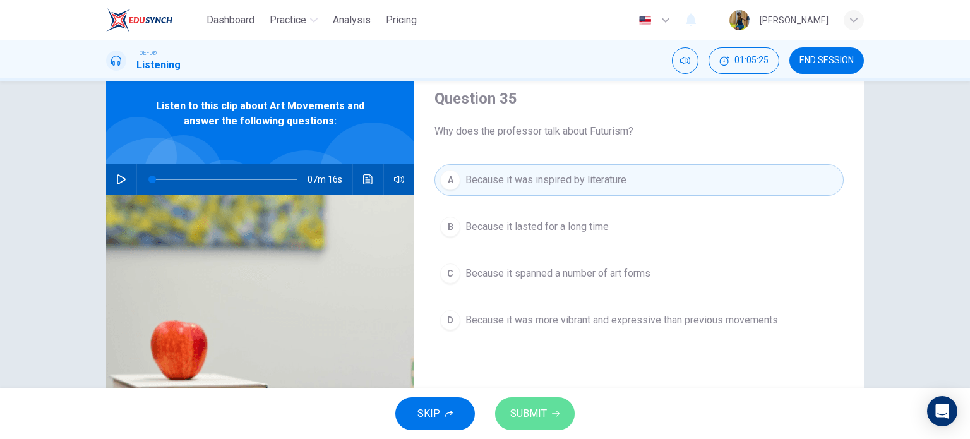
click at [520, 405] on span "SUBMIT" at bounding box center [528, 414] width 37 height 18
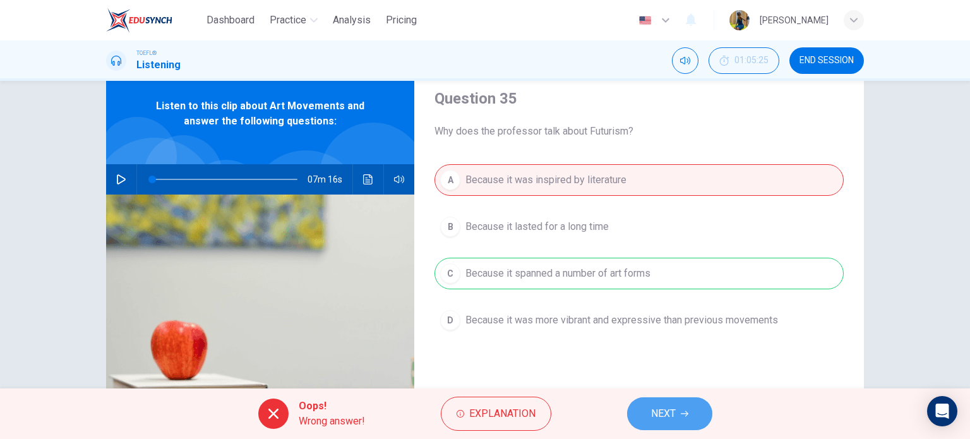
click at [688, 417] on button "NEXT" at bounding box center [669, 413] width 85 height 33
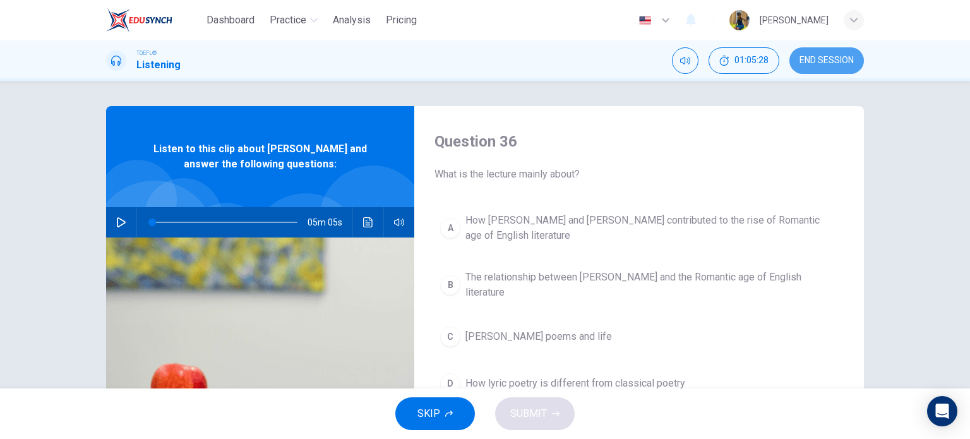
click at [822, 60] on span "END SESSION" at bounding box center [826, 61] width 54 height 10
